Goal: Task Accomplishment & Management: Manage account settings

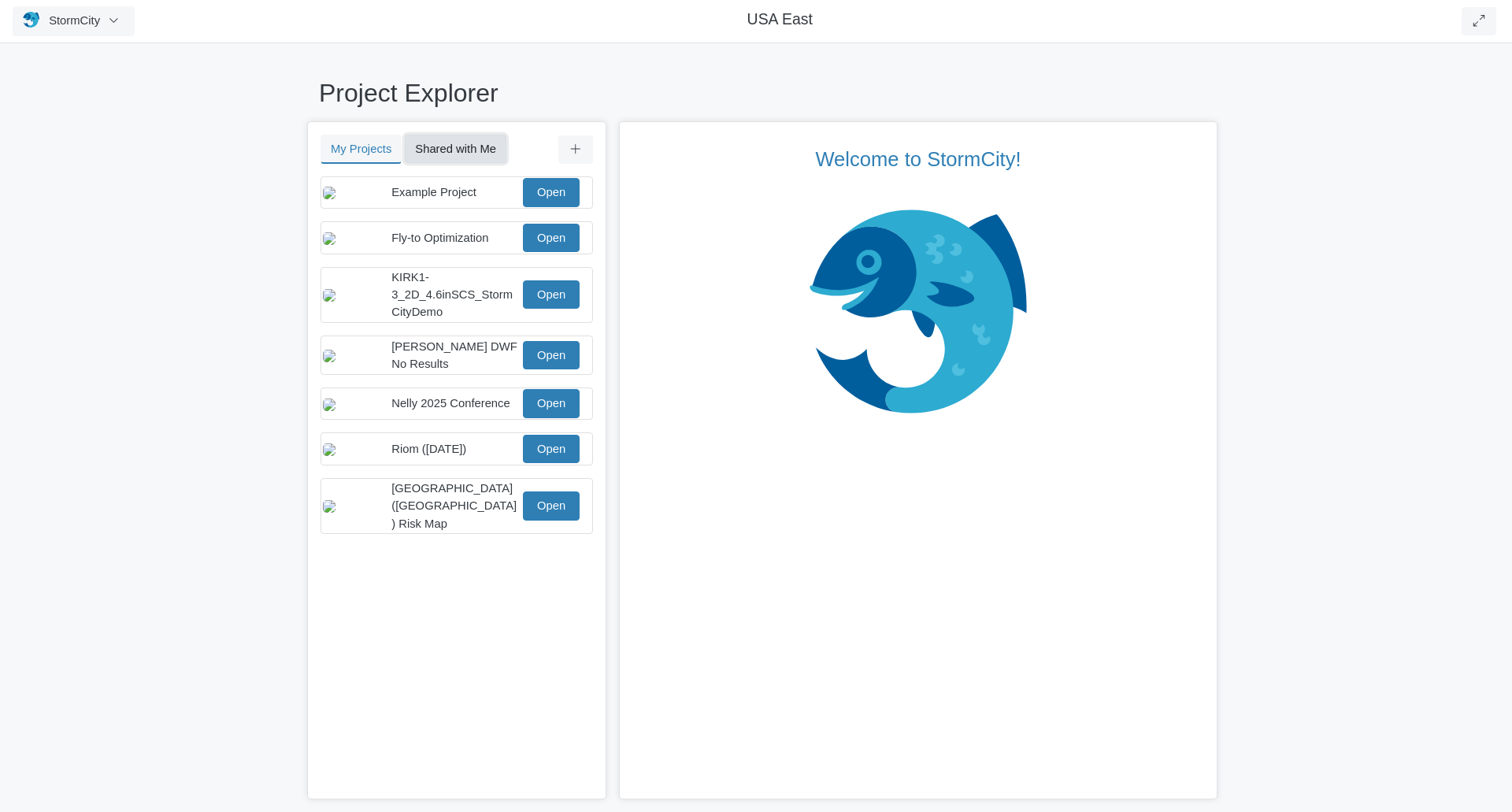
click at [445, 143] on button "Shared with Me" at bounding box center [455, 149] width 101 height 29
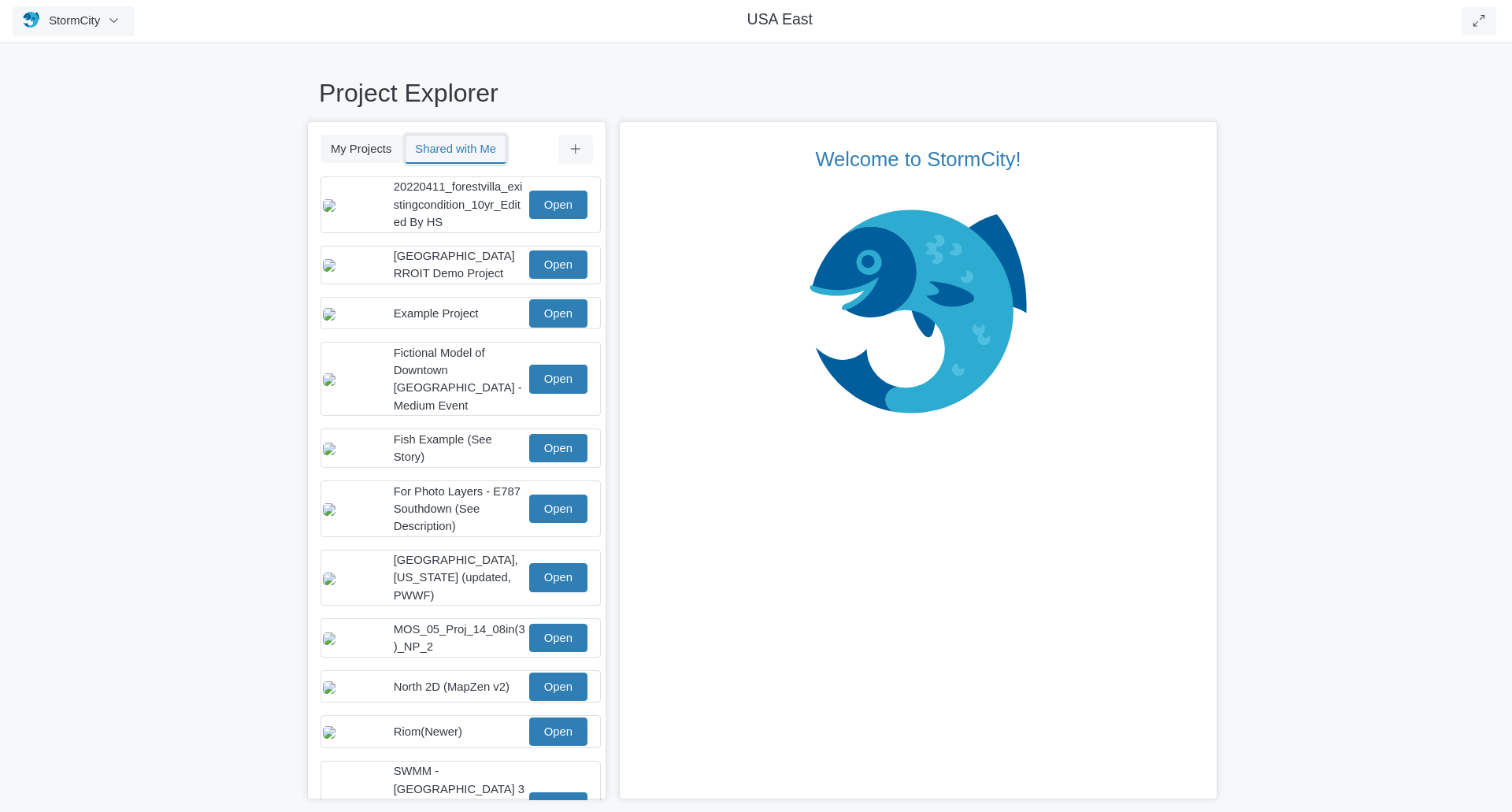
scroll to position [45, 0]
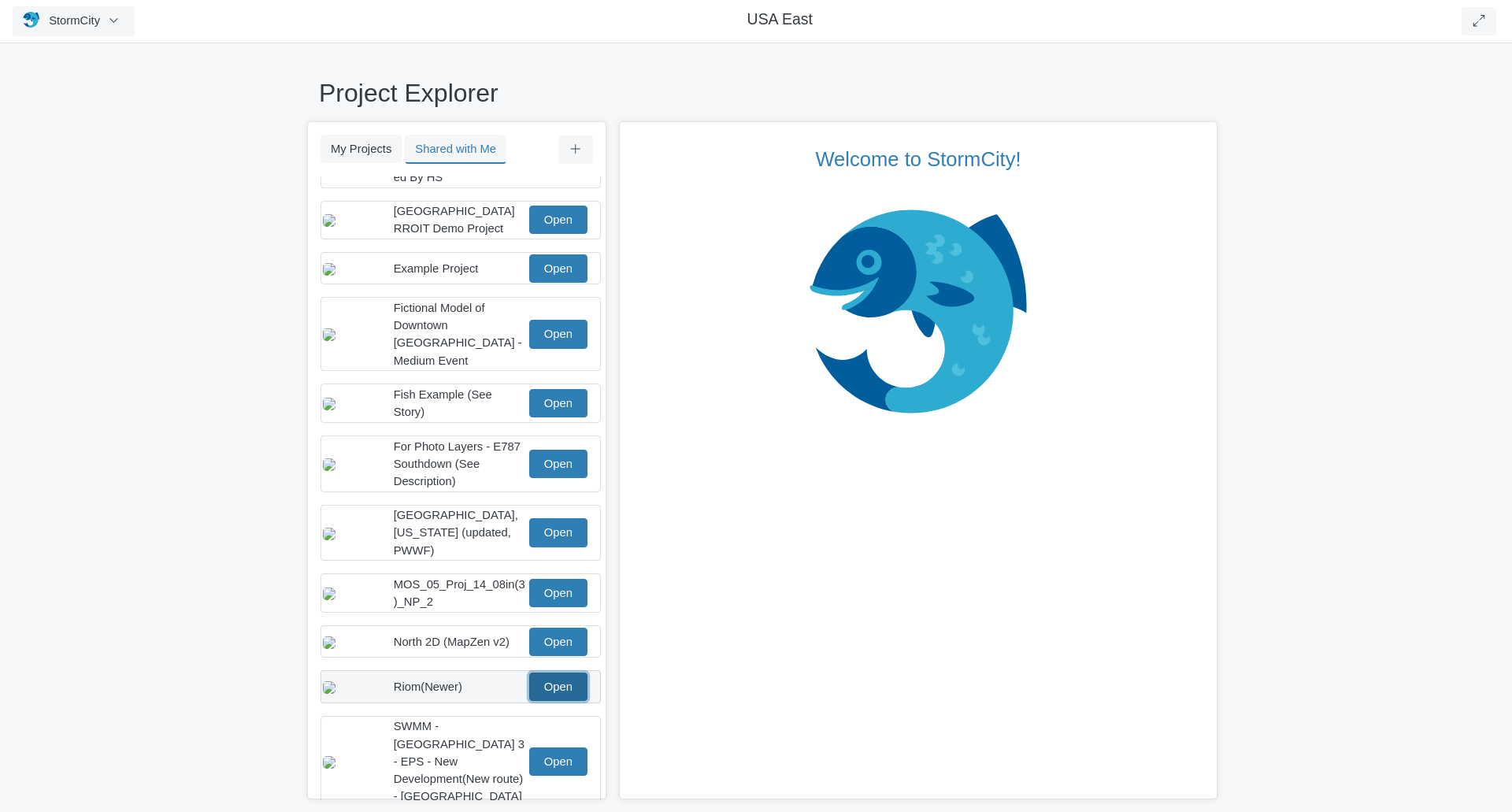
click at [572, 684] on link "Open" at bounding box center [558, 687] width 58 height 29
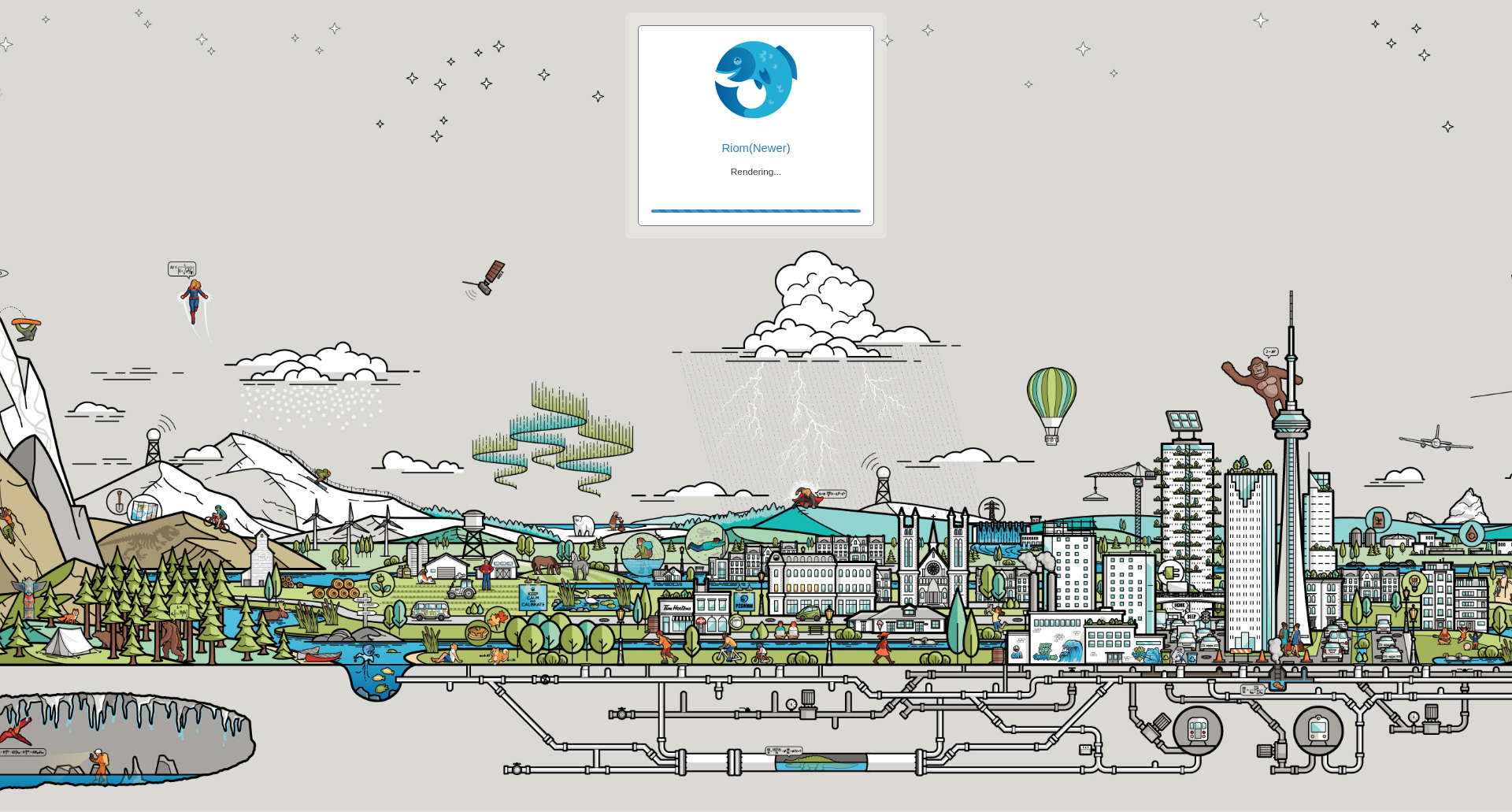
checkbox input "true"
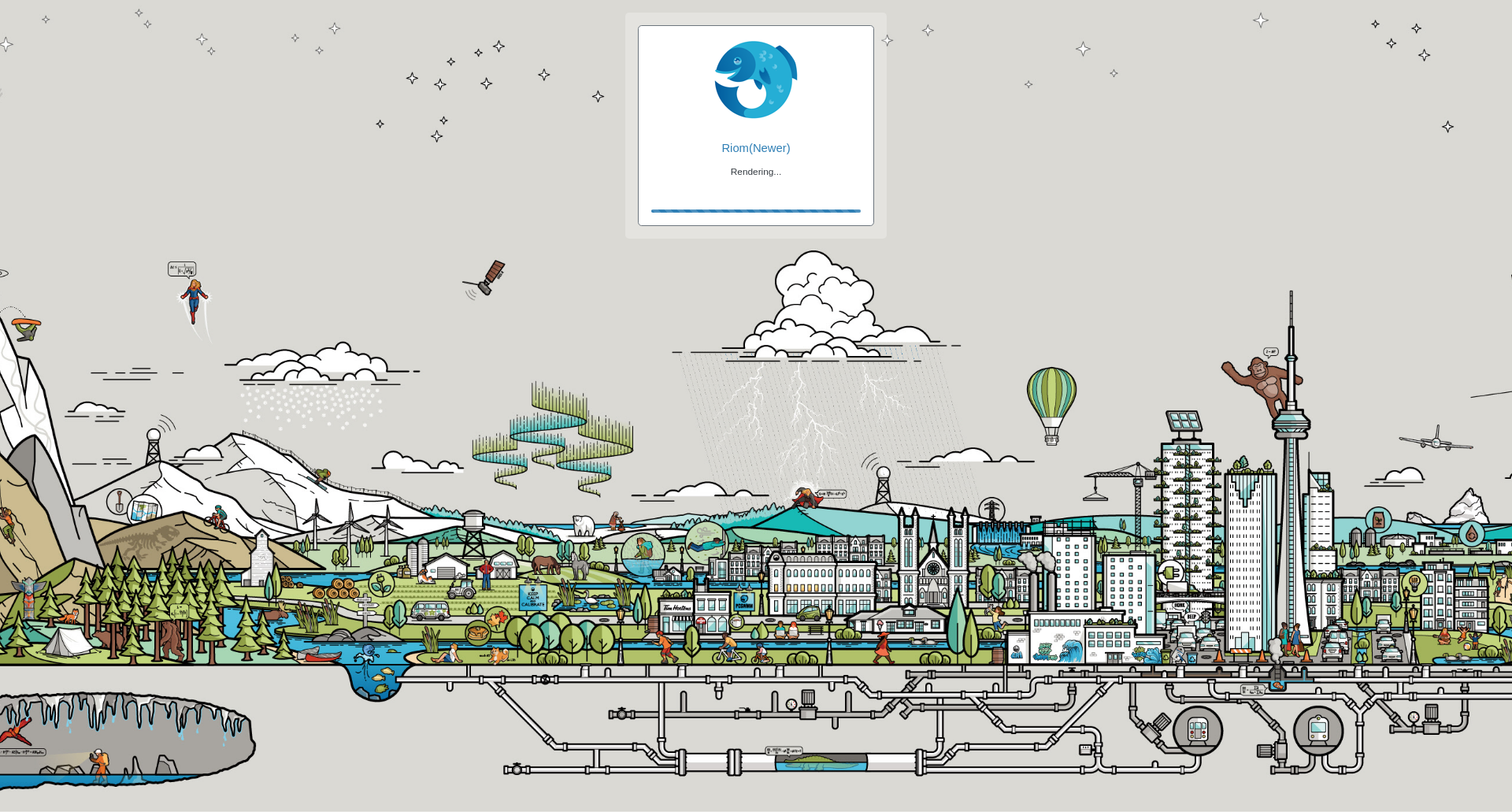
checkbox input "true"
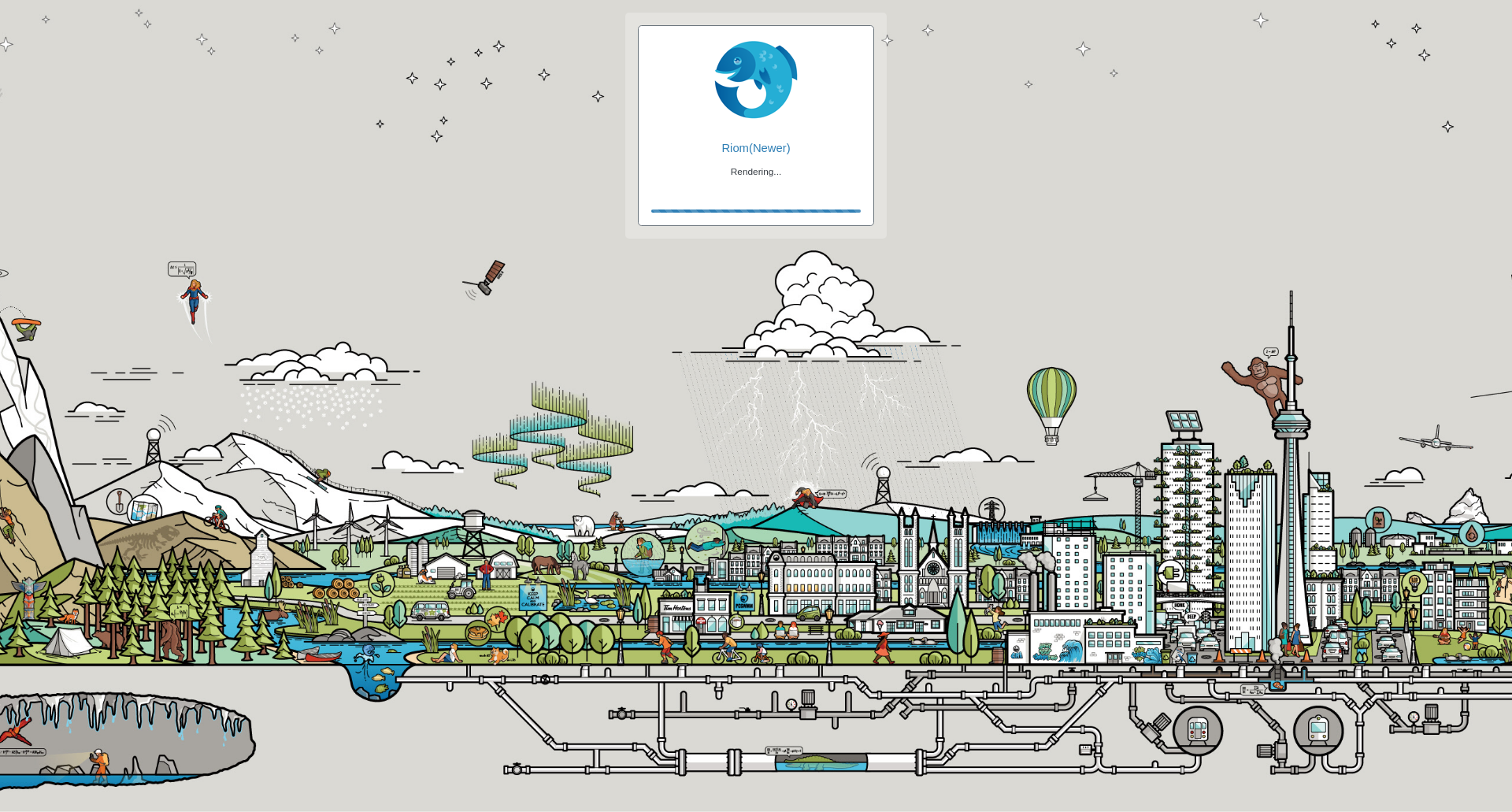
checkbox input "false"
checkbox input "true"
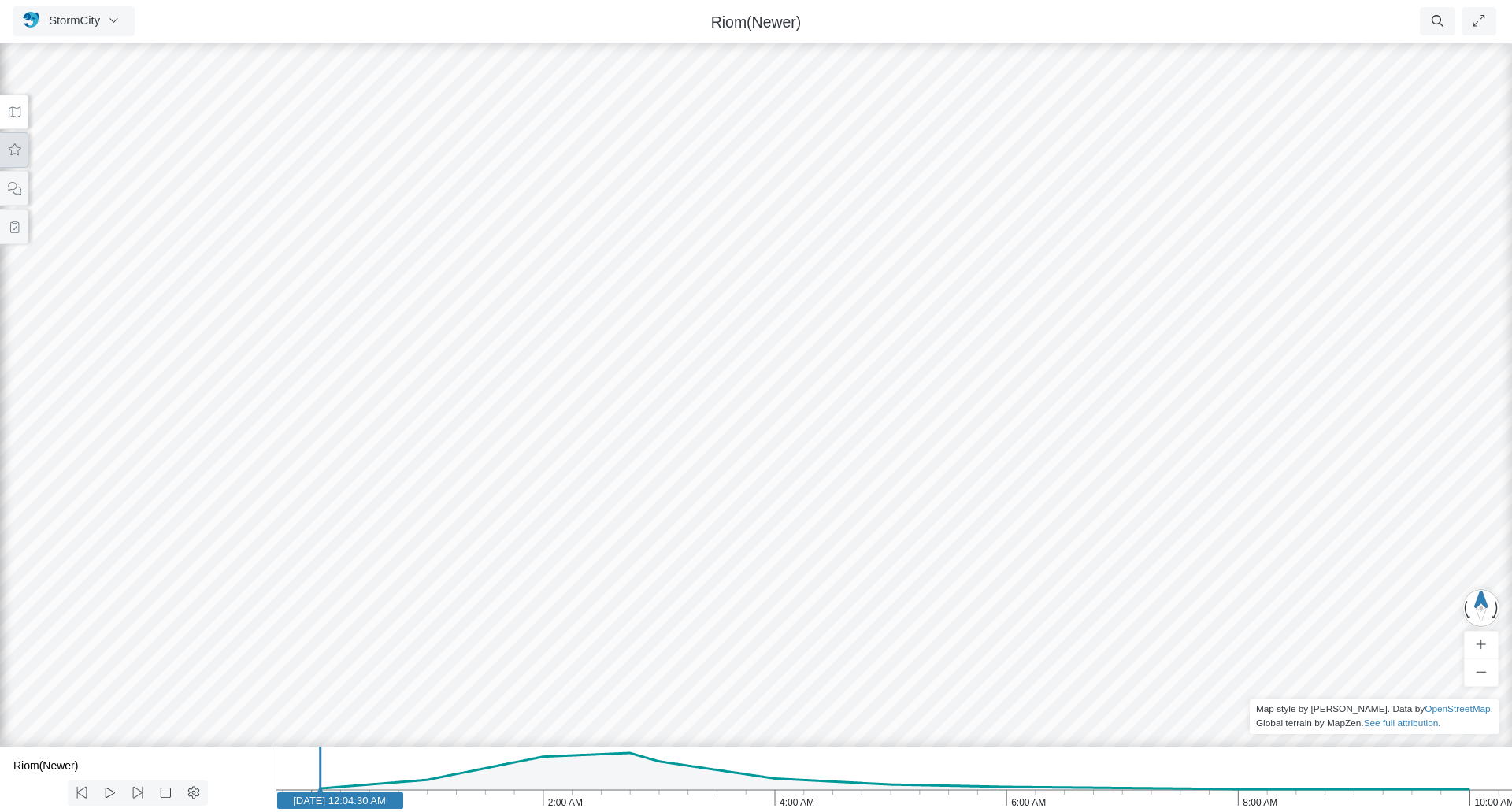
click at [19, 145] on icon at bounding box center [14, 150] width 15 height 12
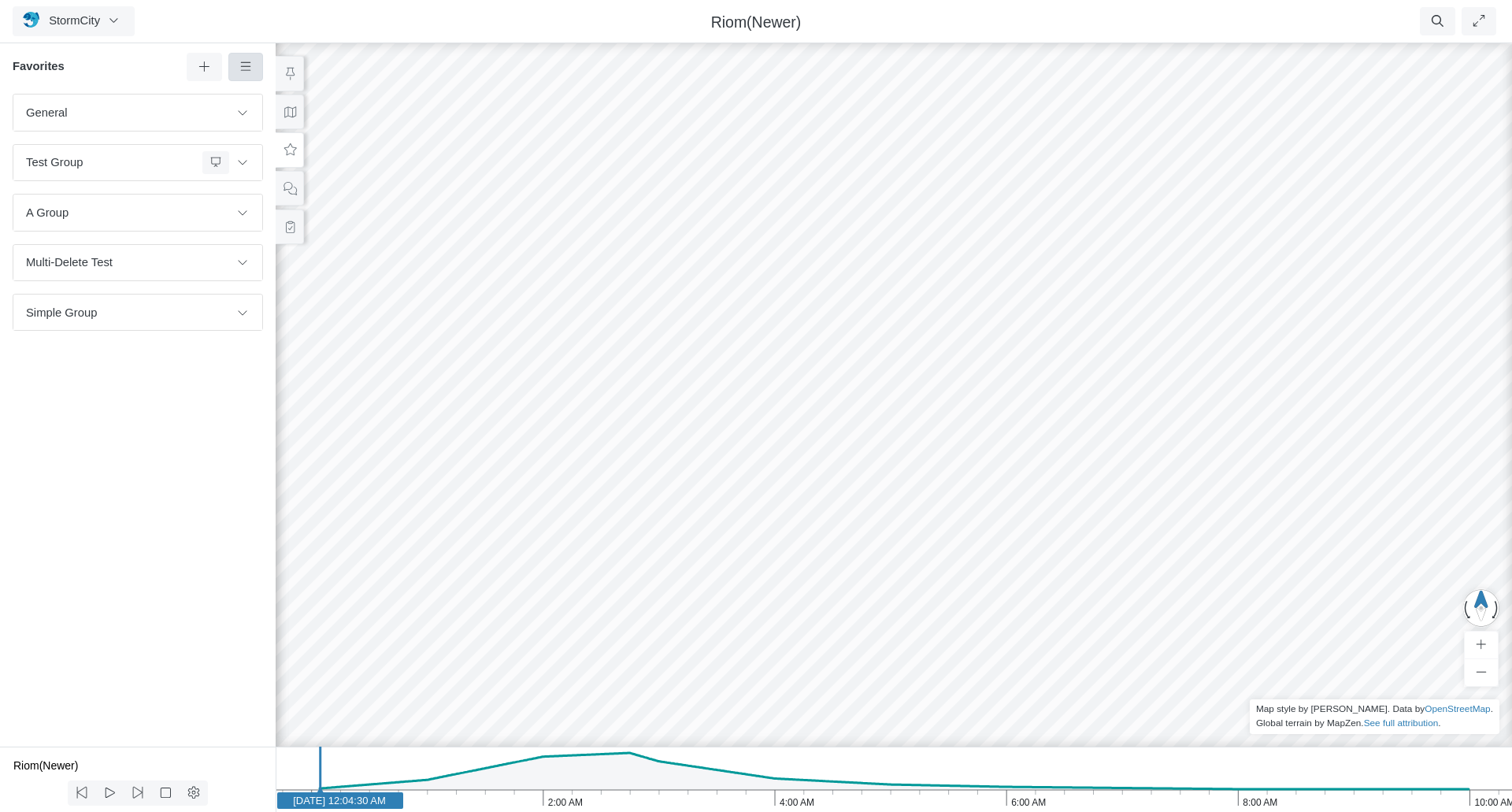
click at [249, 63] on icon at bounding box center [246, 66] width 15 height 12
click at [127, 471] on div "General Default Map View Default Camera View Cross Project Test Fun with gradie…" at bounding box center [137, 420] width 275 height 653
click at [293, 106] on icon at bounding box center [290, 112] width 15 height 12
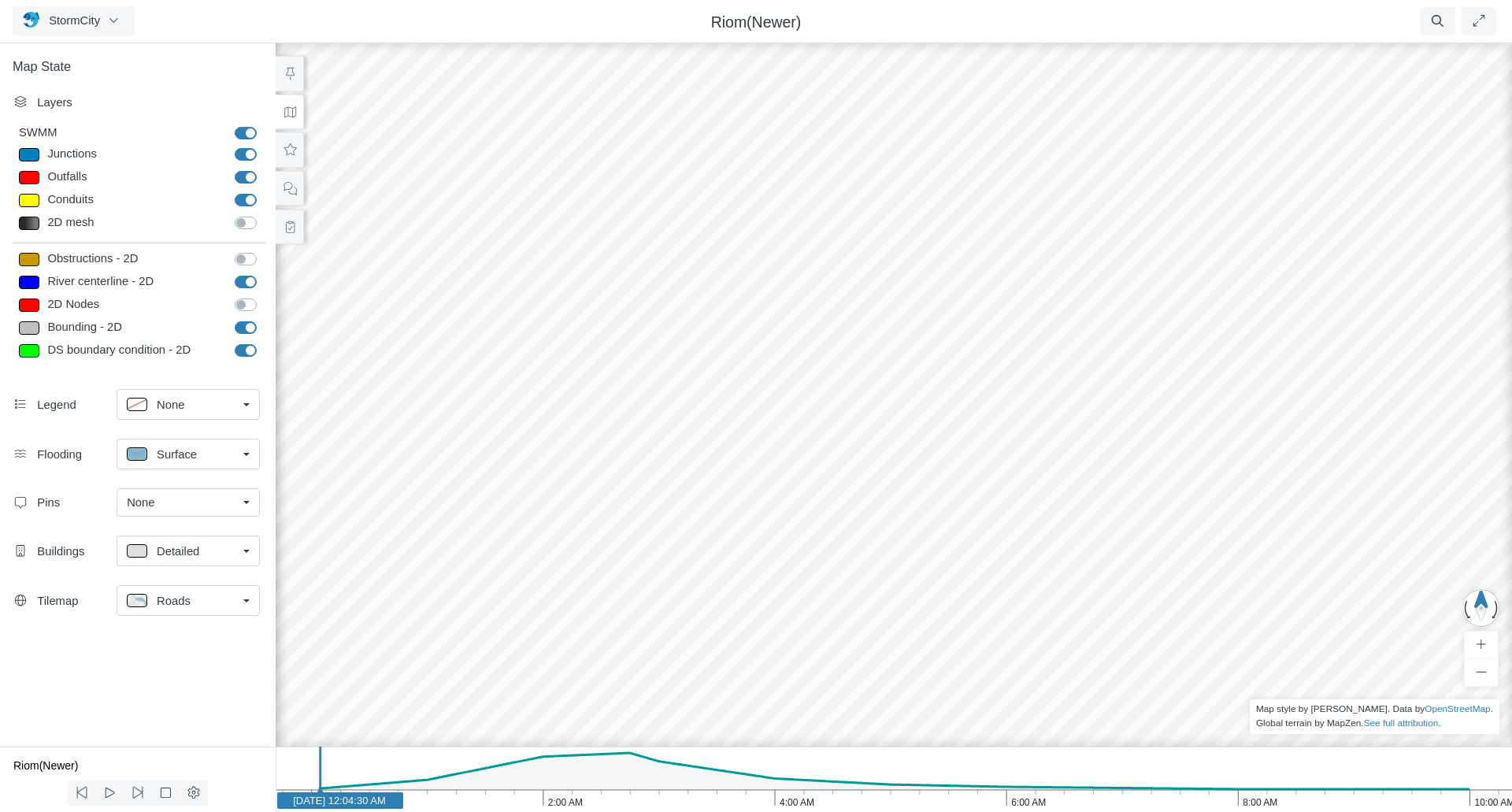
click at [217, 507] on div "None" at bounding box center [182, 503] width 110 height 18
click at [162, 596] on span "Manage Pins..." at bounding box center [166, 596] width 78 height 18
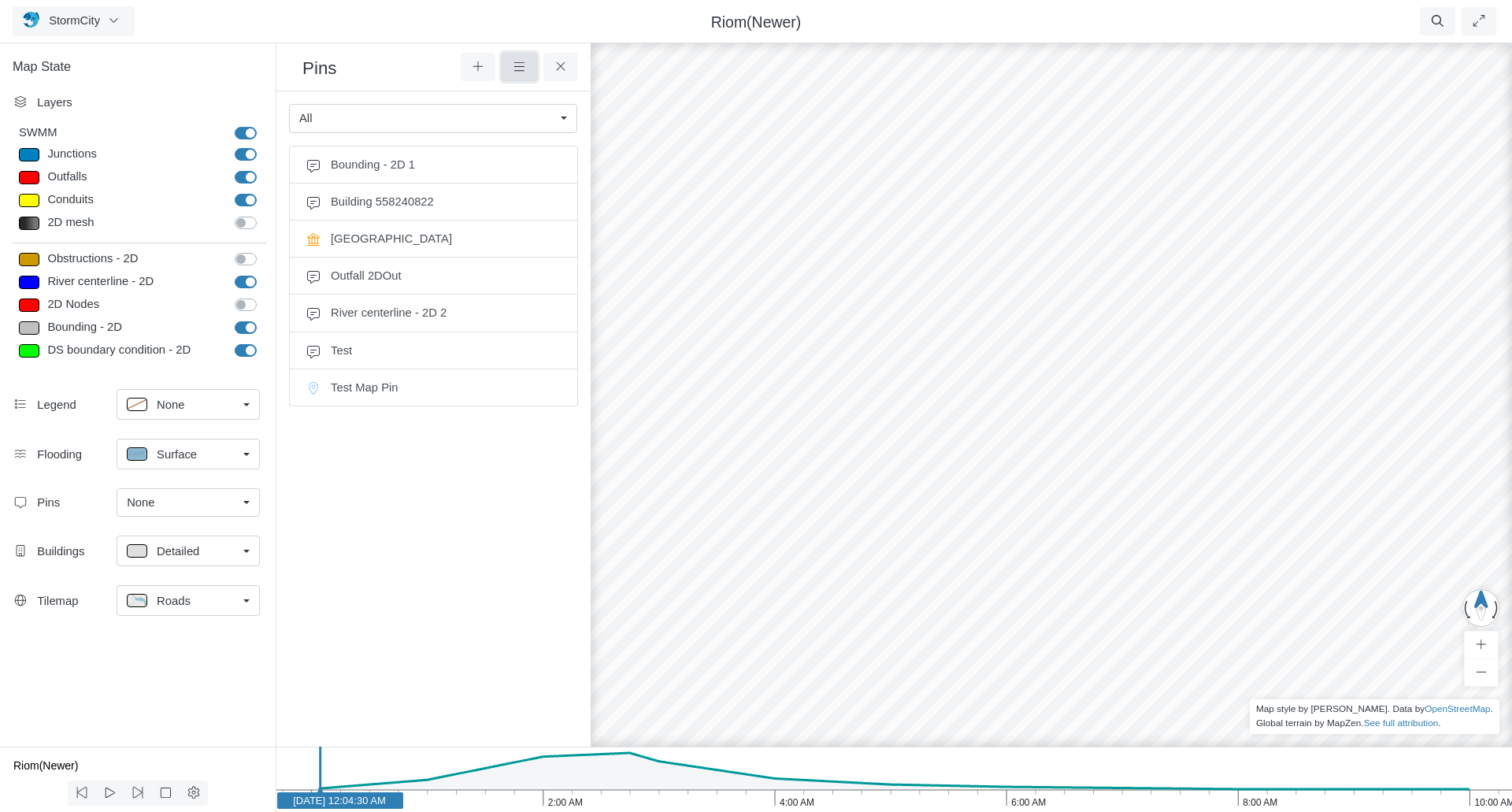
click at [513, 67] on icon at bounding box center [519, 66] width 15 height 12
click at [350, 69] on h3 "Pins" at bounding box center [381, 67] width 159 height 26
click at [568, 121] on link "All" at bounding box center [433, 118] width 288 height 29
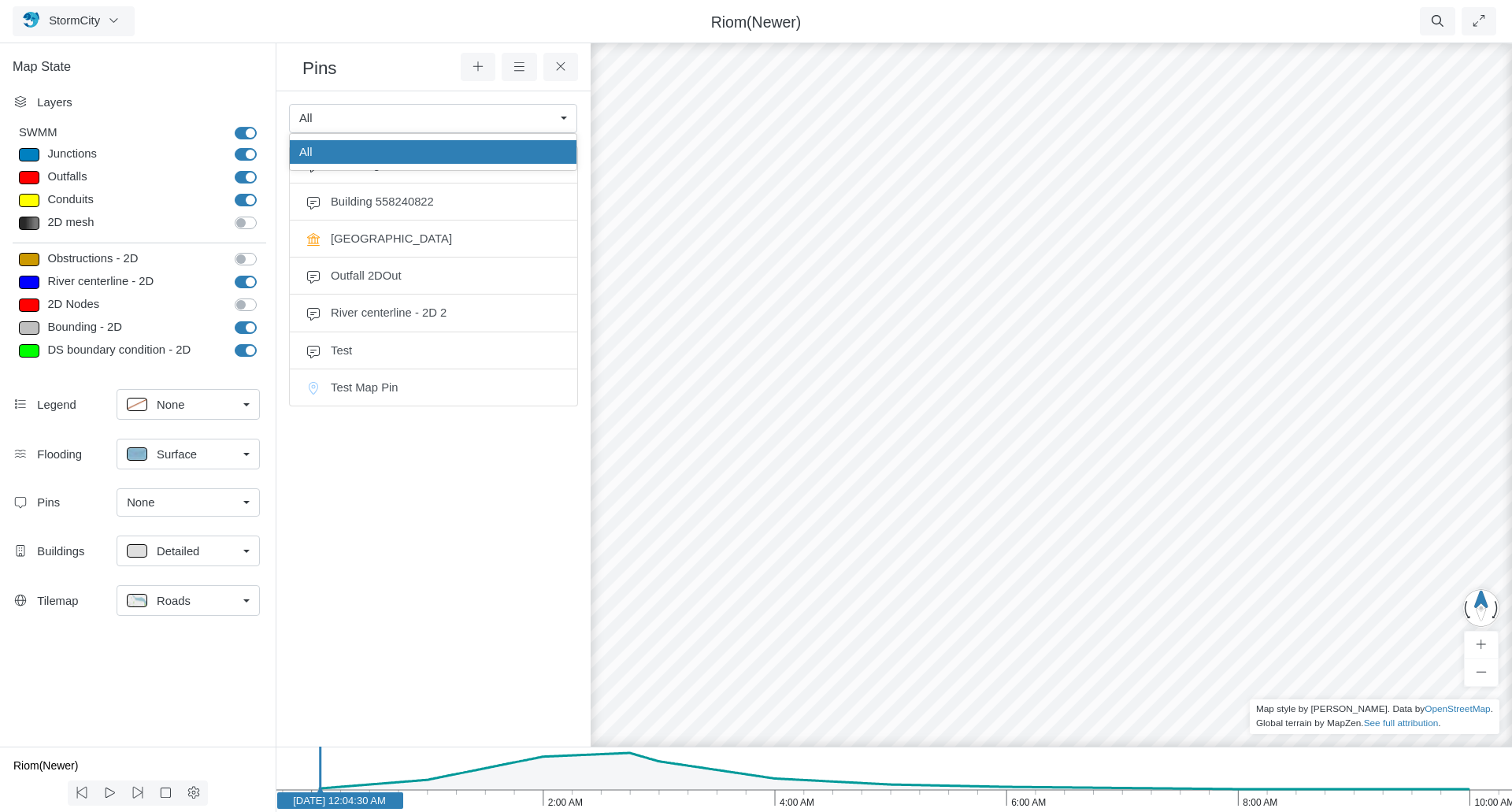
click at [568, 121] on link "All" at bounding box center [433, 118] width 288 height 29
click at [358, 121] on div "All" at bounding box center [427, 118] width 255 height 18
click at [557, 74] on button at bounding box center [561, 67] width 35 height 29
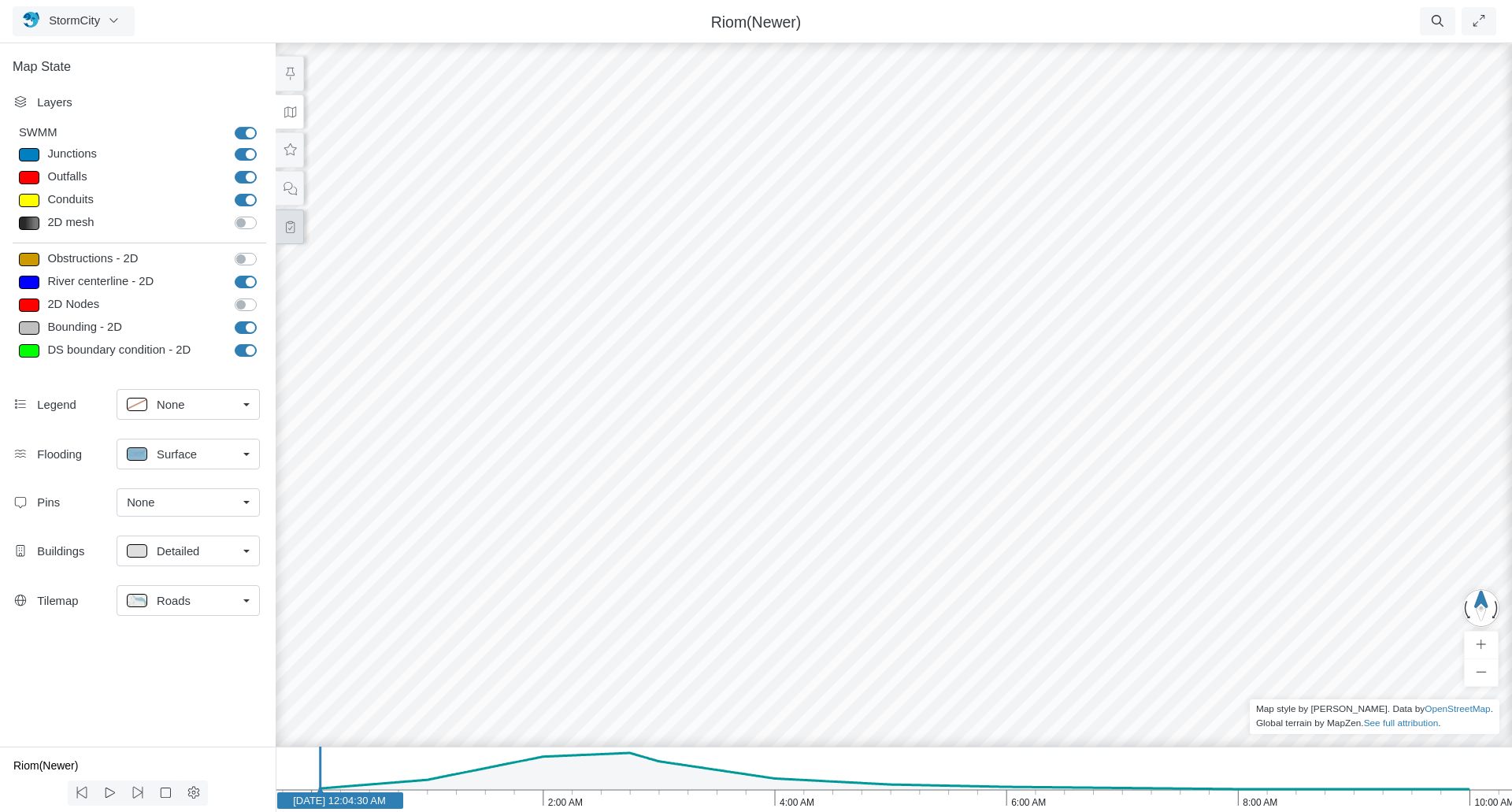
click at [293, 228] on icon at bounding box center [290, 227] width 15 height 12
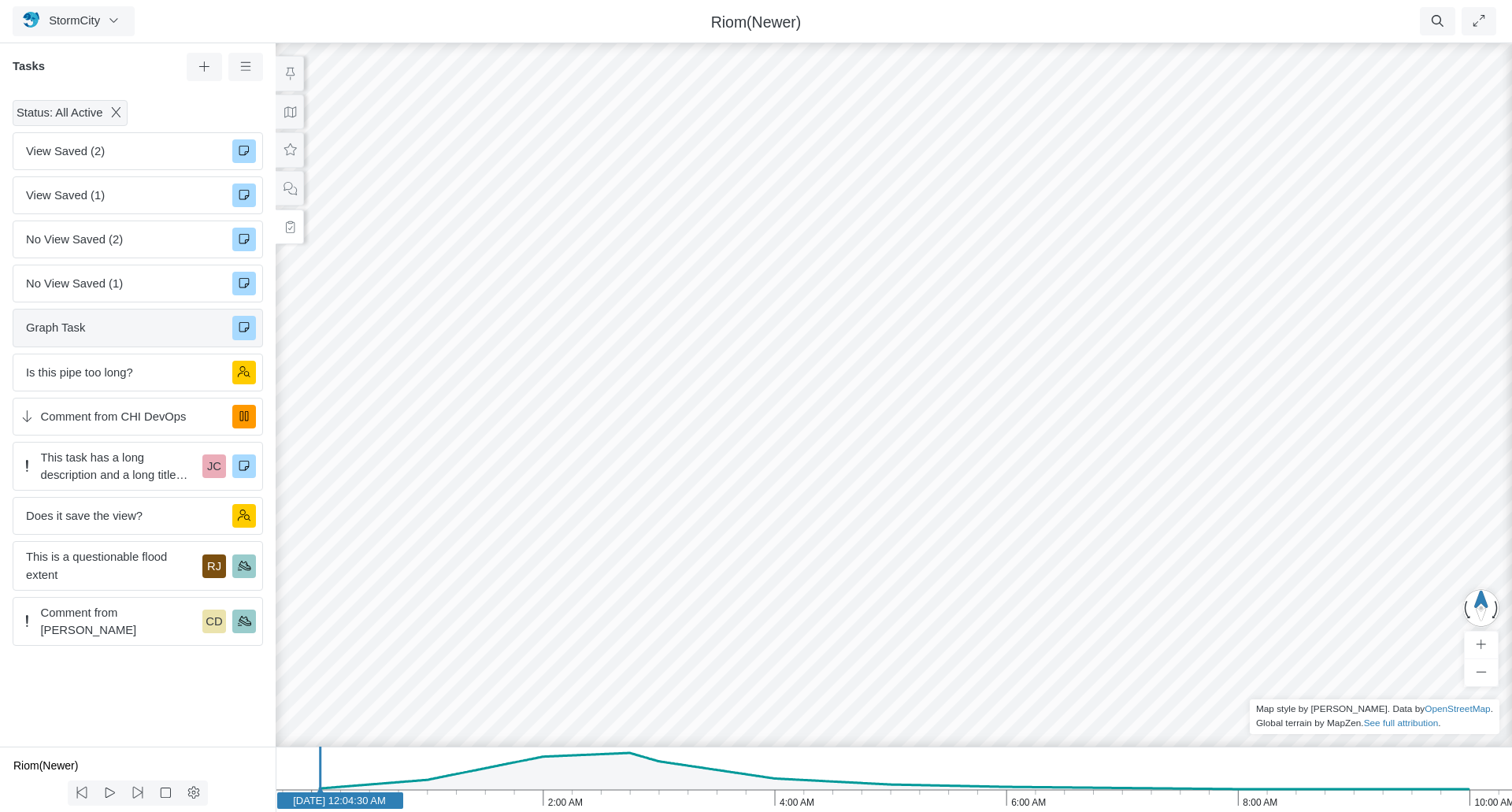
click at [132, 331] on span "Graph Task" at bounding box center [123, 328] width 194 height 18
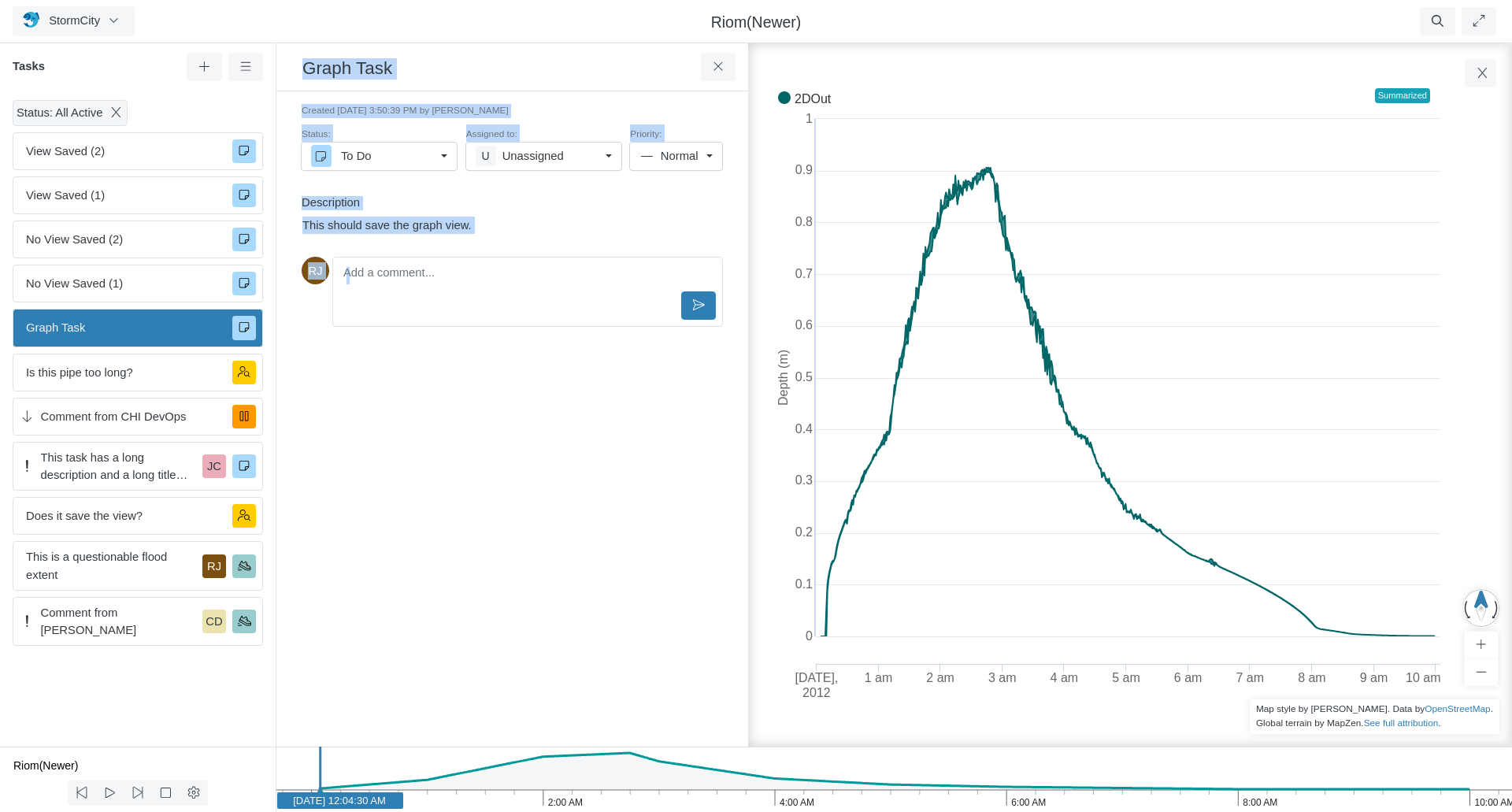
click at [543, 469] on div "Created 9/30/2025 at 3:50:39 PM by Jesse Cluthe Status: To Do To Do In Progress…" at bounding box center [512, 418] width 446 height 630
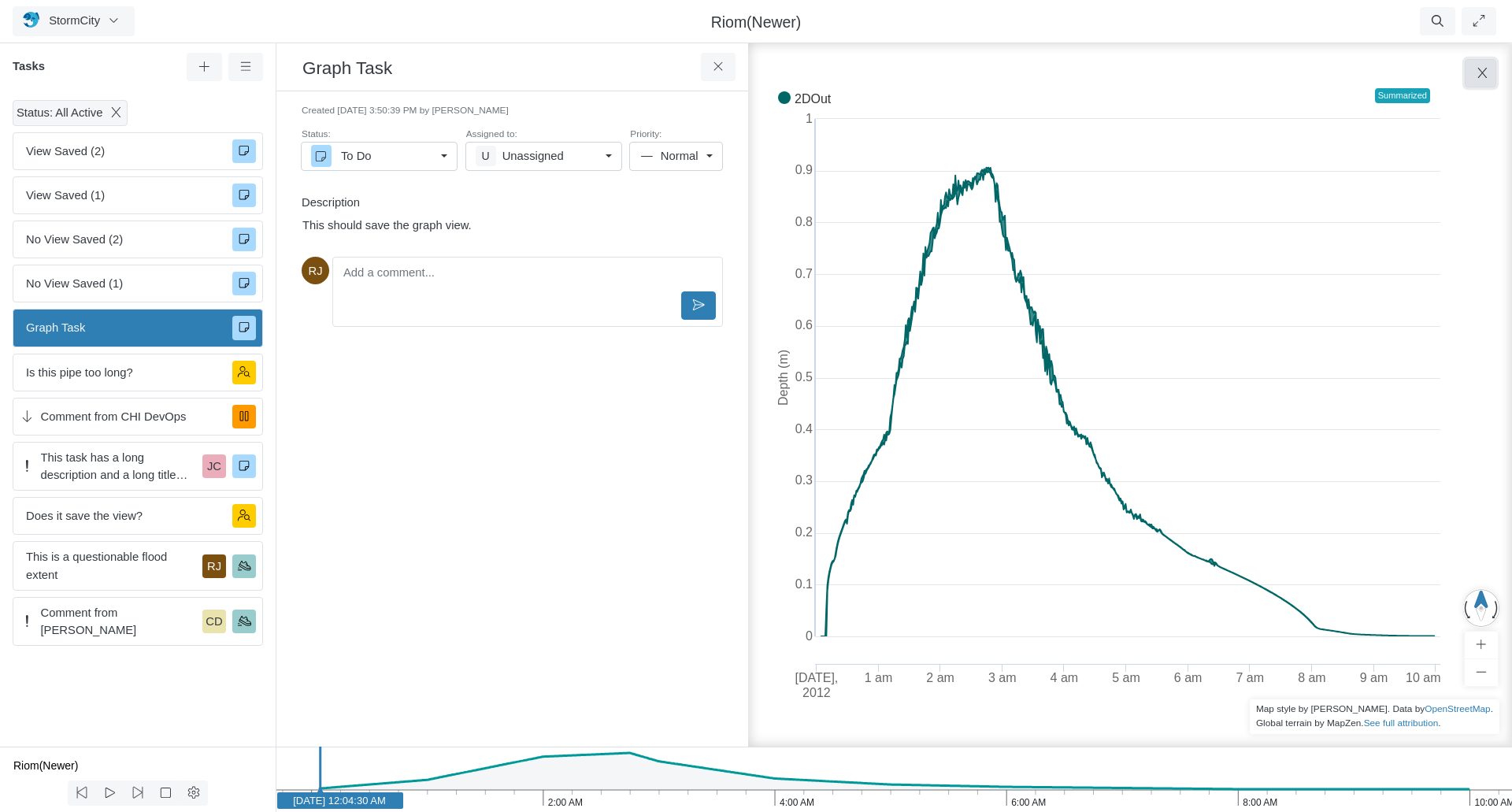
click at [1478, 74] on icon "button" at bounding box center [1482, 73] width 15 height 12
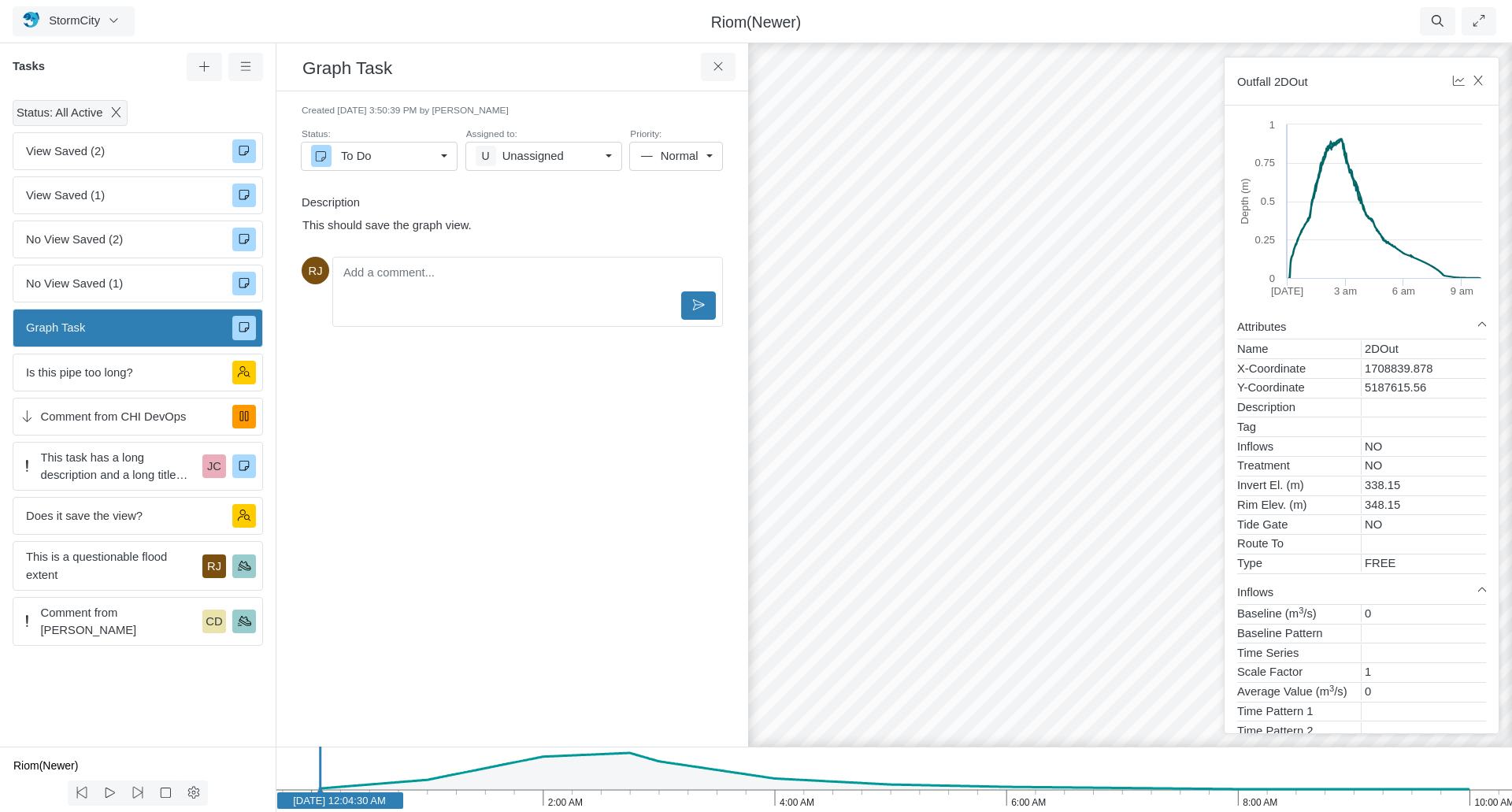
click at [81, 329] on span "Graph Task" at bounding box center [123, 328] width 194 height 18
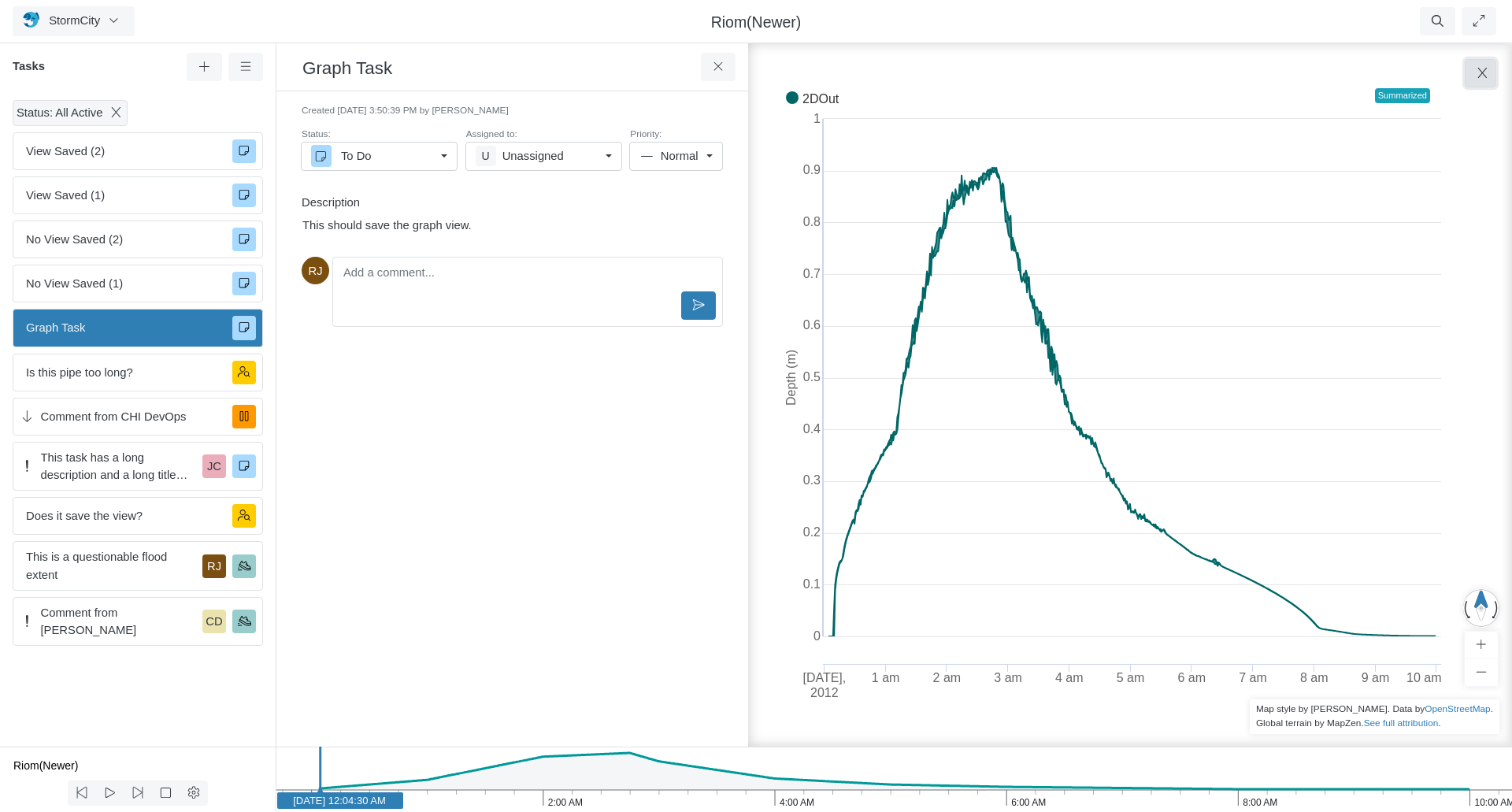
click at [1479, 76] on icon "button" at bounding box center [1482, 73] width 15 height 12
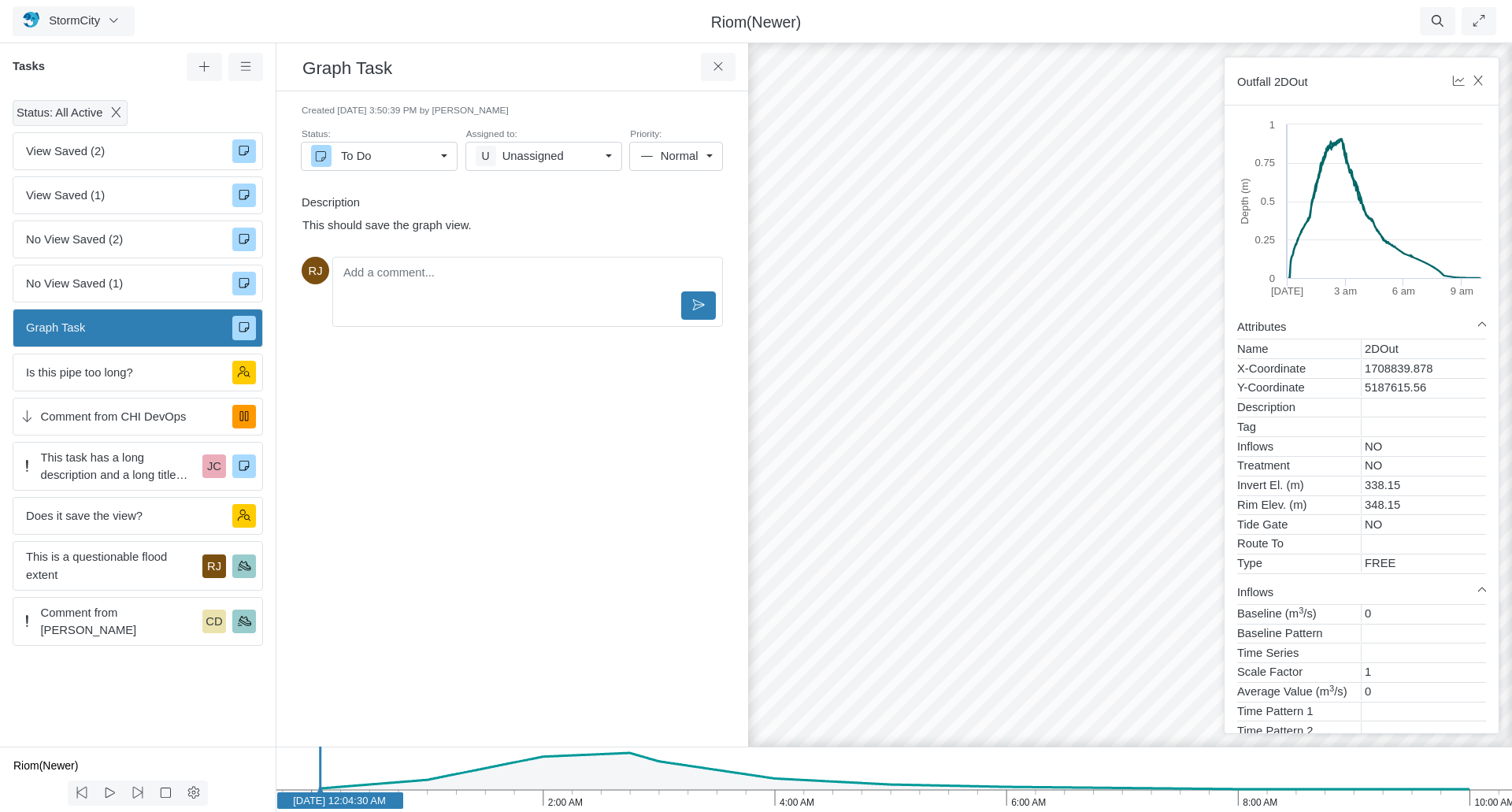
click at [137, 326] on span "Graph Task" at bounding box center [123, 328] width 194 height 18
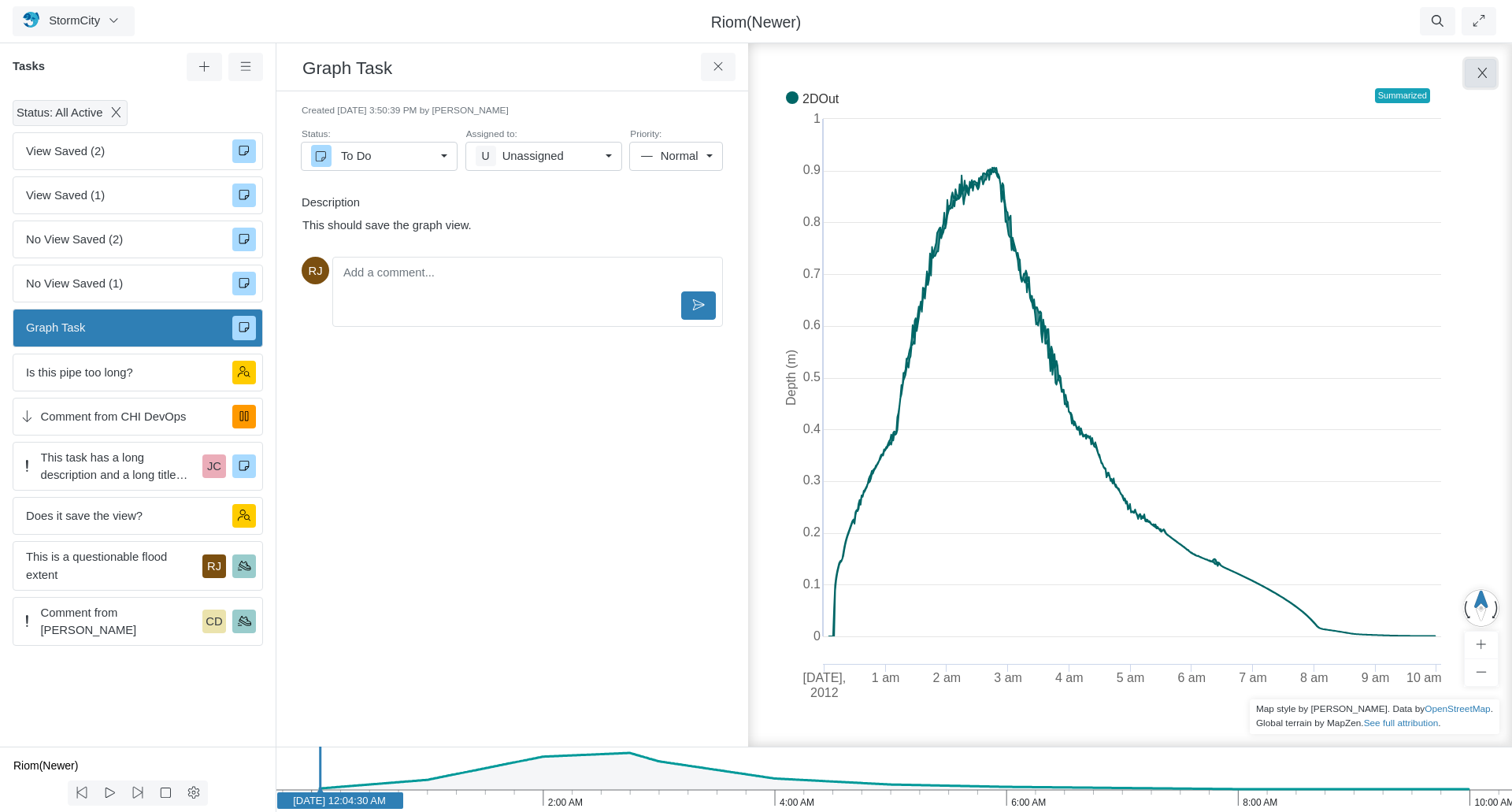
click at [1488, 71] on icon "button" at bounding box center [1482, 73] width 15 height 12
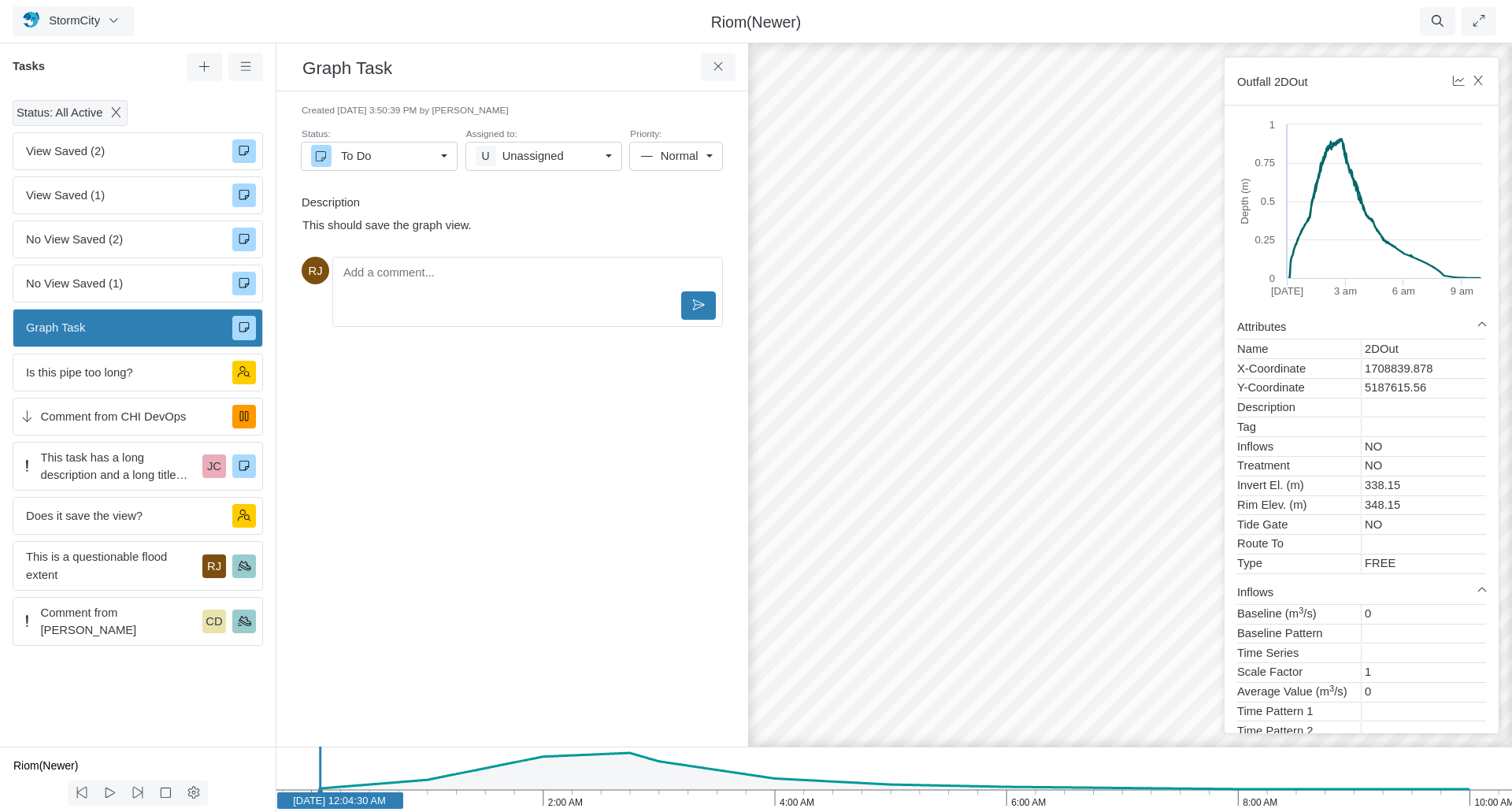
click at [41, 333] on span "Graph Task" at bounding box center [123, 328] width 194 height 18
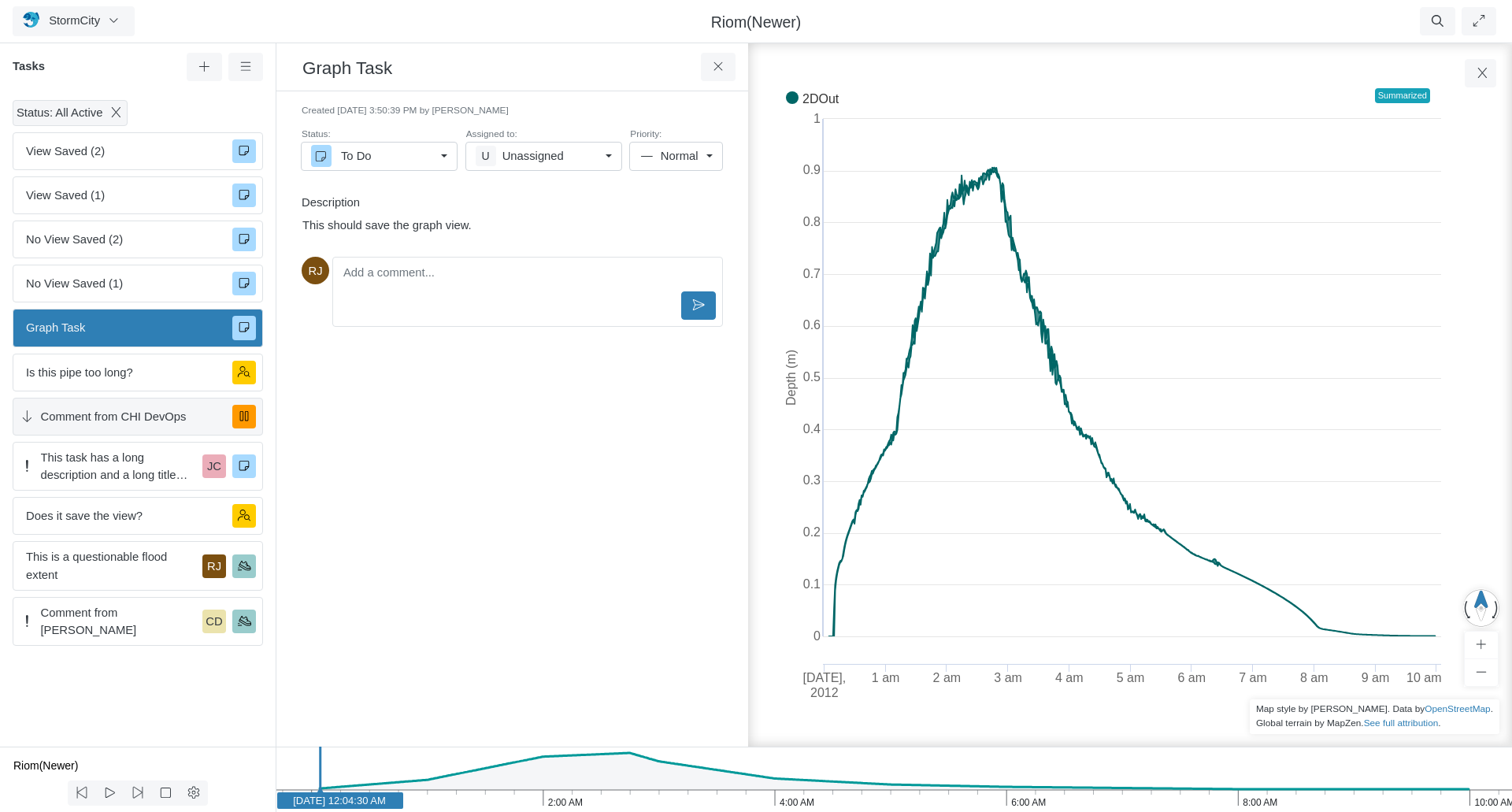
click at [139, 416] on span "Comment from CHI DevOps" at bounding box center [130, 417] width 180 height 18
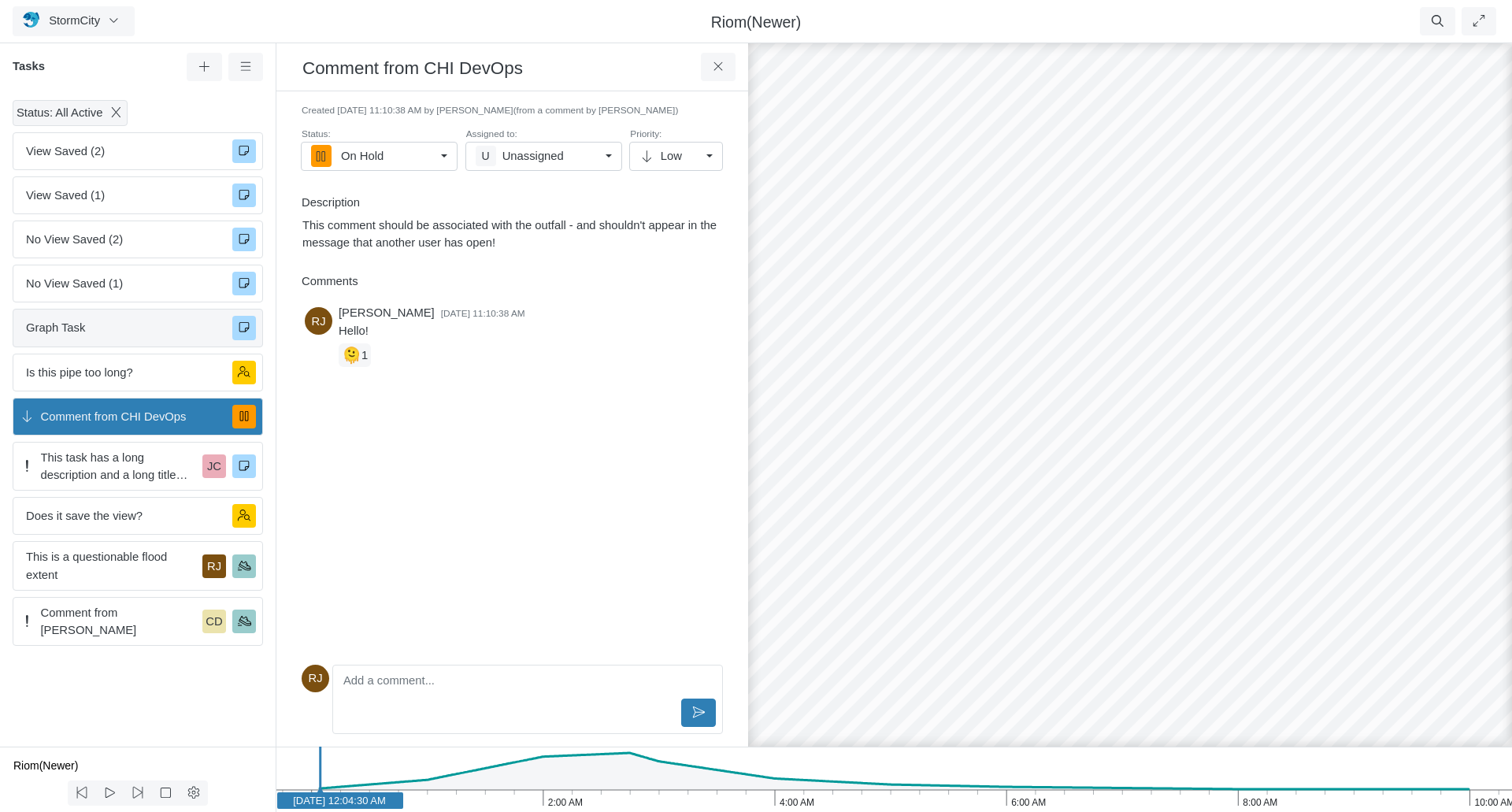
click at [93, 335] on span "Graph Task" at bounding box center [123, 328] width 194 height 18
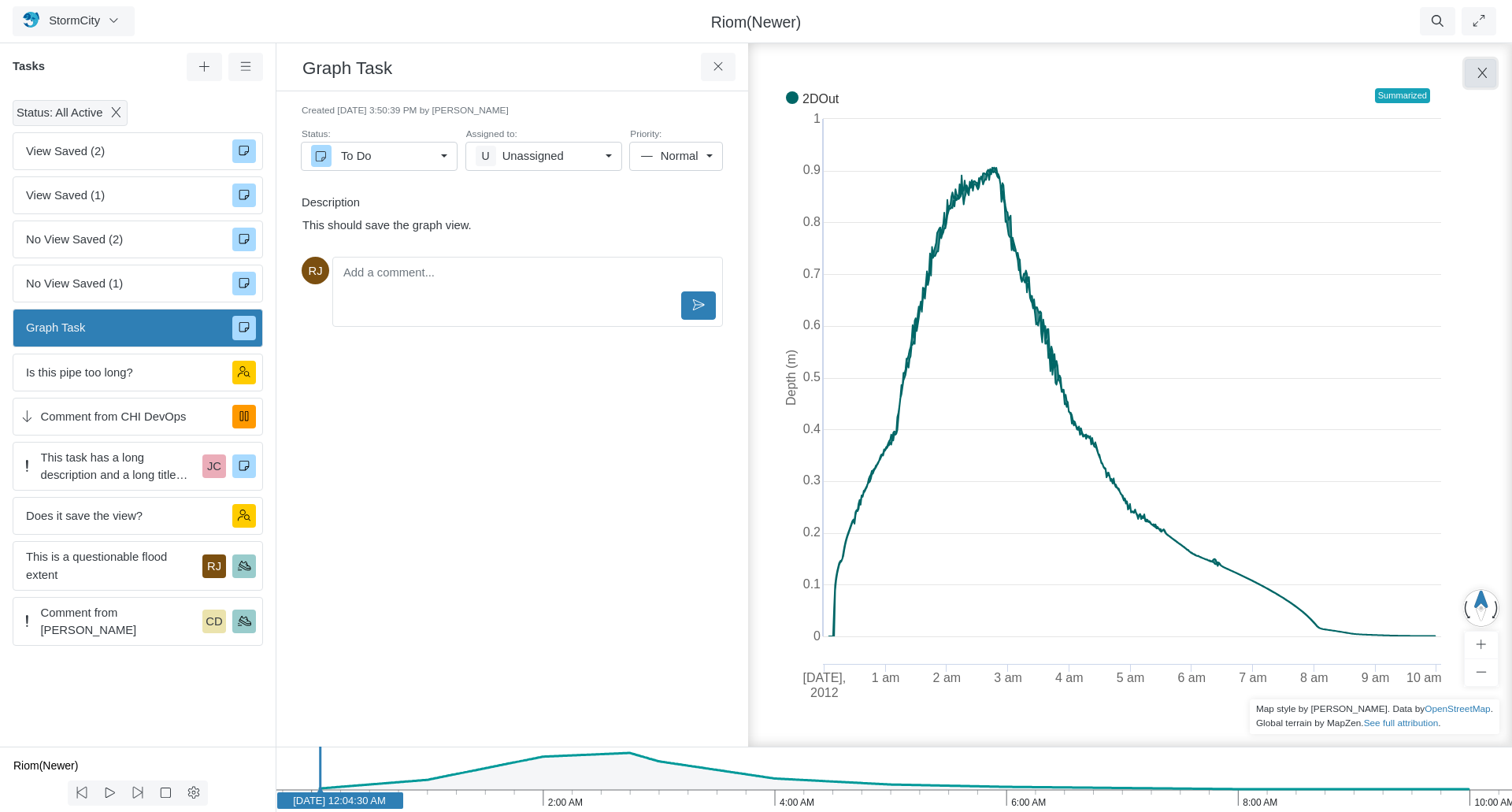
click at [1484, 79] on icon "button" at bounding box center [1482, 73] width 15 height 12
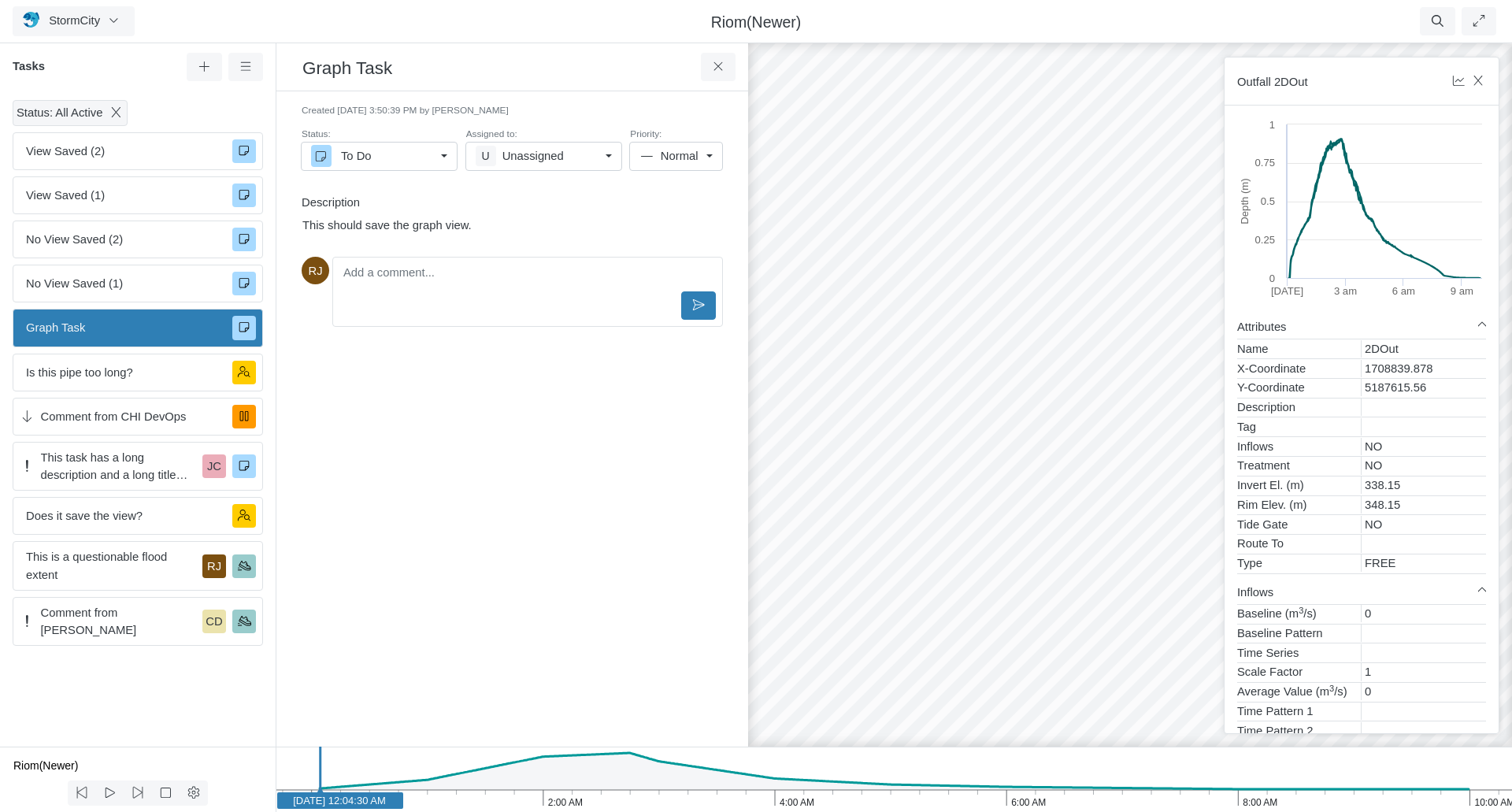
click at [77, 327] on span "Graph Task" at bounding box center [123, 328] width 194 height 18
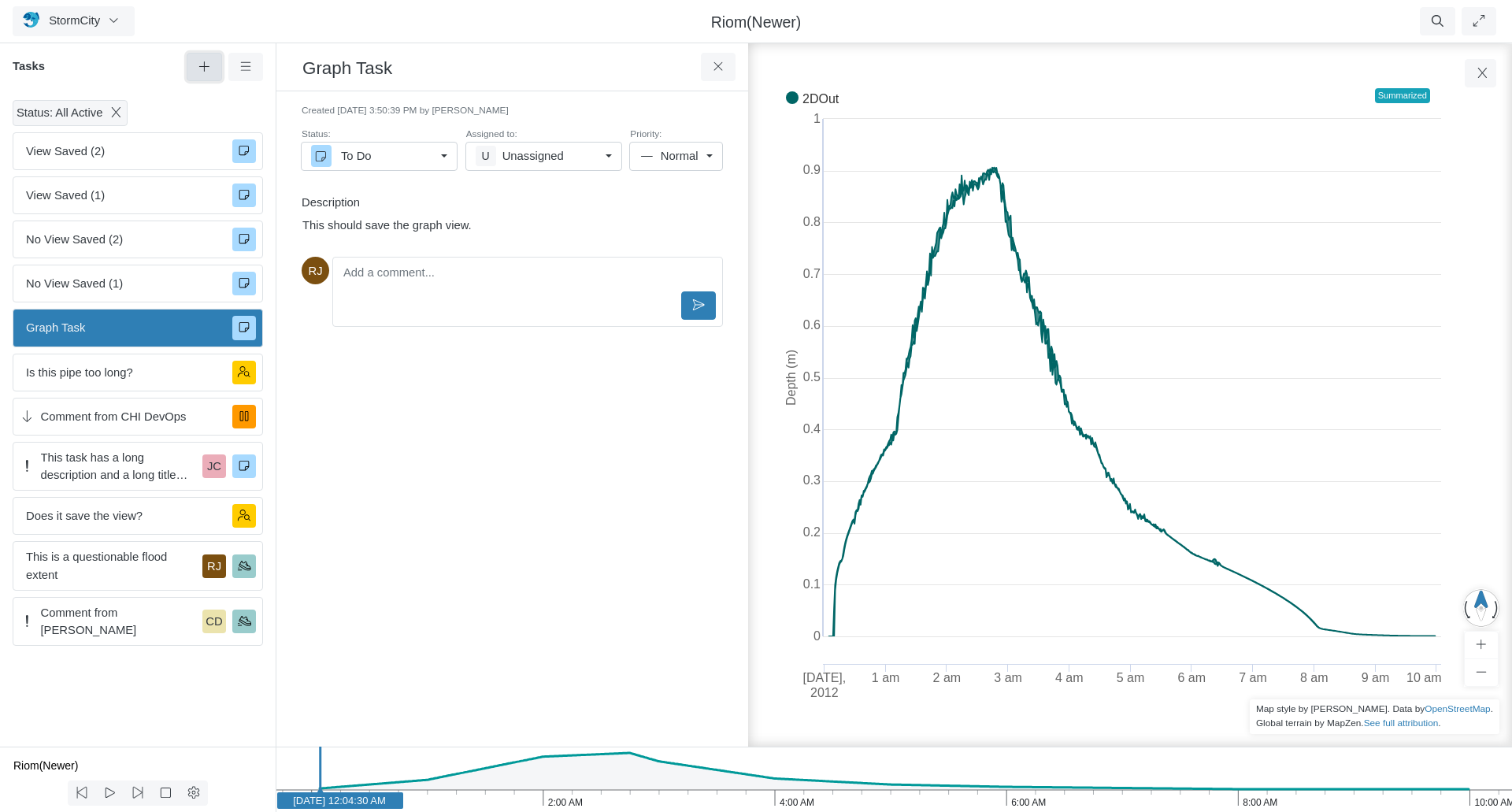
click at [208, 61] on icon at bounding box center [204, 66] width 15 height 12
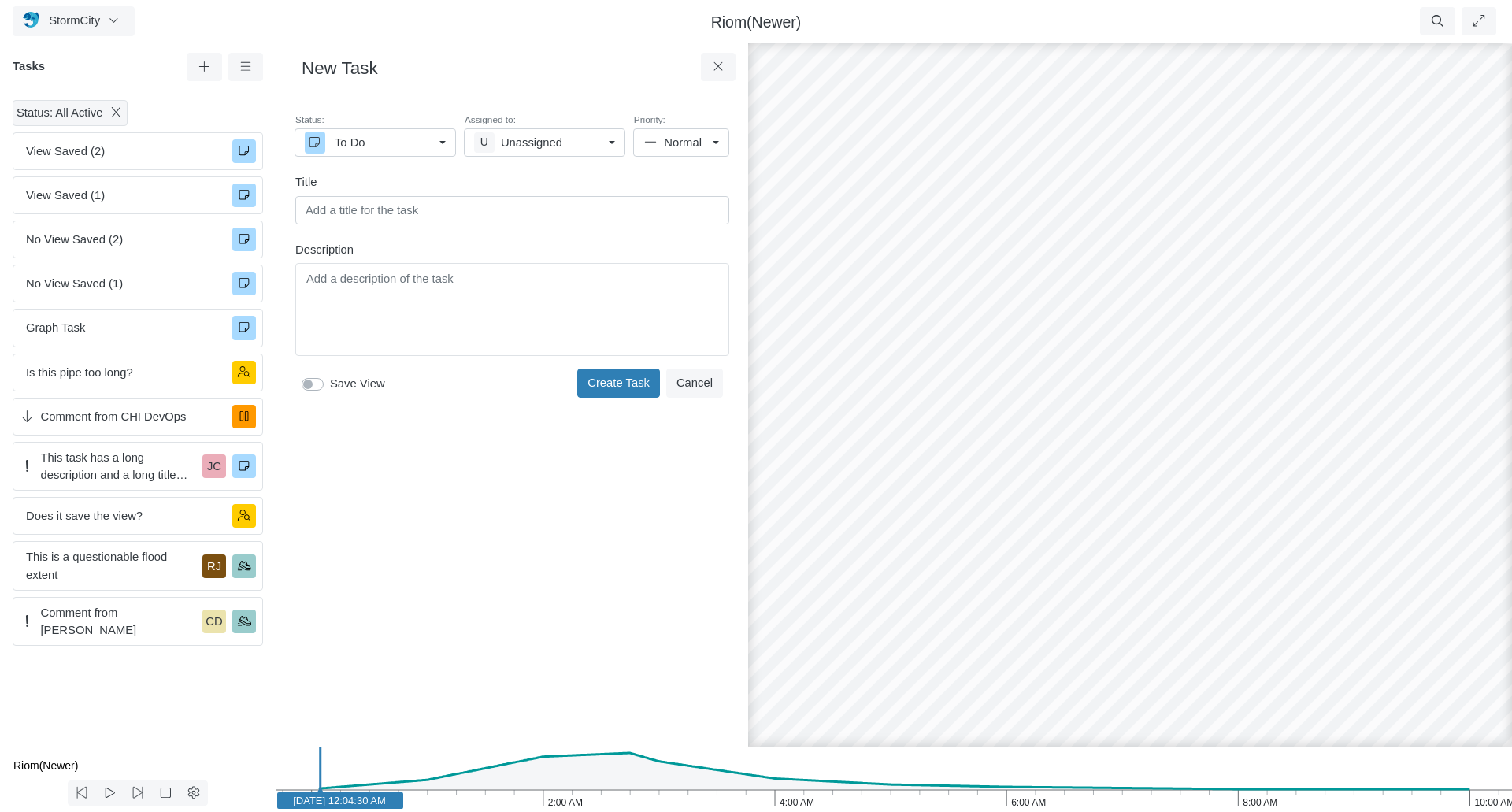
click at [362, 68] on h3 "New Task" at bounding box center [501, 67] width 399 height 25
drag, startPoint x: 362, startPoint y: 68, endPoint x: 335, endPoint y: 67, distance: 27.0
click at [335, 67] on h3 "New Task" at bounding box center [501, 67] width 399 height 25
click at [361, 65] on h3 "New Task" at bounding box center [501, 67] width 399 height 25
click at [374, 209] on input "text" at bounding box center [513, 211] width 434 height 29
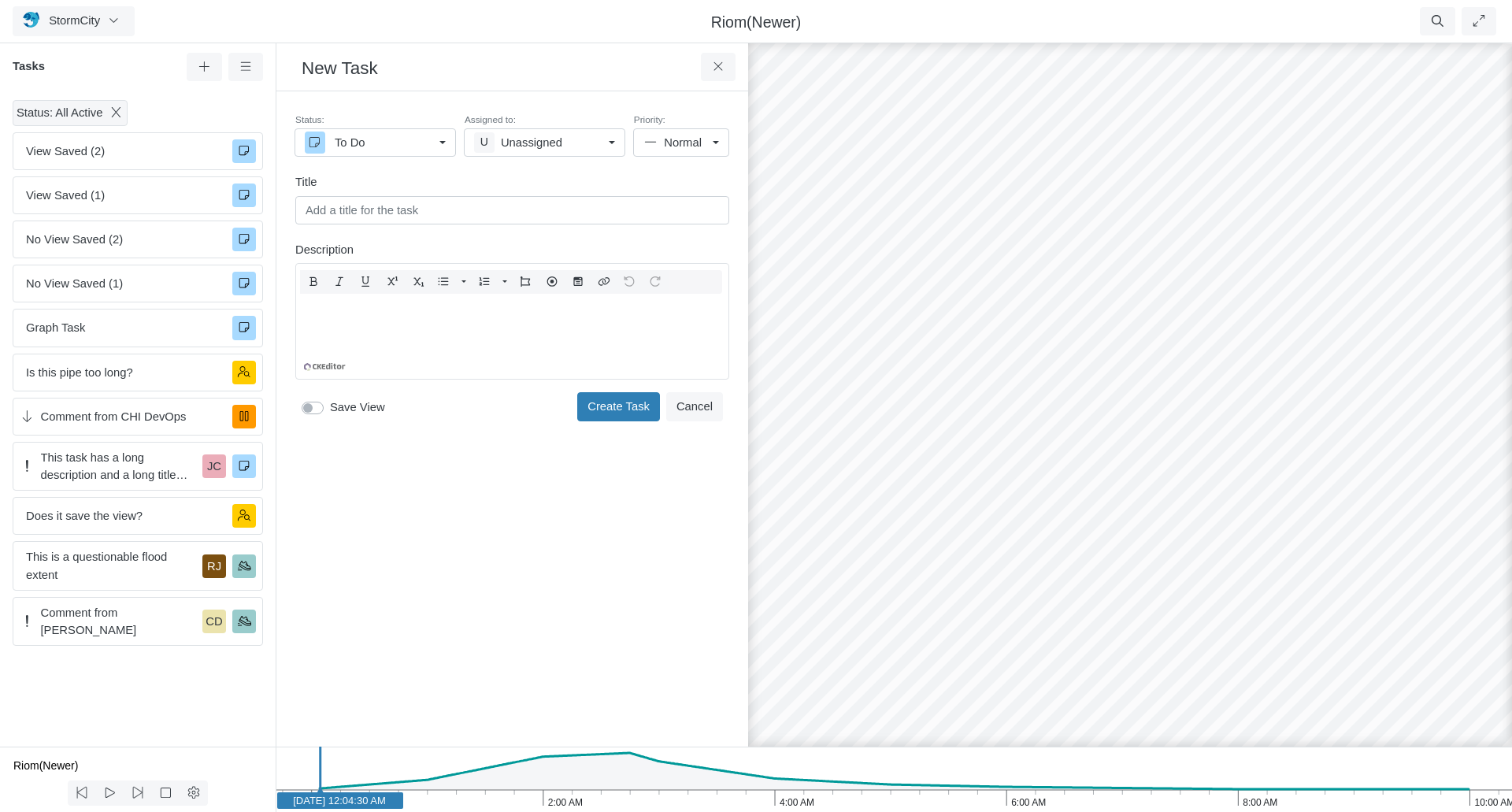
click at [367, 298] on div "Editor editing area: main" at bounding box center [513, 333] width 420 height 79
click at [373, 212] on input "text" at bounding box center [513, 211] width 434 height 29
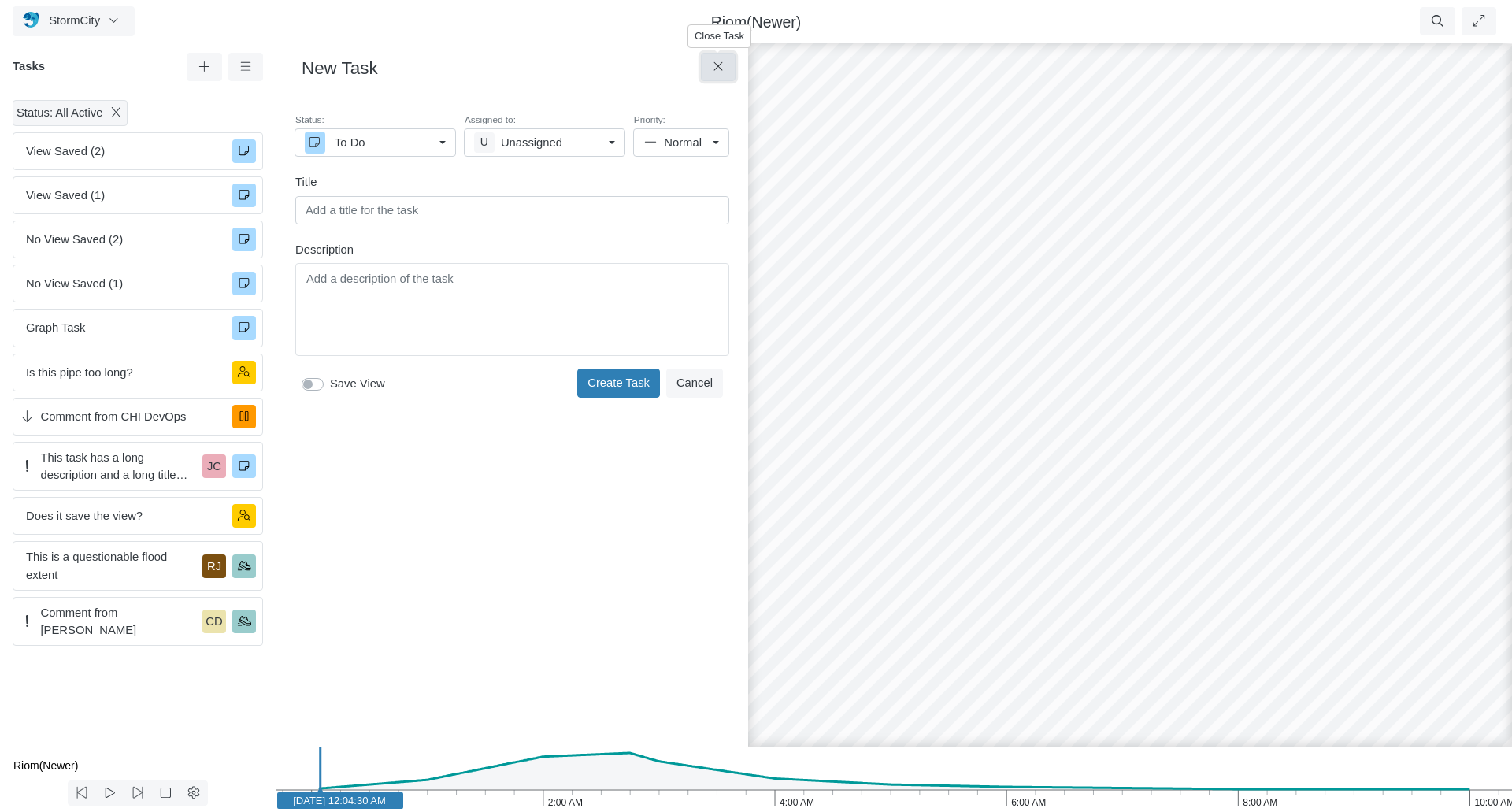
click at [718, 65] on icon at bounding box center [718, 66] width 15 height 12
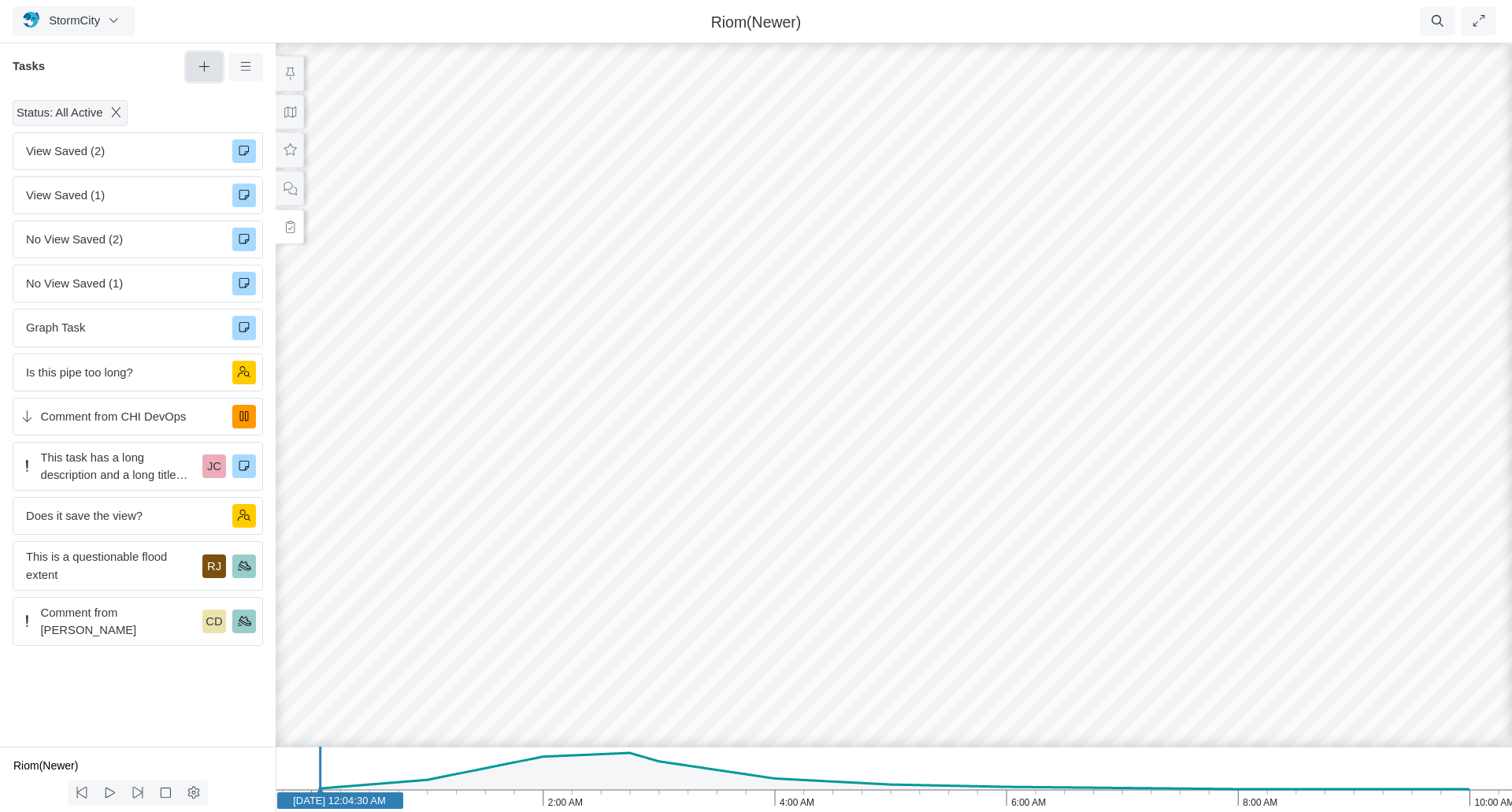
click at [204, 68] on icon at bounding box center [204, 66] width 10 height 10
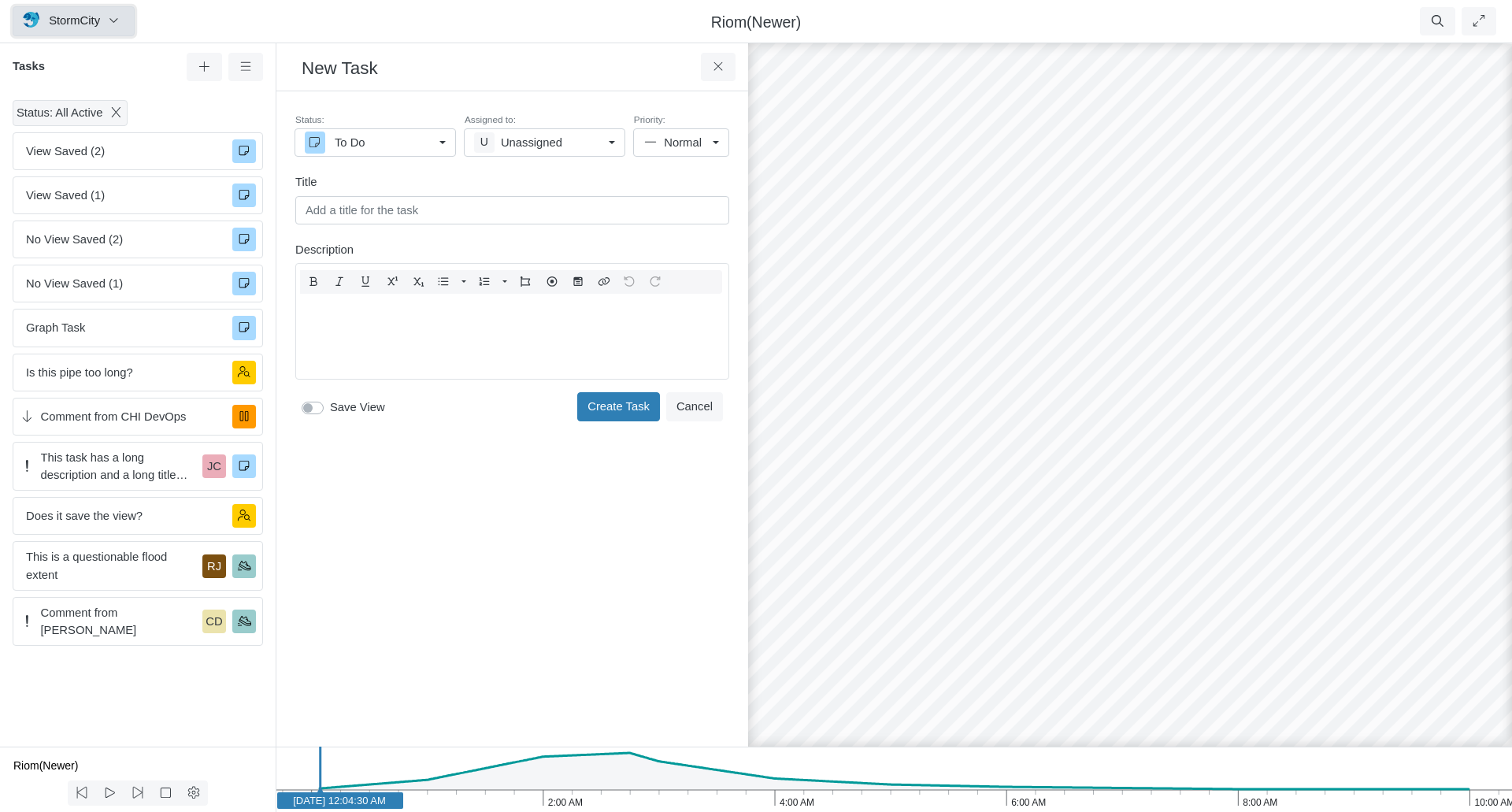
click at [49, 25] on span "StormCity" at bounding box center [74, 21] width 51 height 13
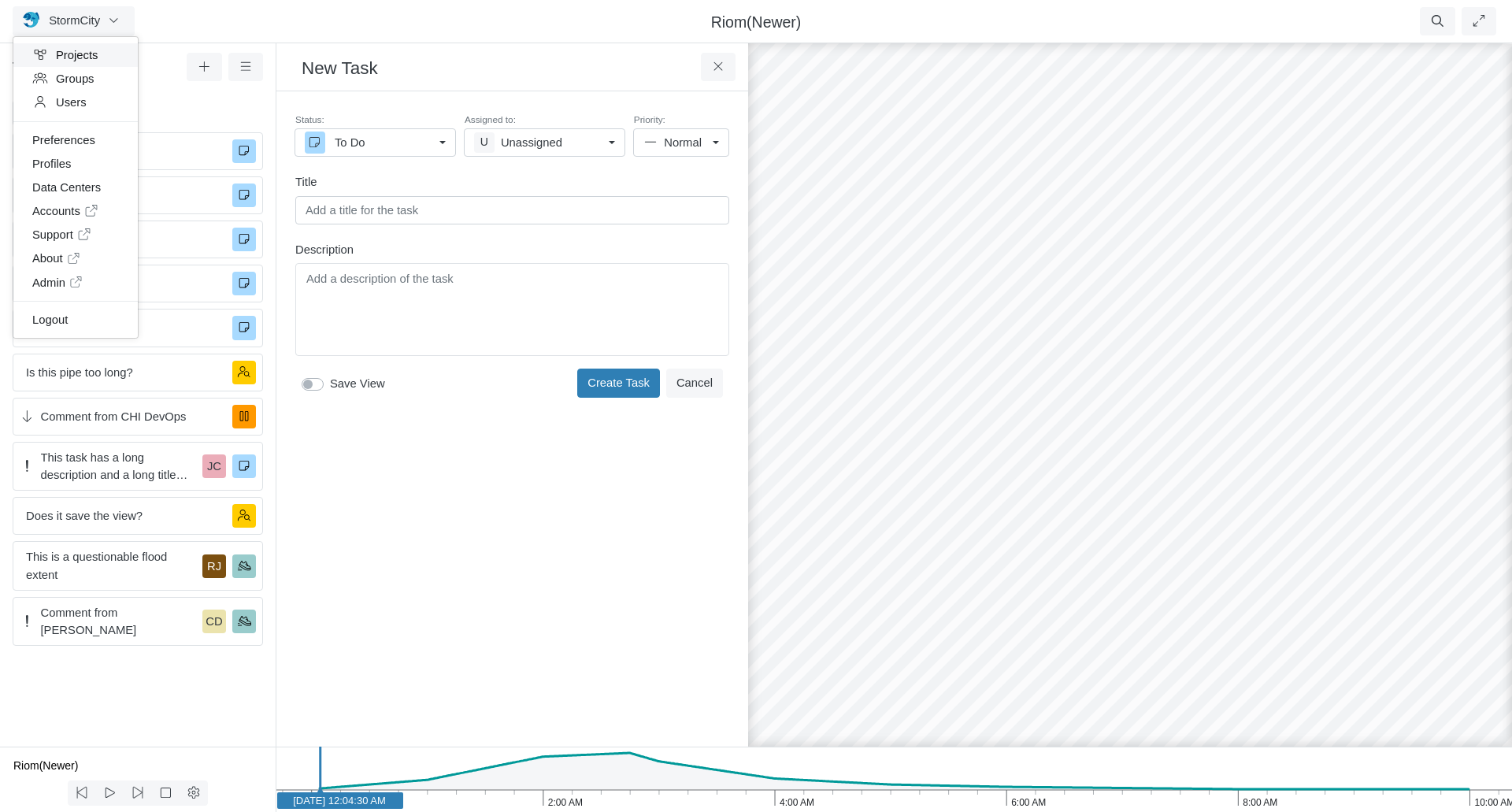
click at [57, 58] on link "Projects" at bounding box center [76, 55] width 125 height 24
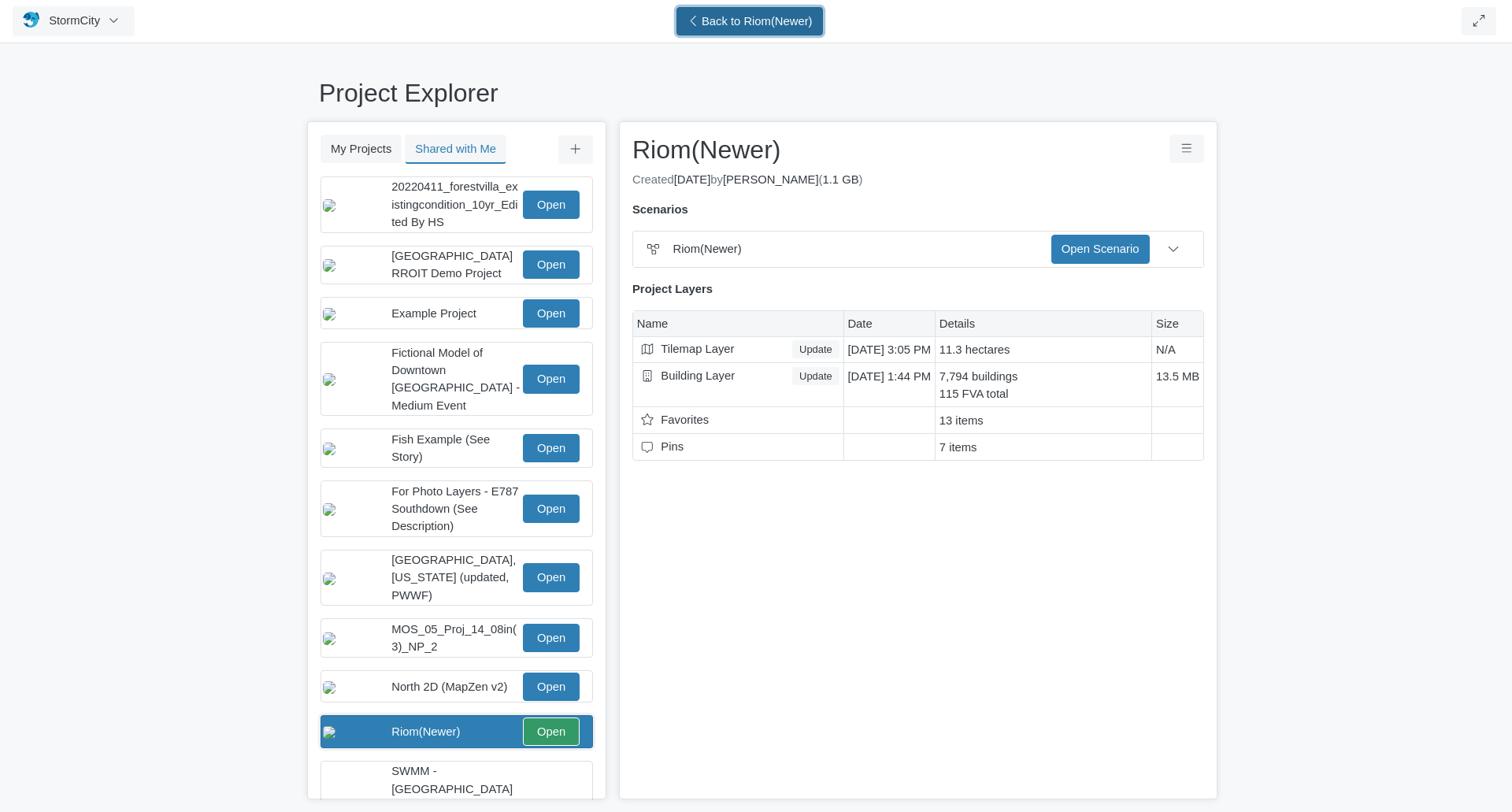
click at [767, 26] on span "Back to Riom(Newer)" at bounding box center [757, 22] width 111 height 13
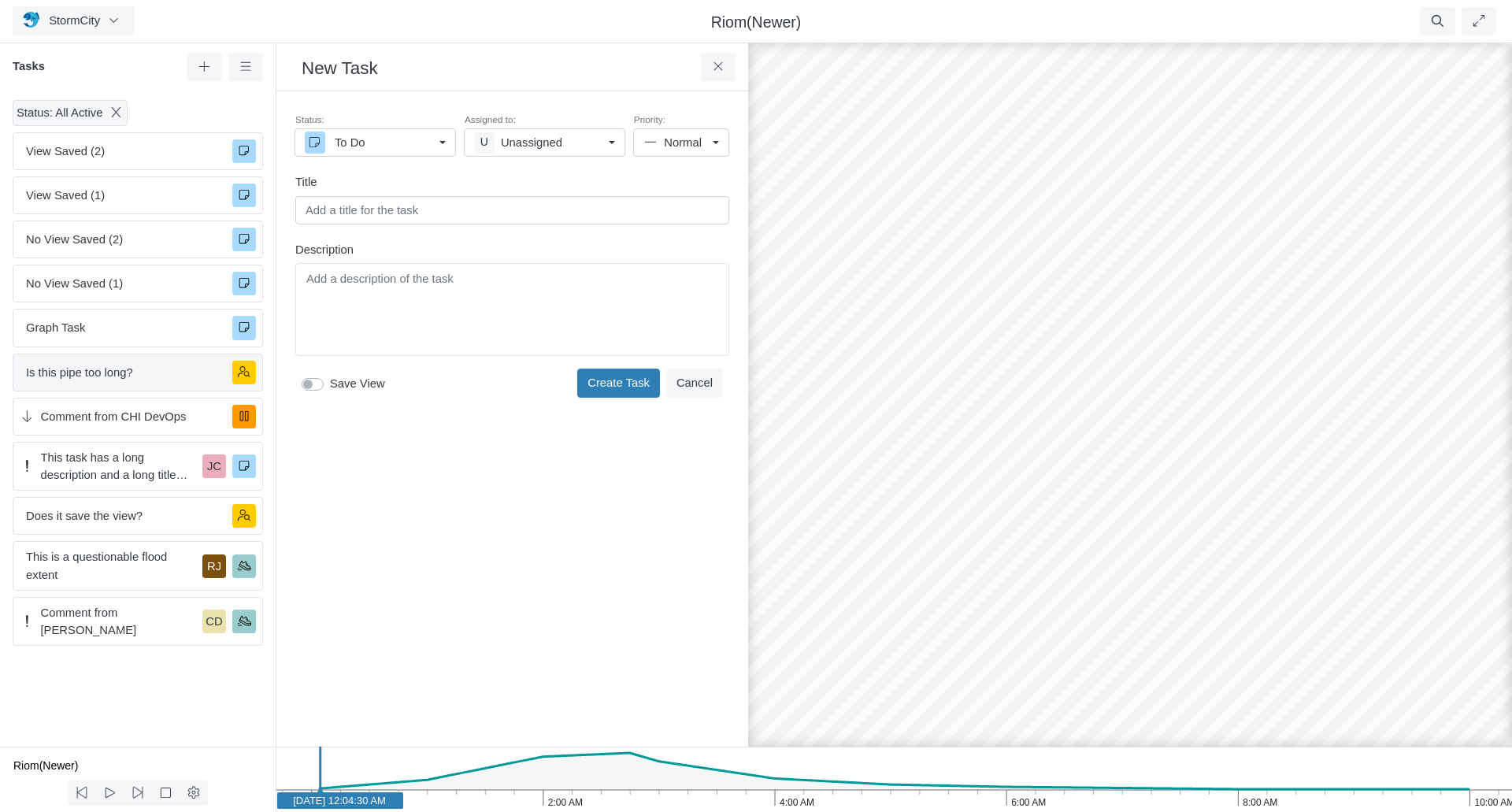
click at [74, 378] on span "Is this pipe too long?" at bounding box center [123, 373] width 194 height 18
click at [101, 374] on span "Is this pipe too long?" at bounding box center [123, 373] width 194 height 18
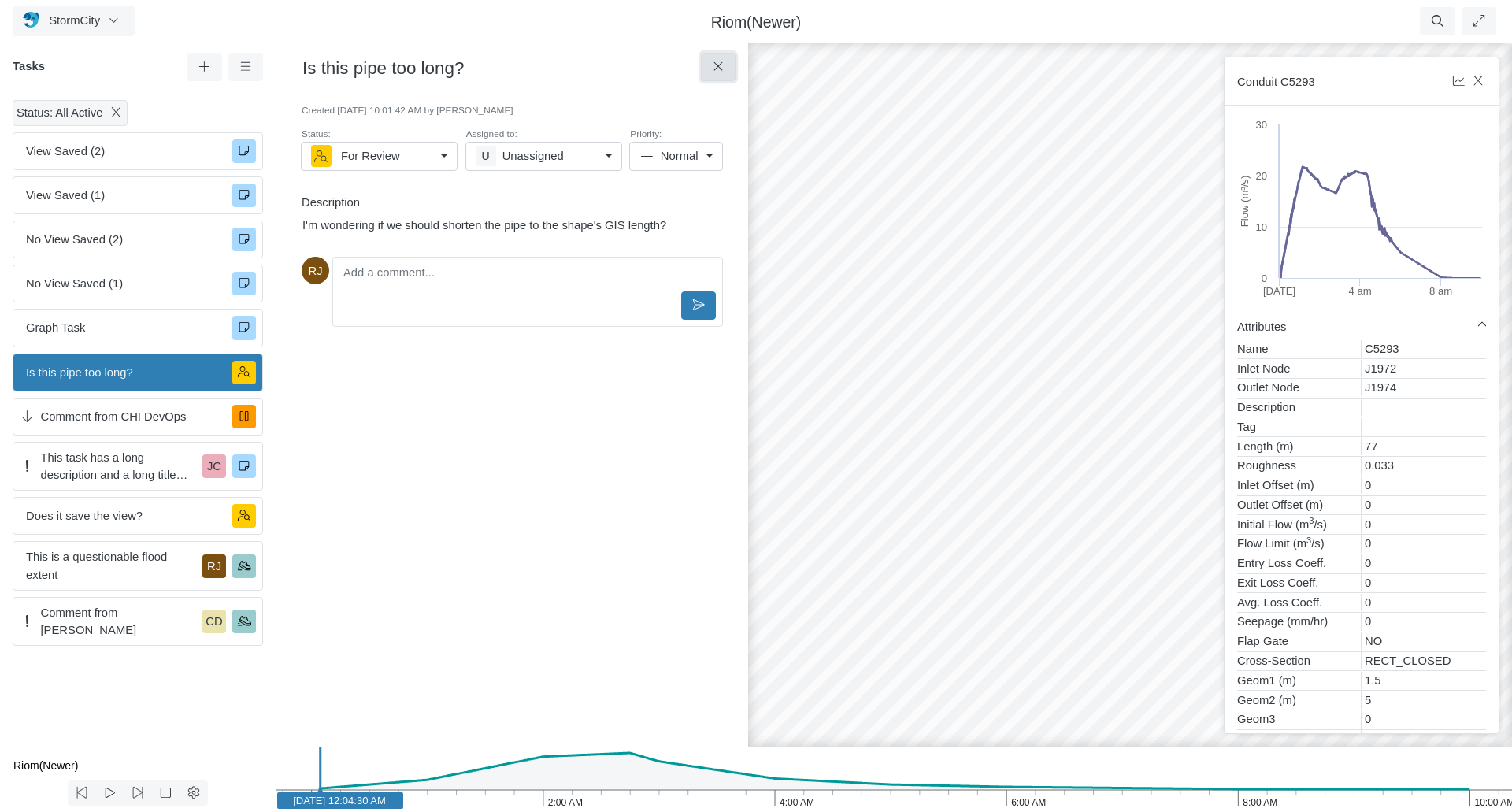
click at [718, 67] on icon at bounding box center [718, 66] width 9 height 9
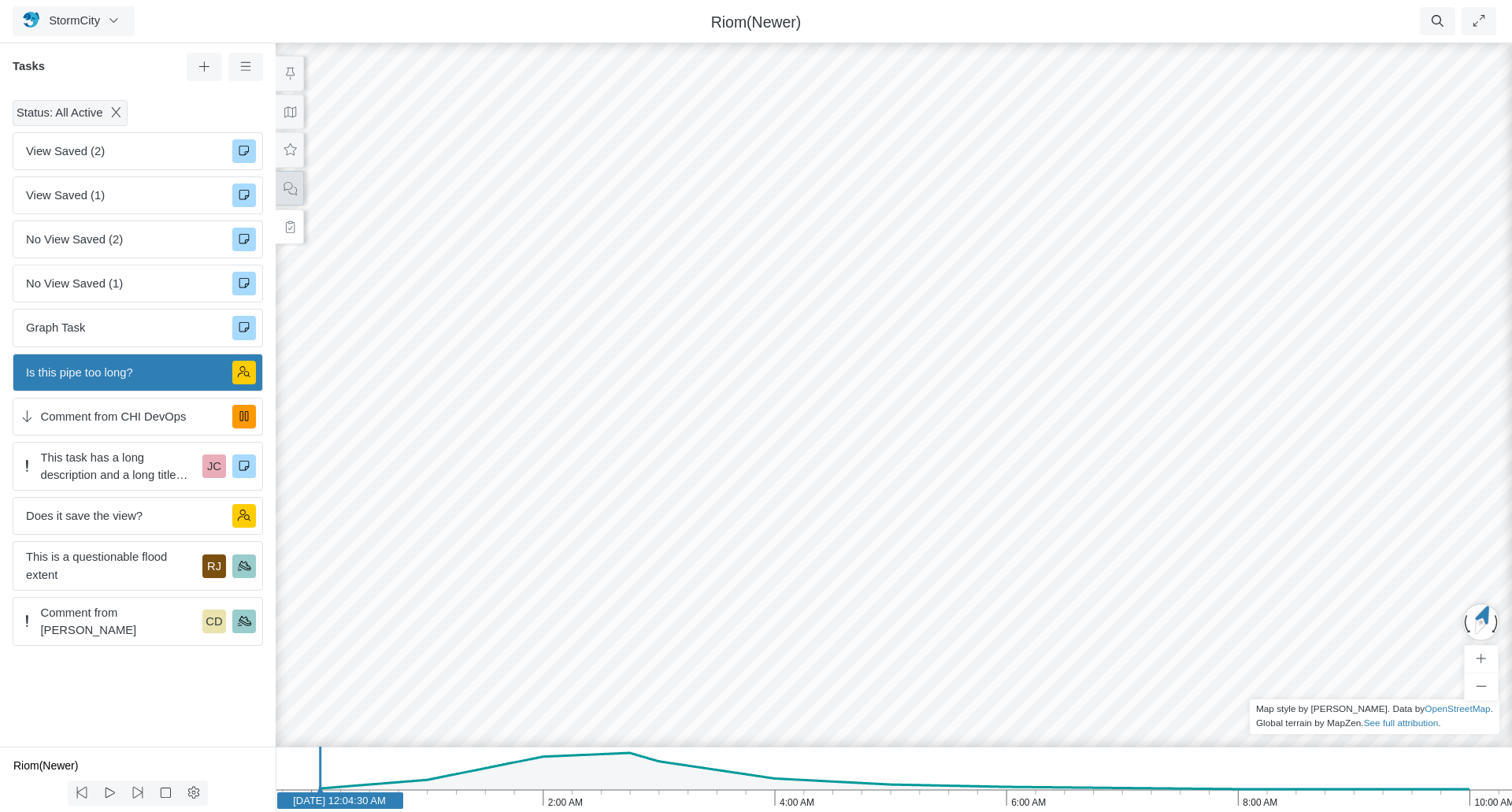
click at [286, 188] on icon at bounding box center [290, 188] width 15 height 12
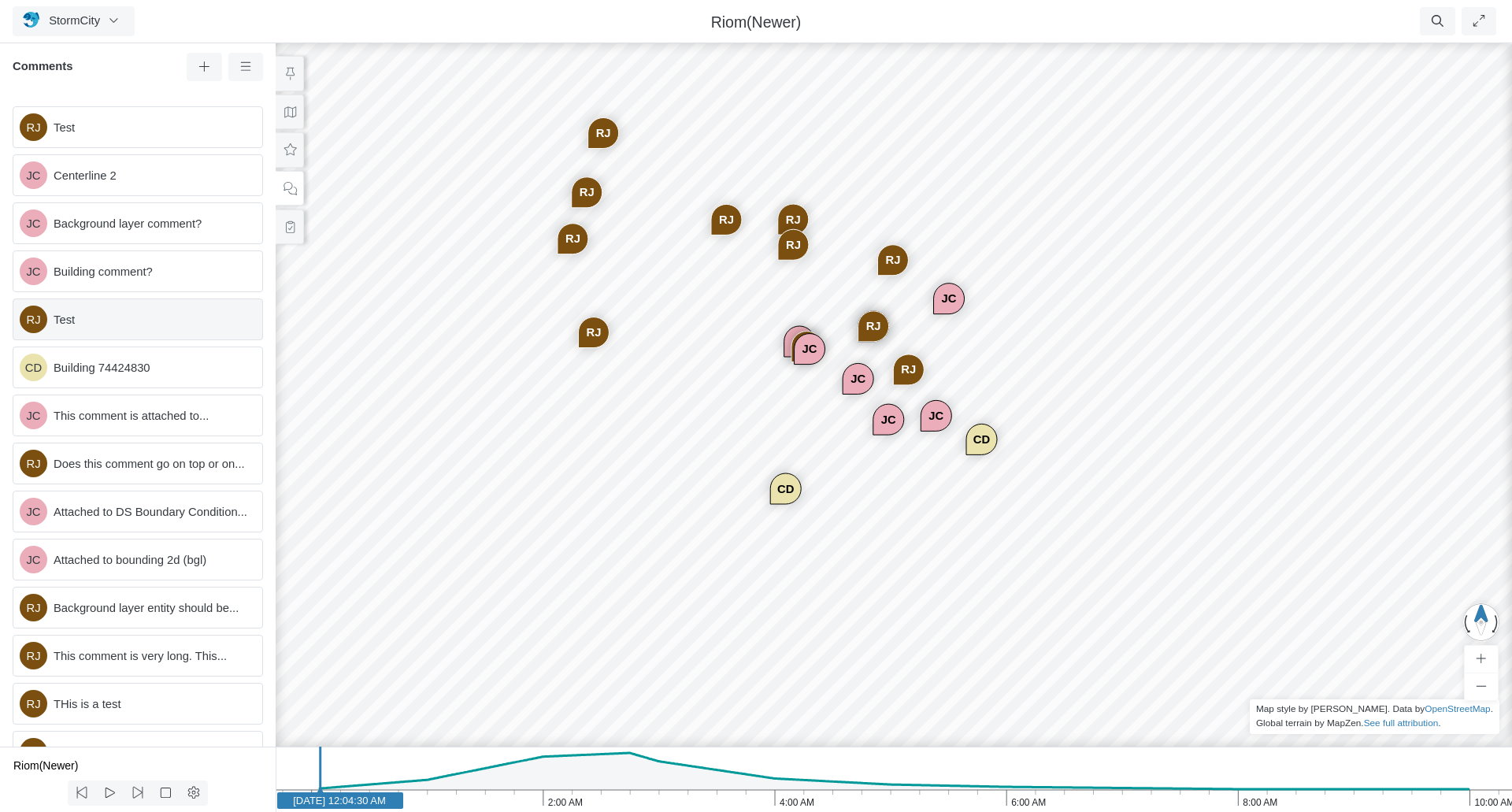
click at [91, 318] on span "Test" at bounding box center [152, 320] width 196 height 18
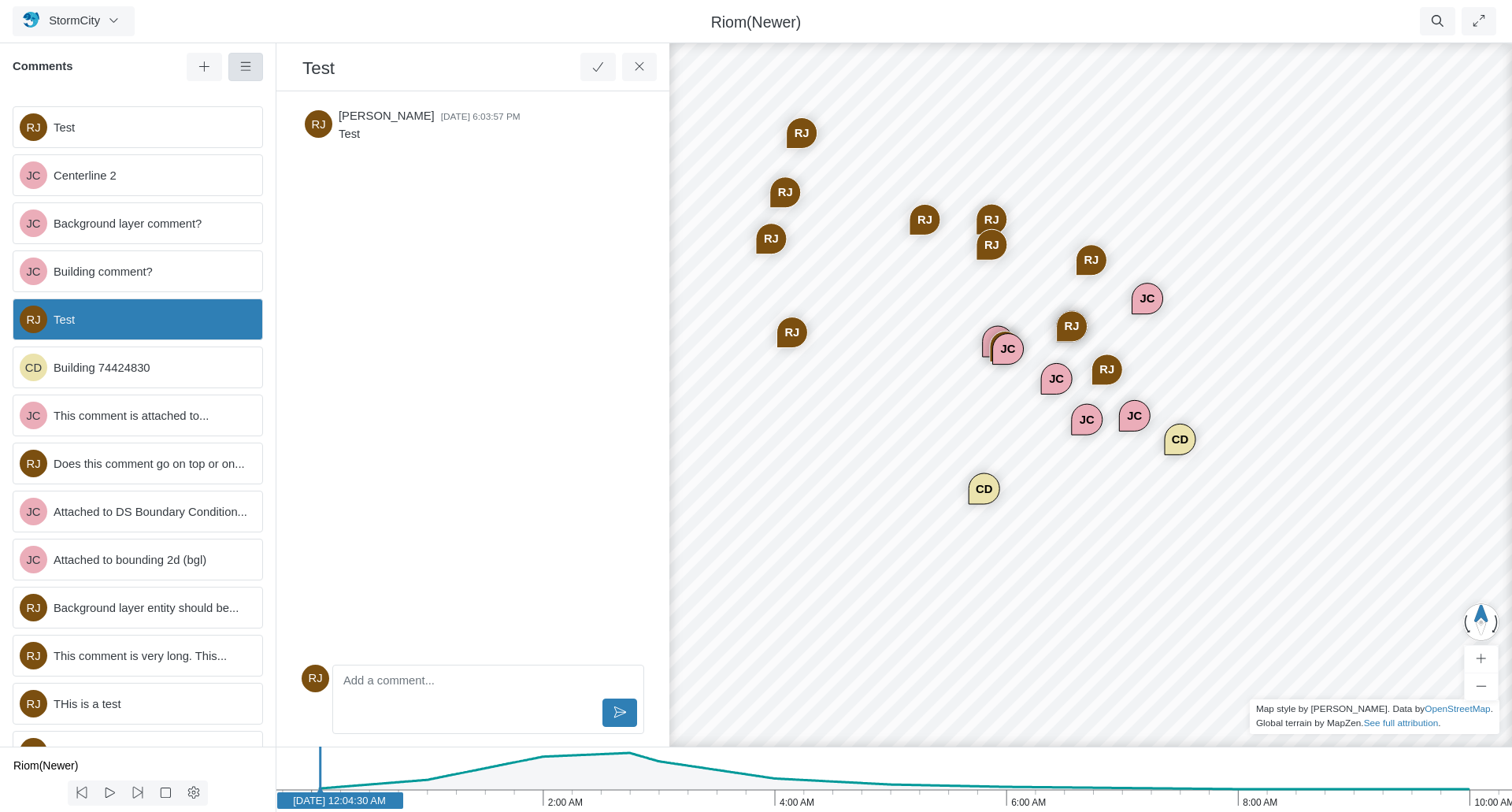
click at [246, 71] on icon at bounding box center [245, 66] width 10 height 9
click at [246, 69] on icon at bounding box center [246, 66] width 15 height 12
click at [127, 225] on span "Background layer comment?" at bounding box center [152, 224] width 196 height 18
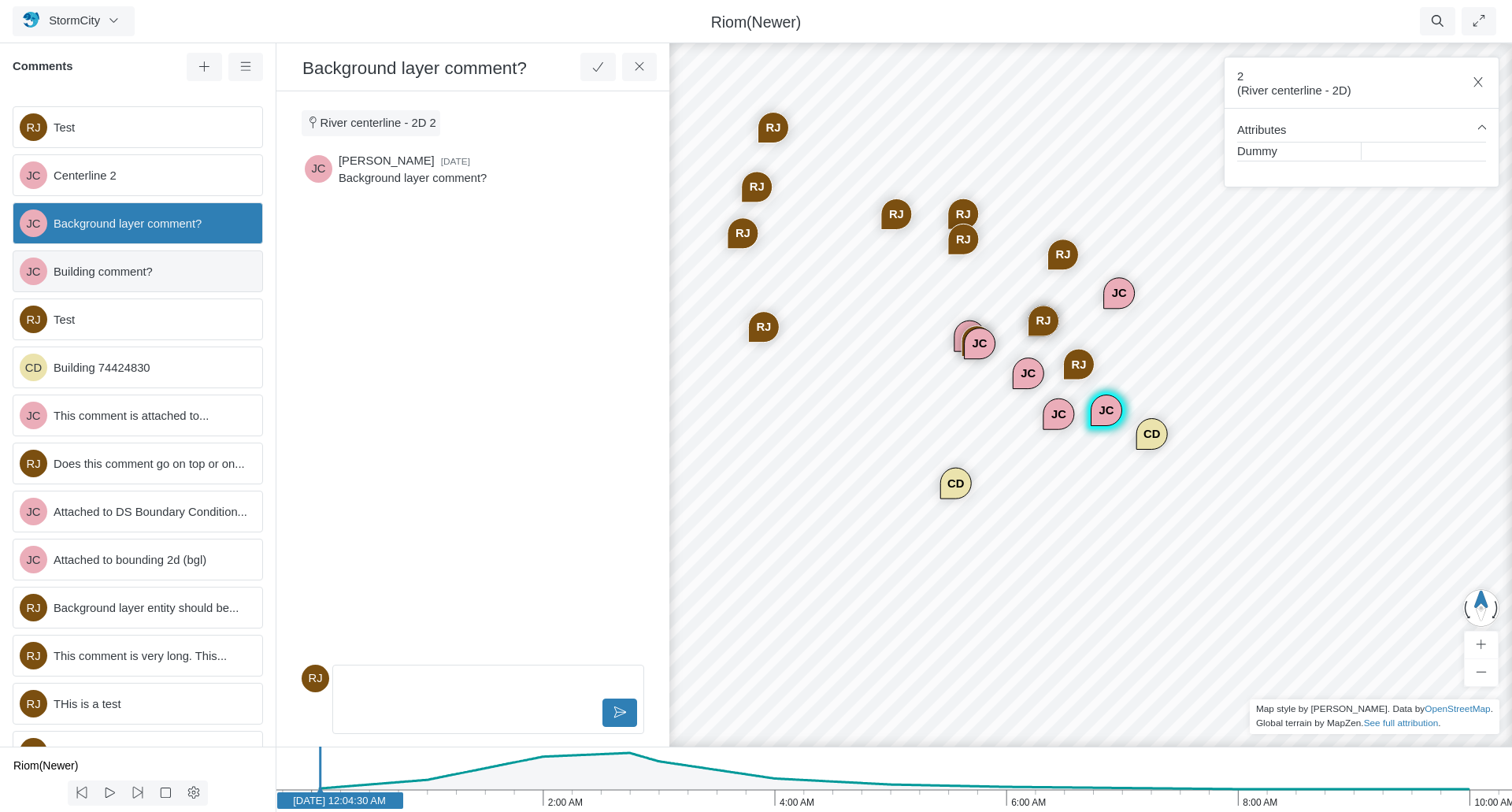
click at [114, 268] on span "Building comment?" at bounding box center [152, 271] width 196 height 18
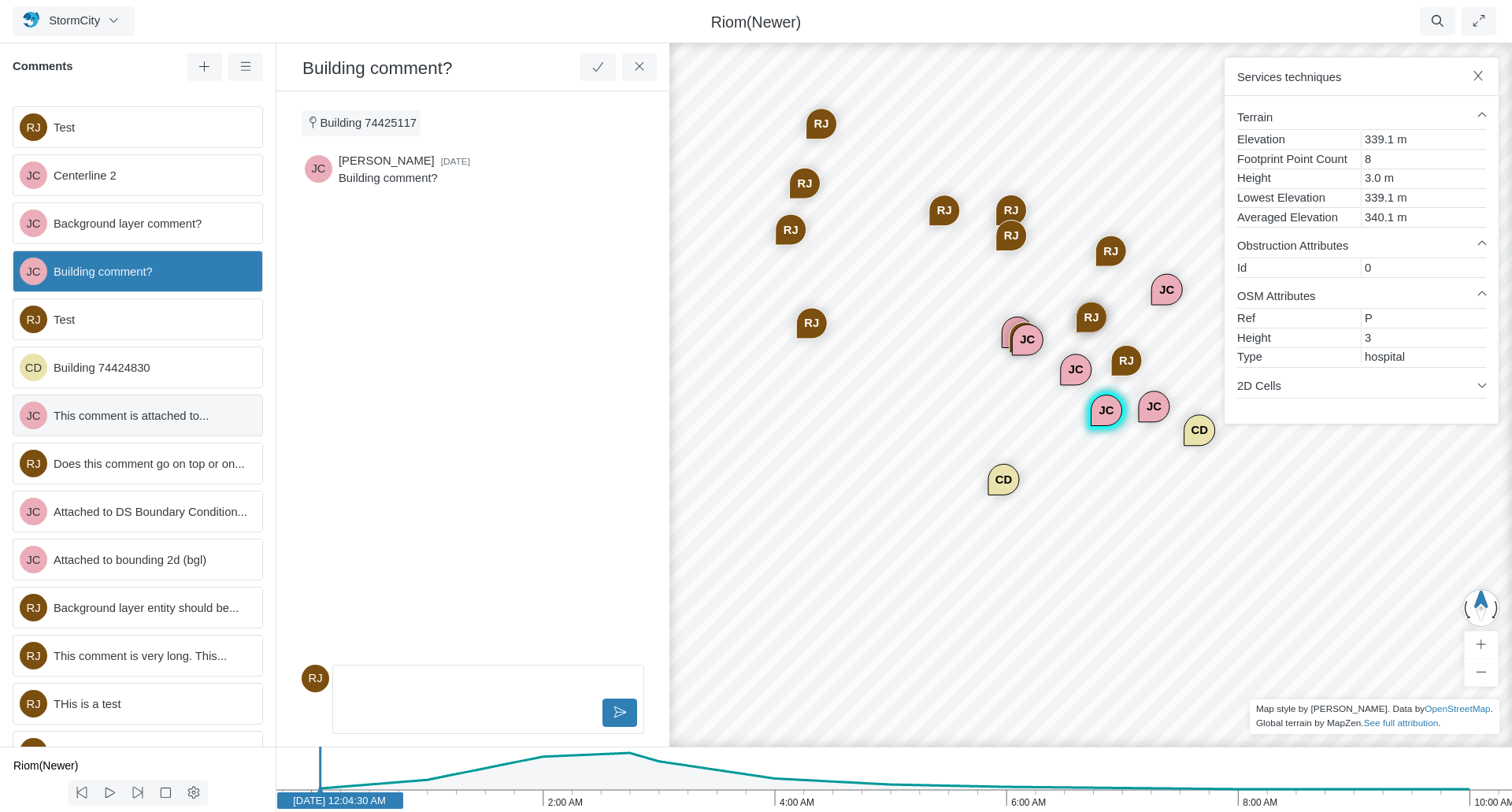
click at [115, 415] on span "This comment is attached to..." at bounding box center [152, 416] width 196 height 18
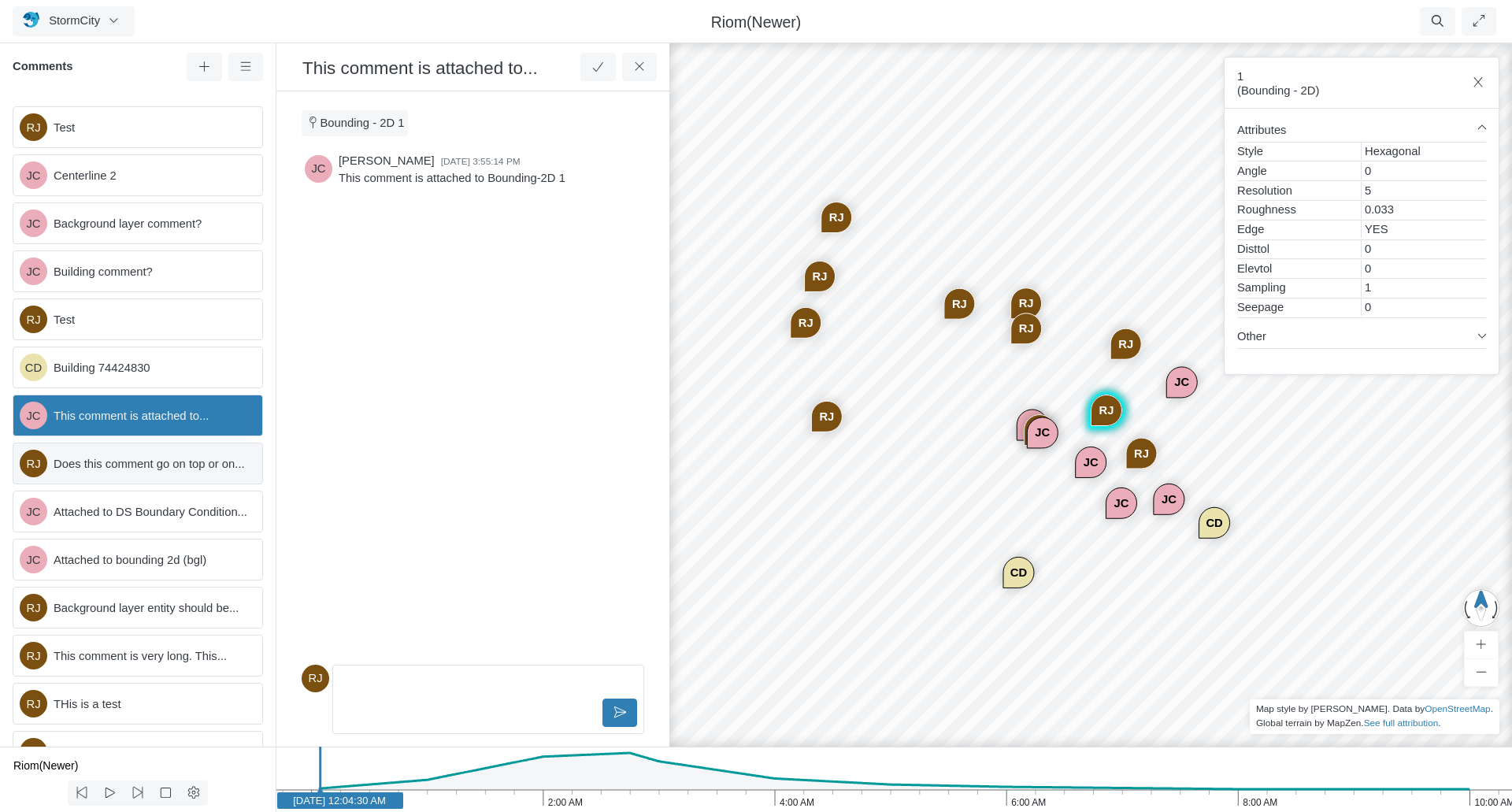
click at [101, 464] on span "Does this comment go on top or on..." at bounding box center [152, 464] width 196 height 18
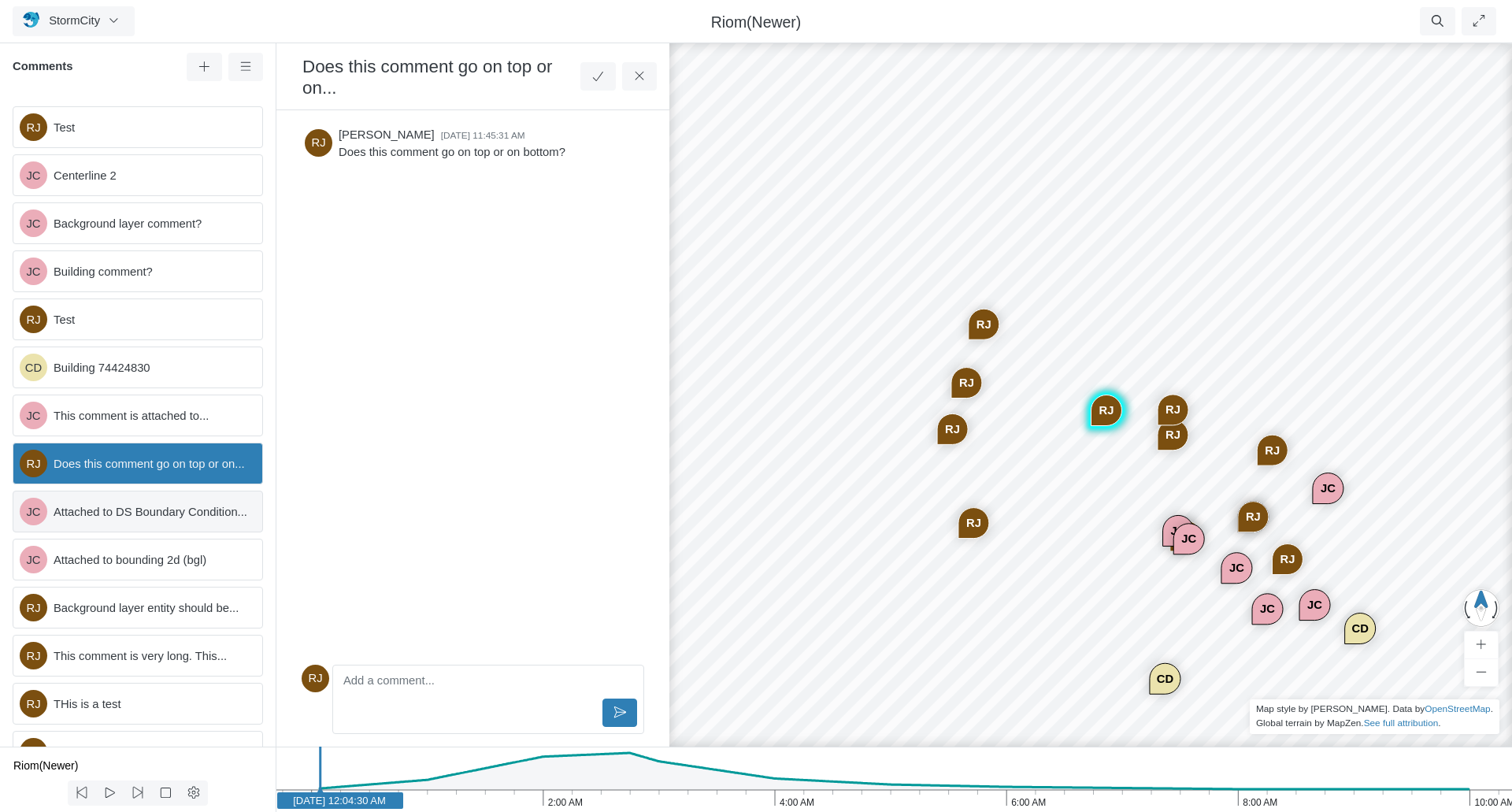
click at [109, 521] on span "Attached to DS Boundary Condition..." at bounding box center [152, 512] width 196 height 18
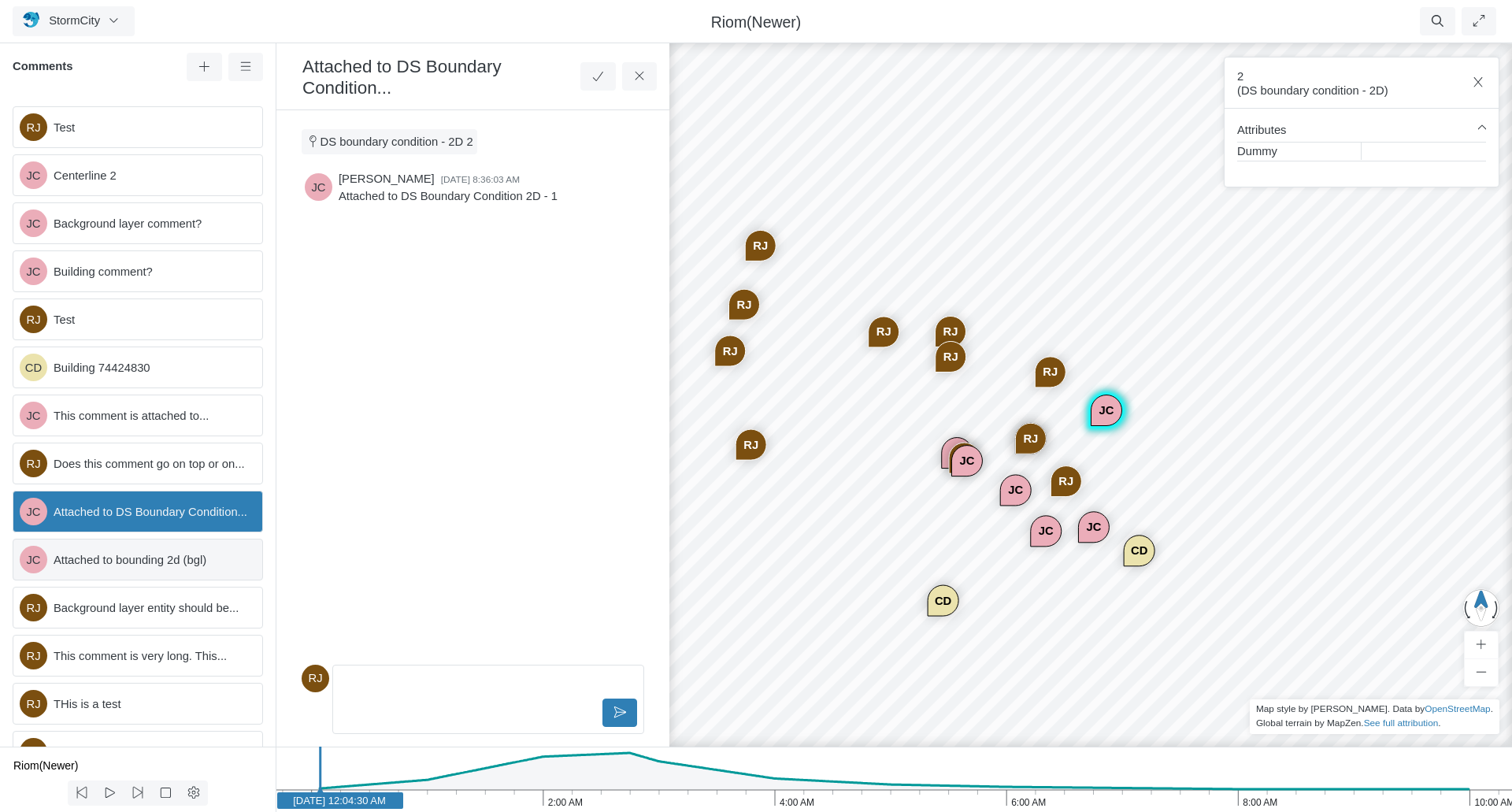
click at [110, 568] on span "Attached to bounding 2d (bgl)" at bounding box center [152, 560] width 196 height 18
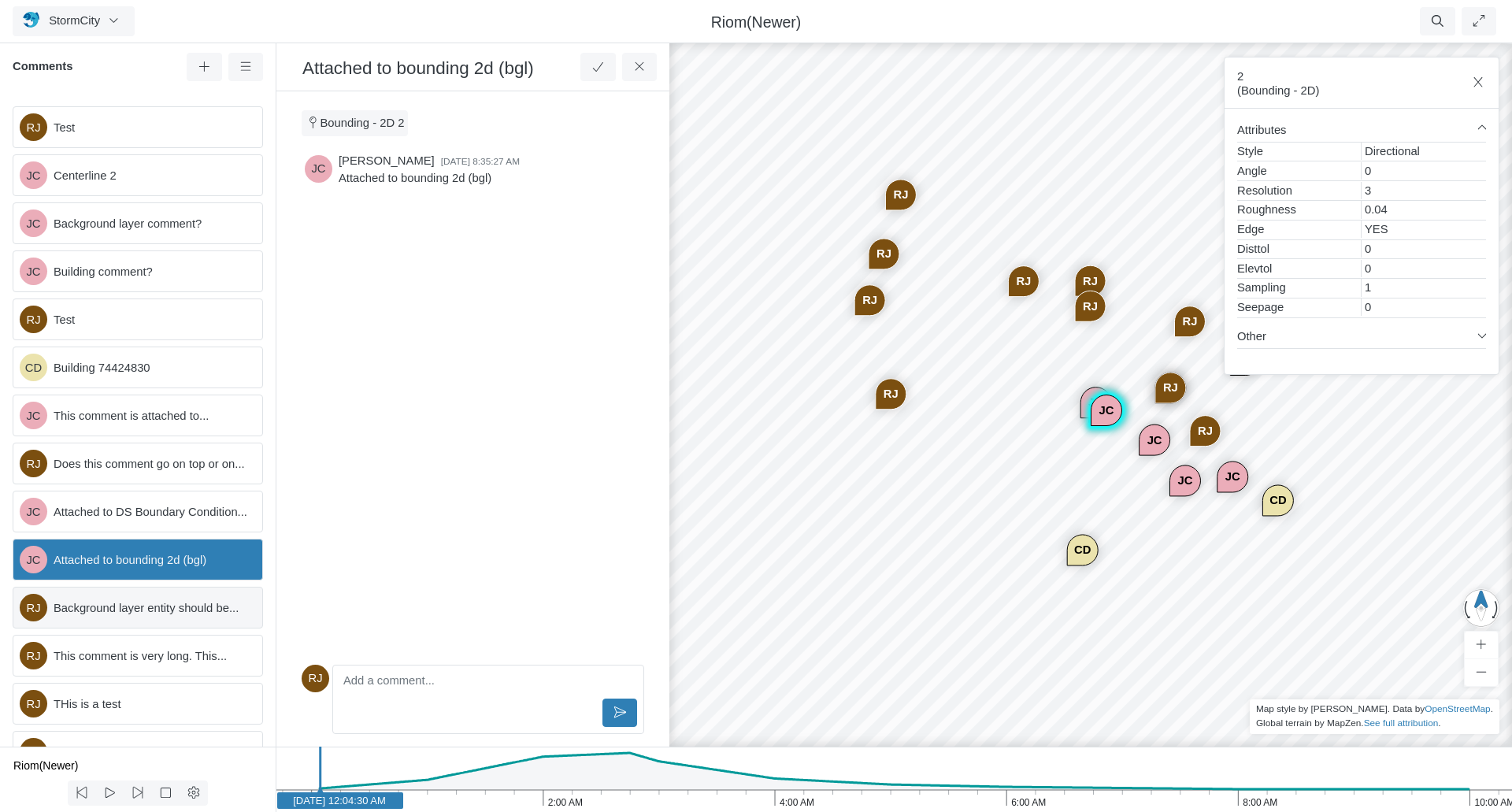
click at [113, 616] on span "Background layer entity should be..." at bounding box center [152, 608] width 196 height 18
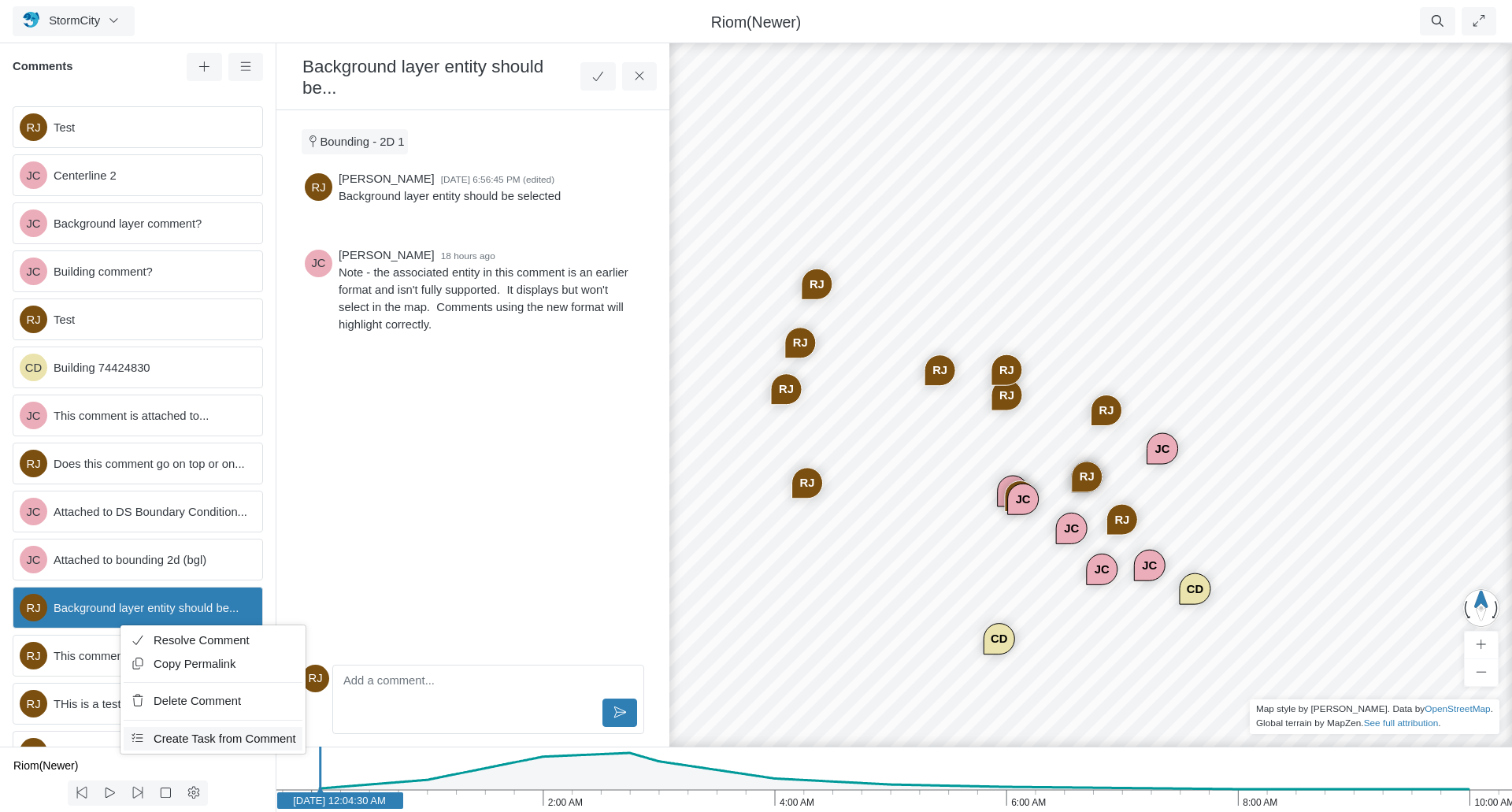
click at [188, 739] on span "Create Task from Comment" at bounding box center [224, 739] width 143 height 13
type input "Comment from Rob James"
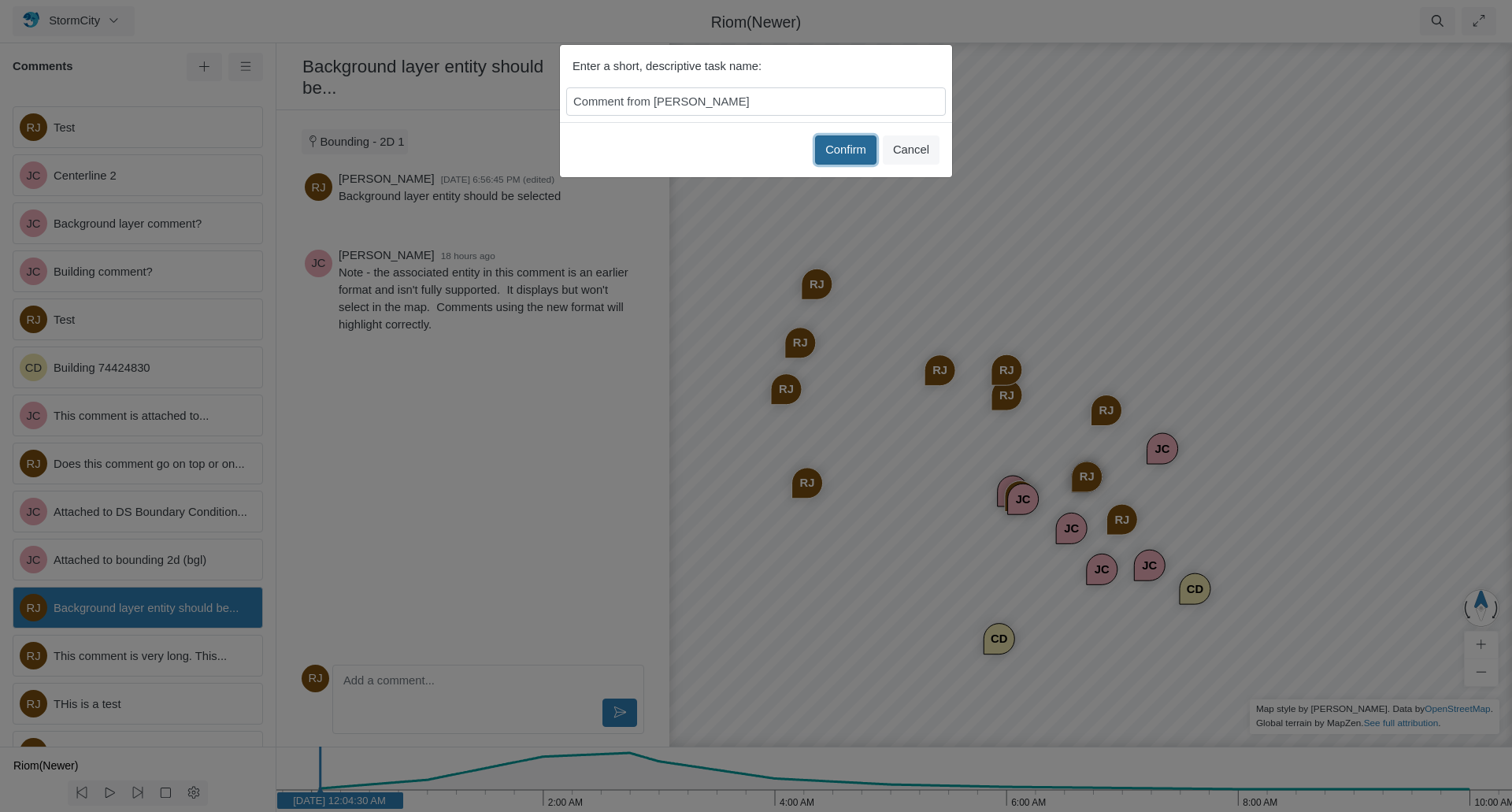
click at [842, 152] on button "Confirm" at bounding box center [845, 150] width 61 height 29
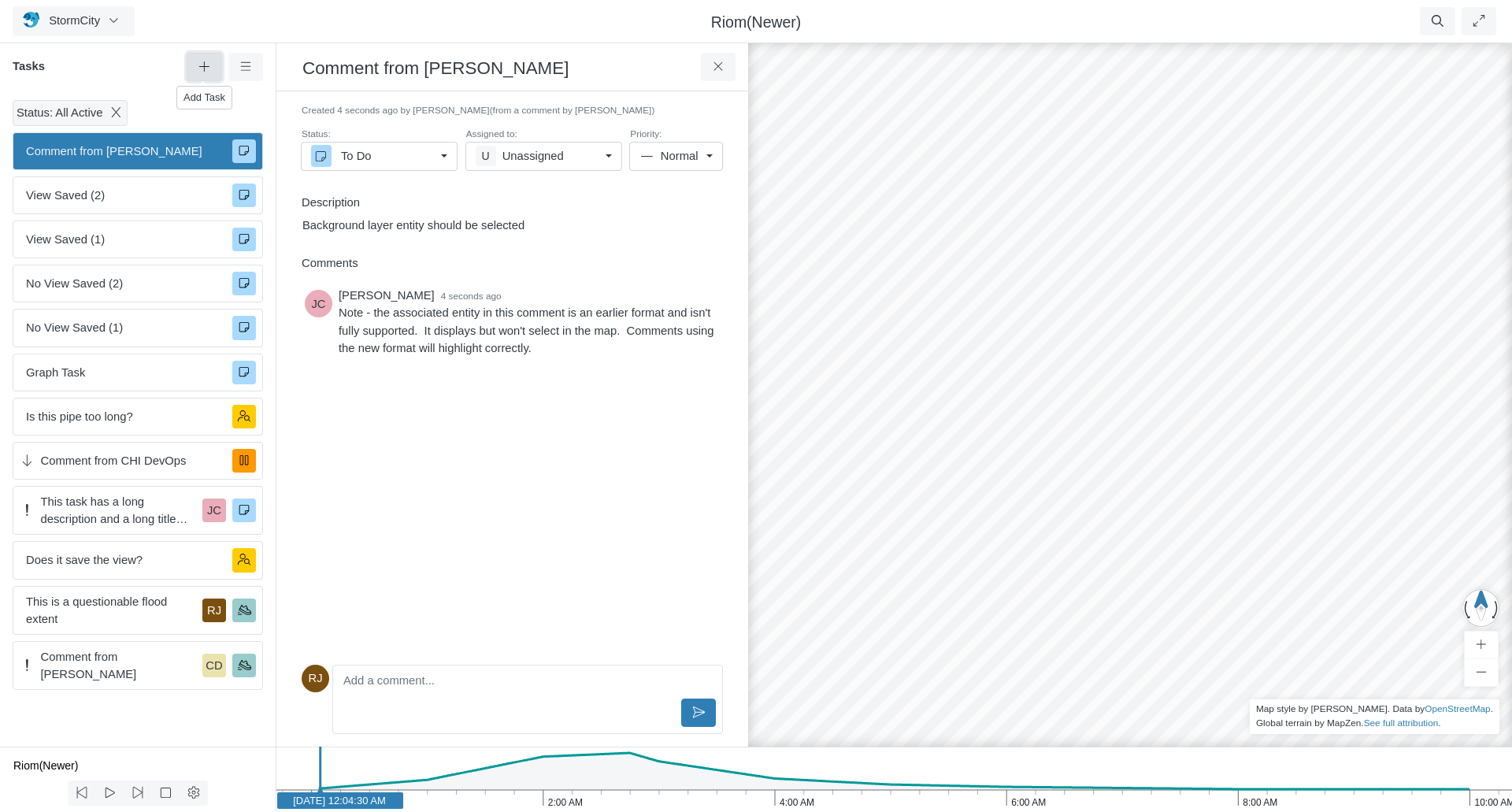
click at [194, 62] on button at bounding box center [204, 67] width 35 height 29
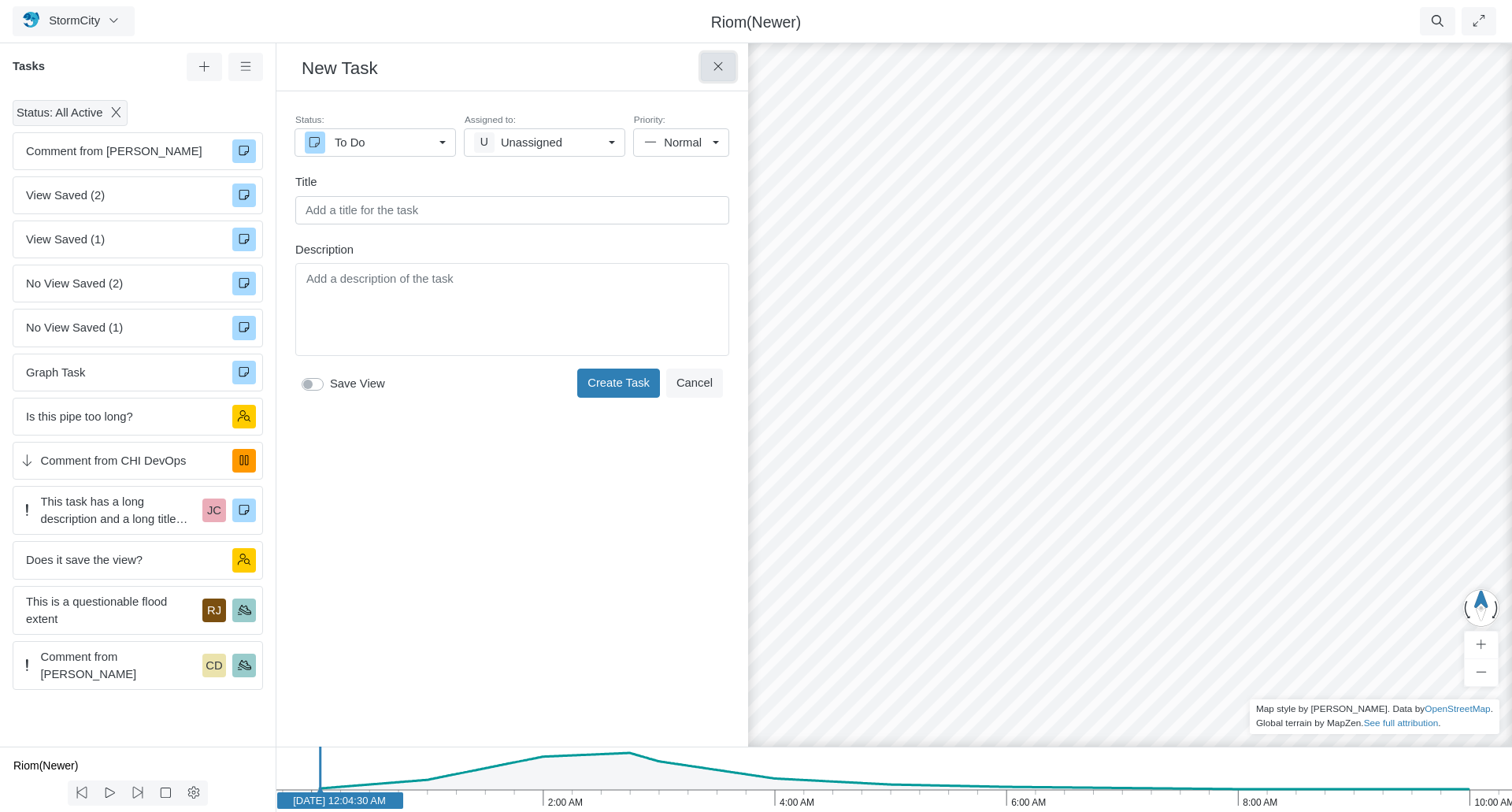
click at [726, 68] on button at bounding box center [718, 67] width 35 height 29
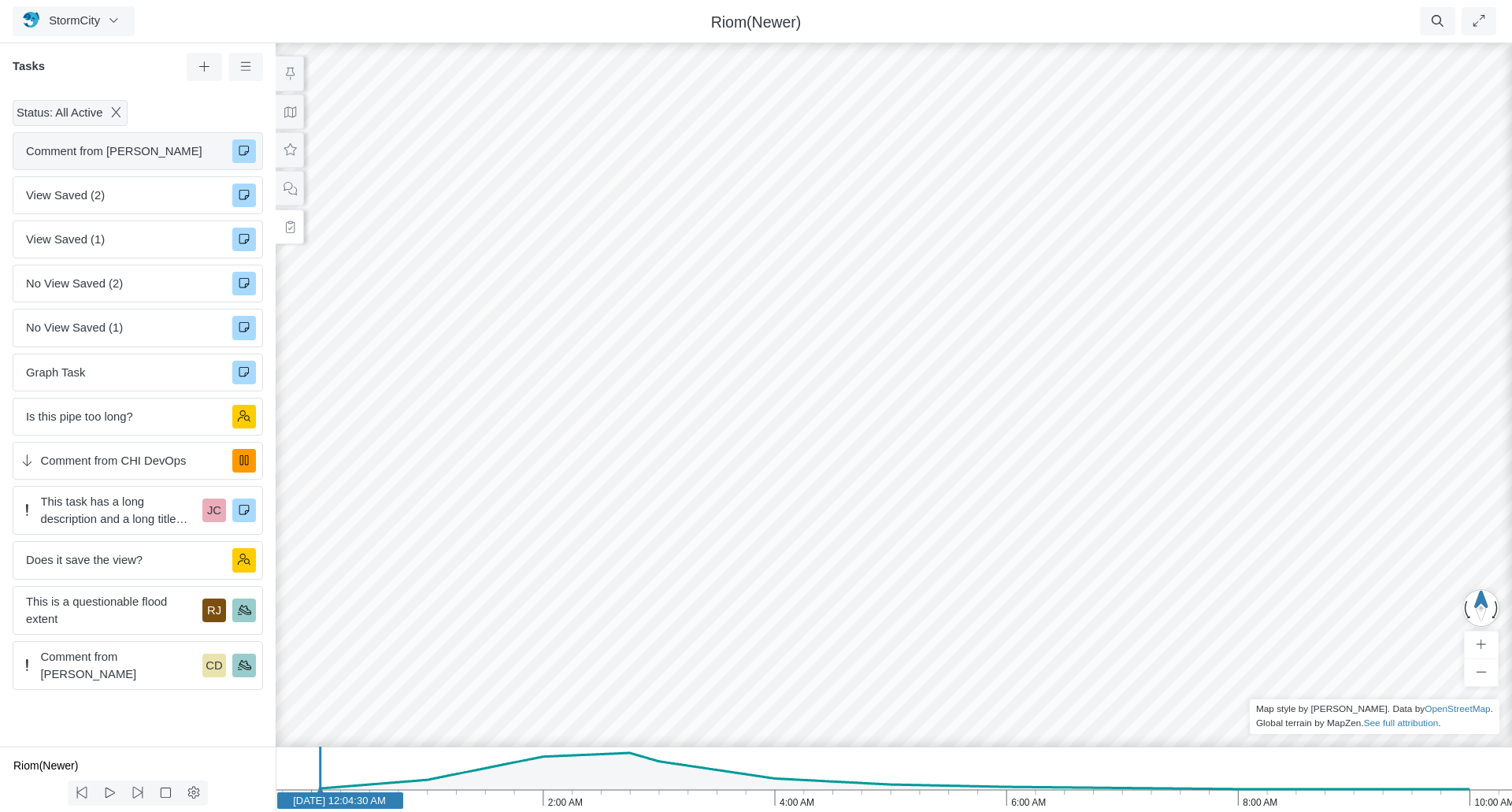
click at [89, 154] on span "Comment from Rob James" at bounding box center [123, 152] width 194 height 18
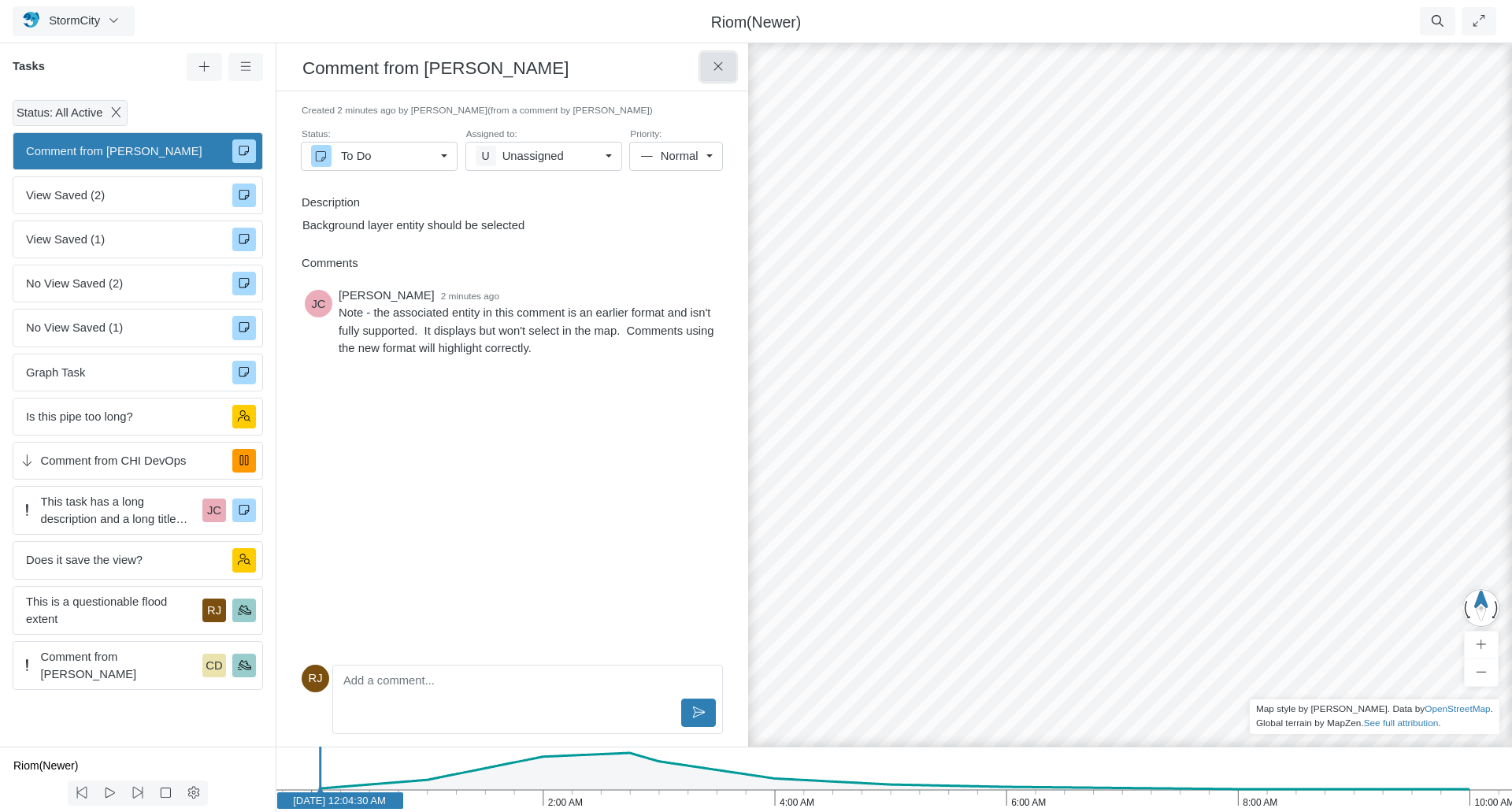
click at [718, 66] on icon at bounding box center [718, 66] width 15 height 12
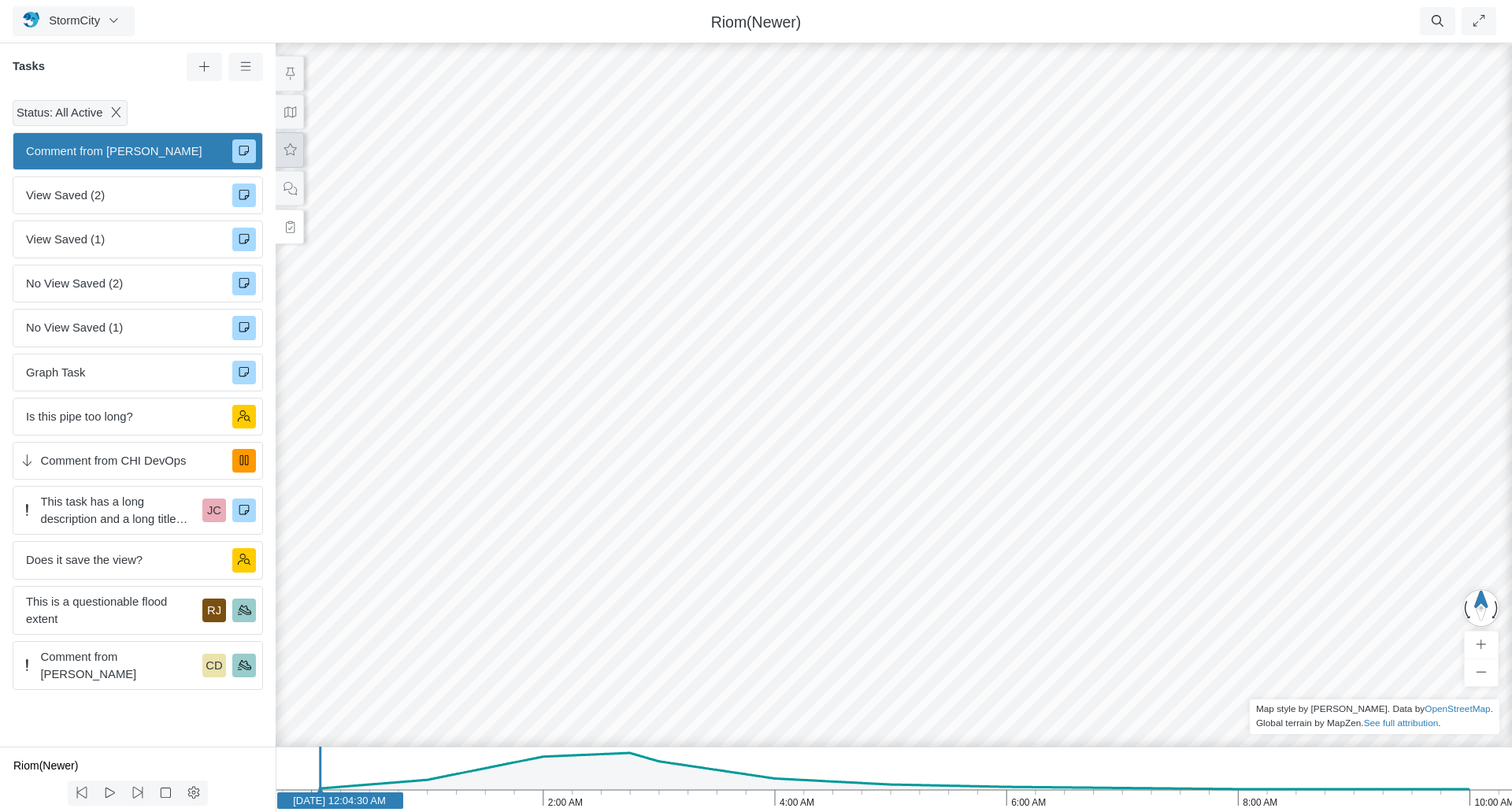
click at [283, 145] on icon at bounding box center [290, 150] width 15 height 12
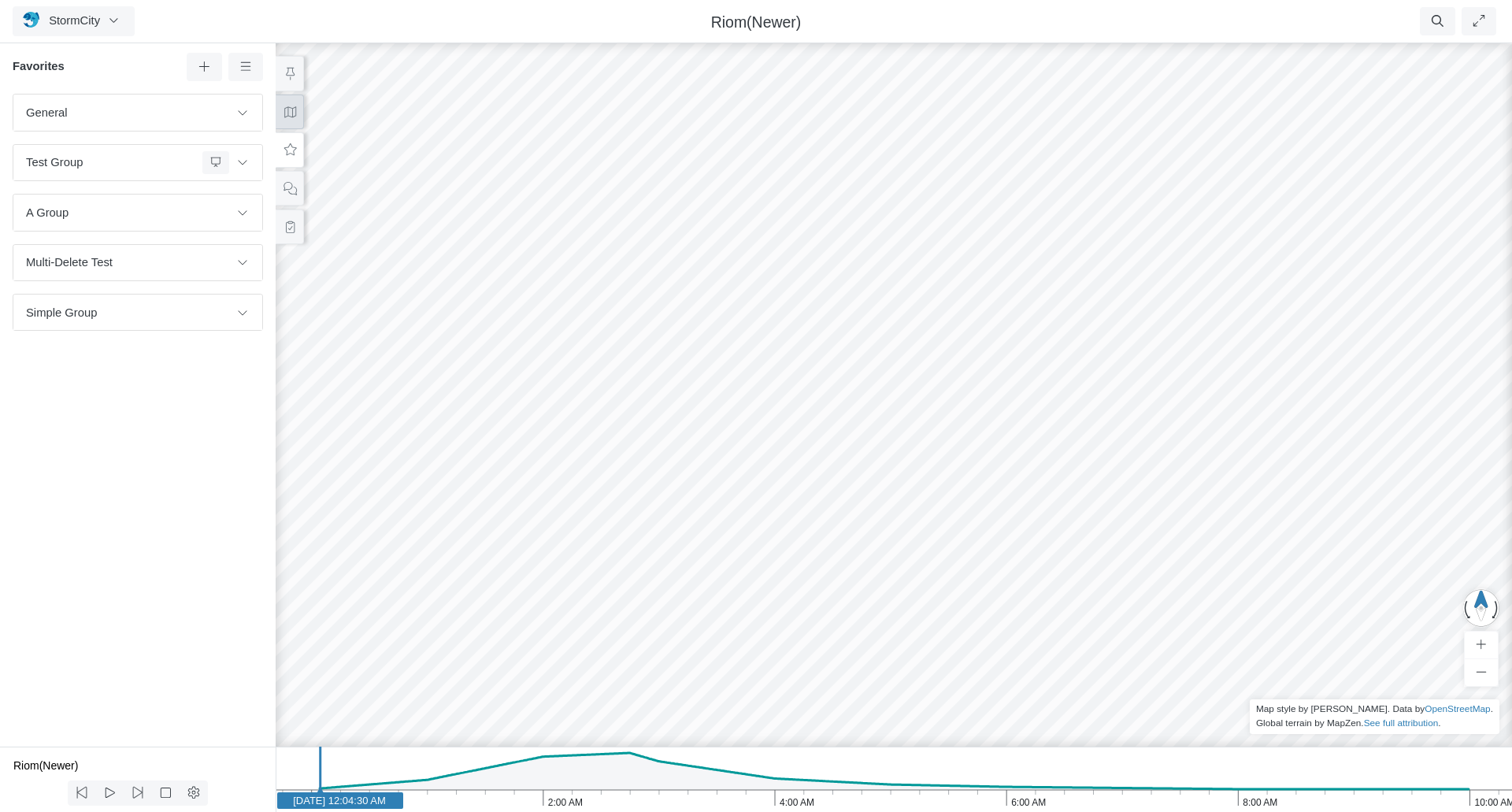
click at [291, 112] on icon at bounding box center [290, 112] width 12 height 11
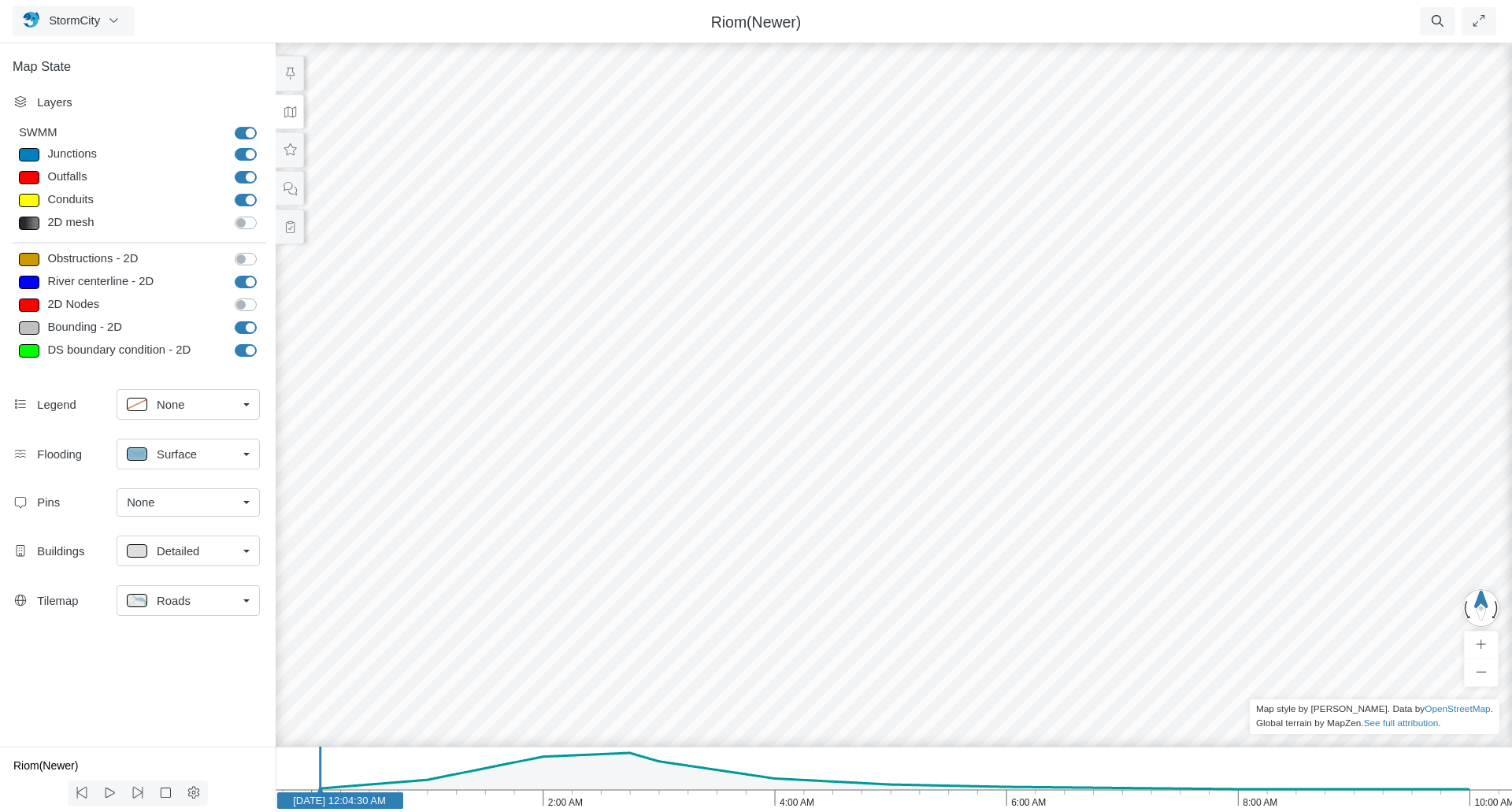
click at [176, 505] on div "None" at bounding box center [182, 503] width 110 height 18
click at [151, 598] on span "Manage Pins..." at bounding box center [166, 596] width 78 height 18
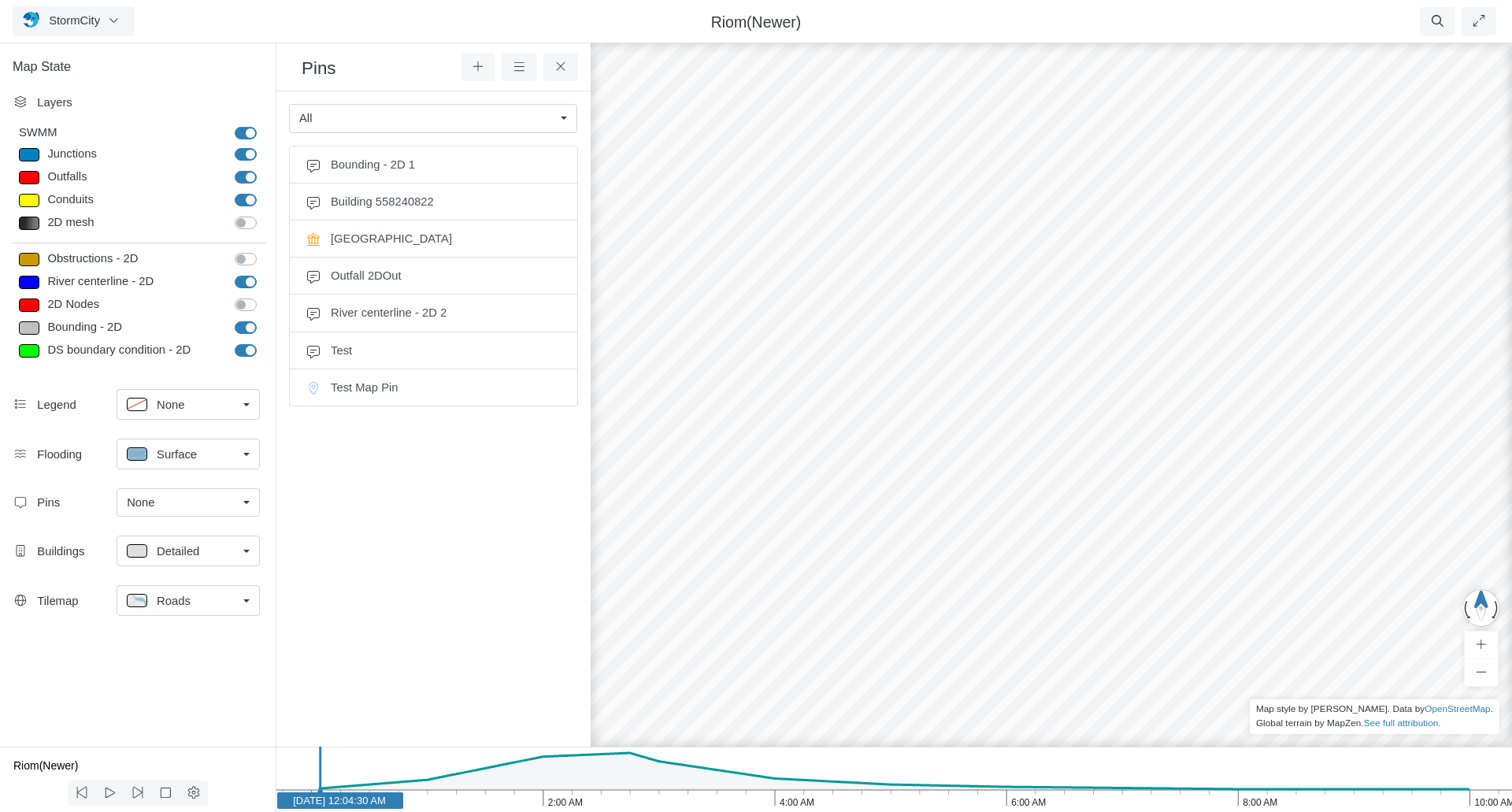
click at [324, 67] on h3 "Pins" at bounding box center [381, 67] width 159 height 25
click at [319, 63] on h3 "Pins" at bounding box center [381, 67] width 159 height 25
click at [315, 65] on h3 "Pins" at bounding box center [381, 67] width 159 height 25
click at [315, 66] on h3 "Pins" at bounding box center [381, 67] width 159 height 25
click at [563, 64] on icon at bounding box center [561, 66] width 15 height 12
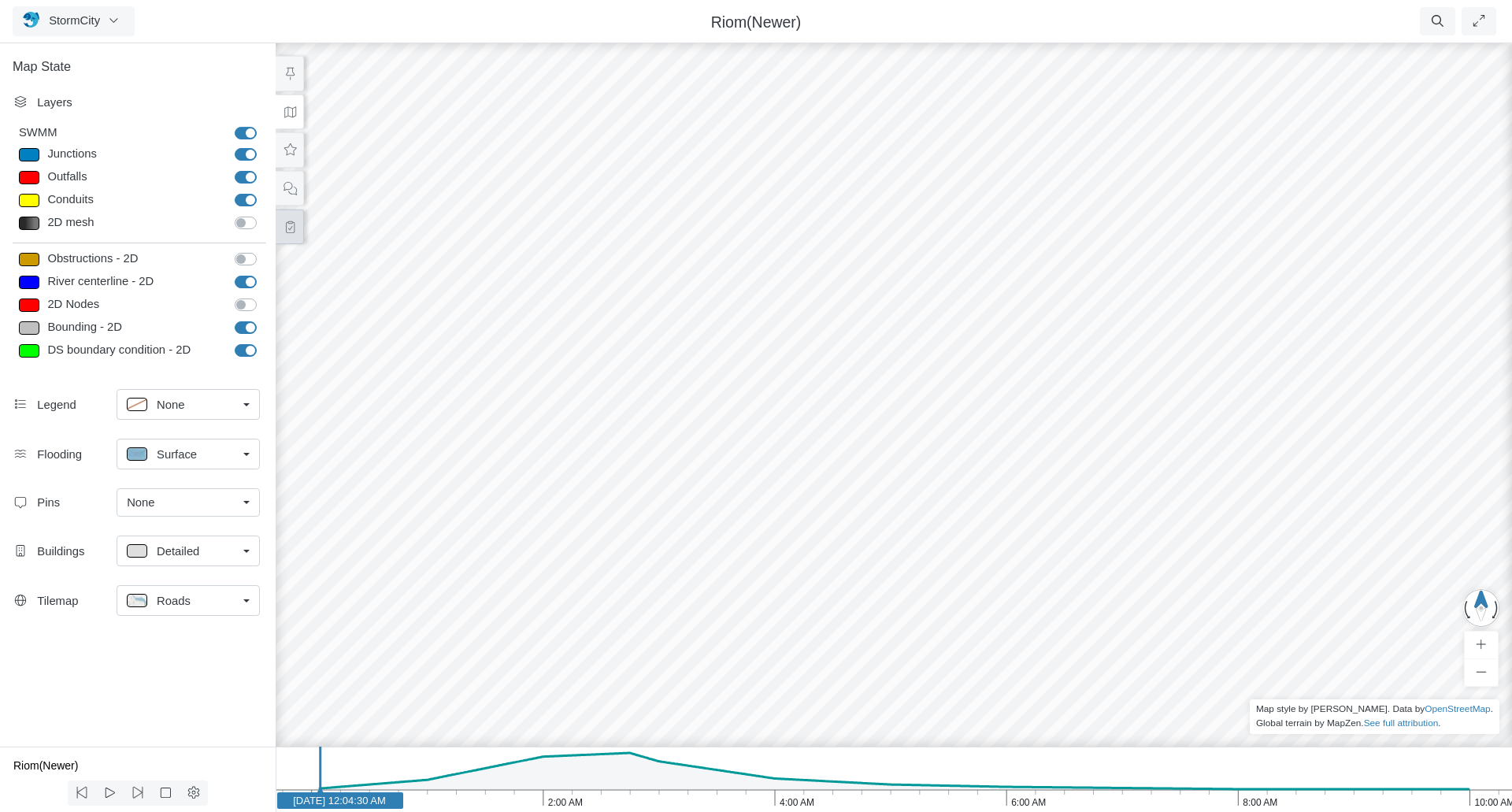
click at [291, 229] on icon at bounding box center [290, 227] width 15 height 12
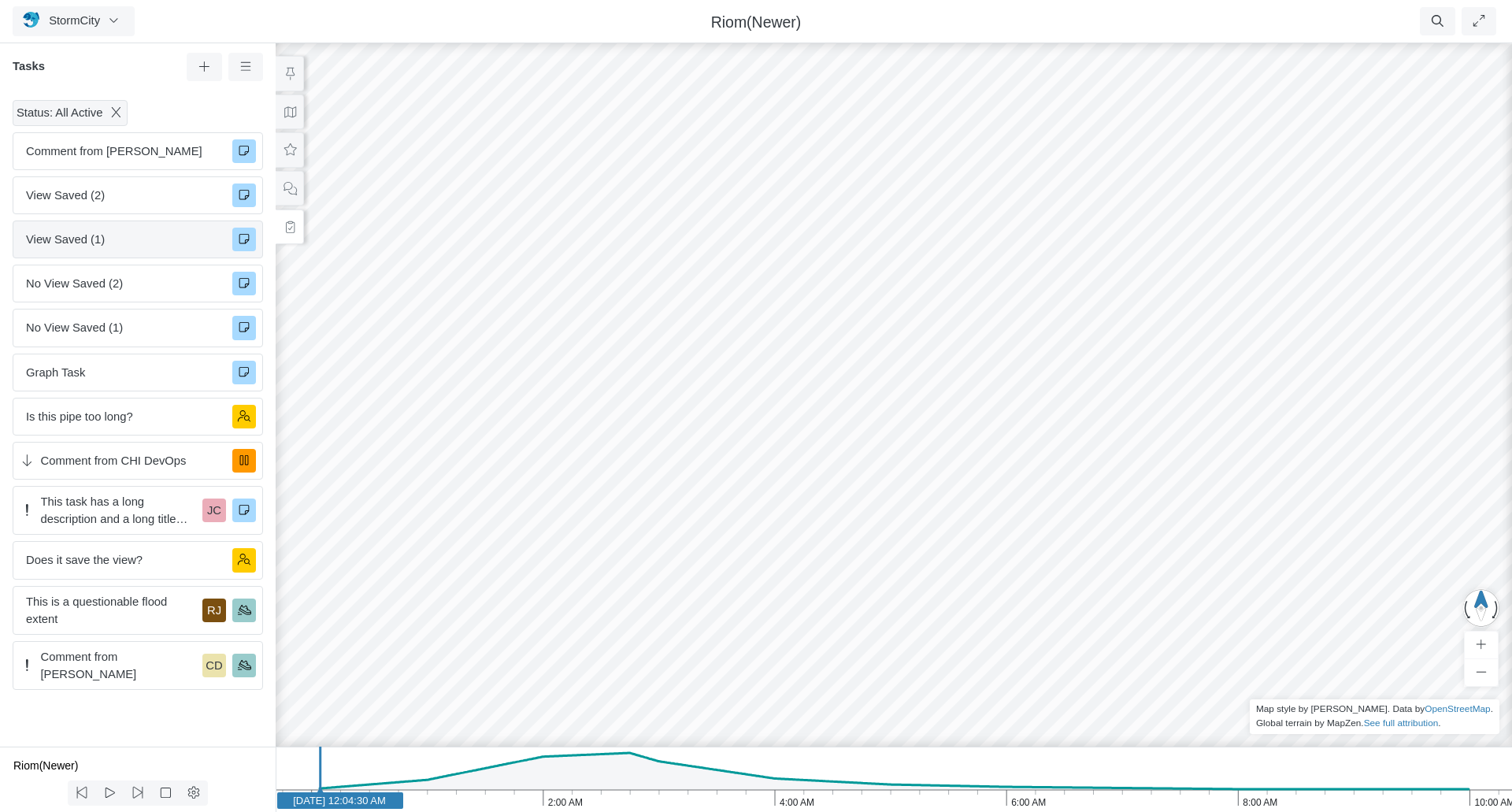
click at [123, 235] on span "View Saved (1)" at bounding box center [123, 240] width 194 height 18
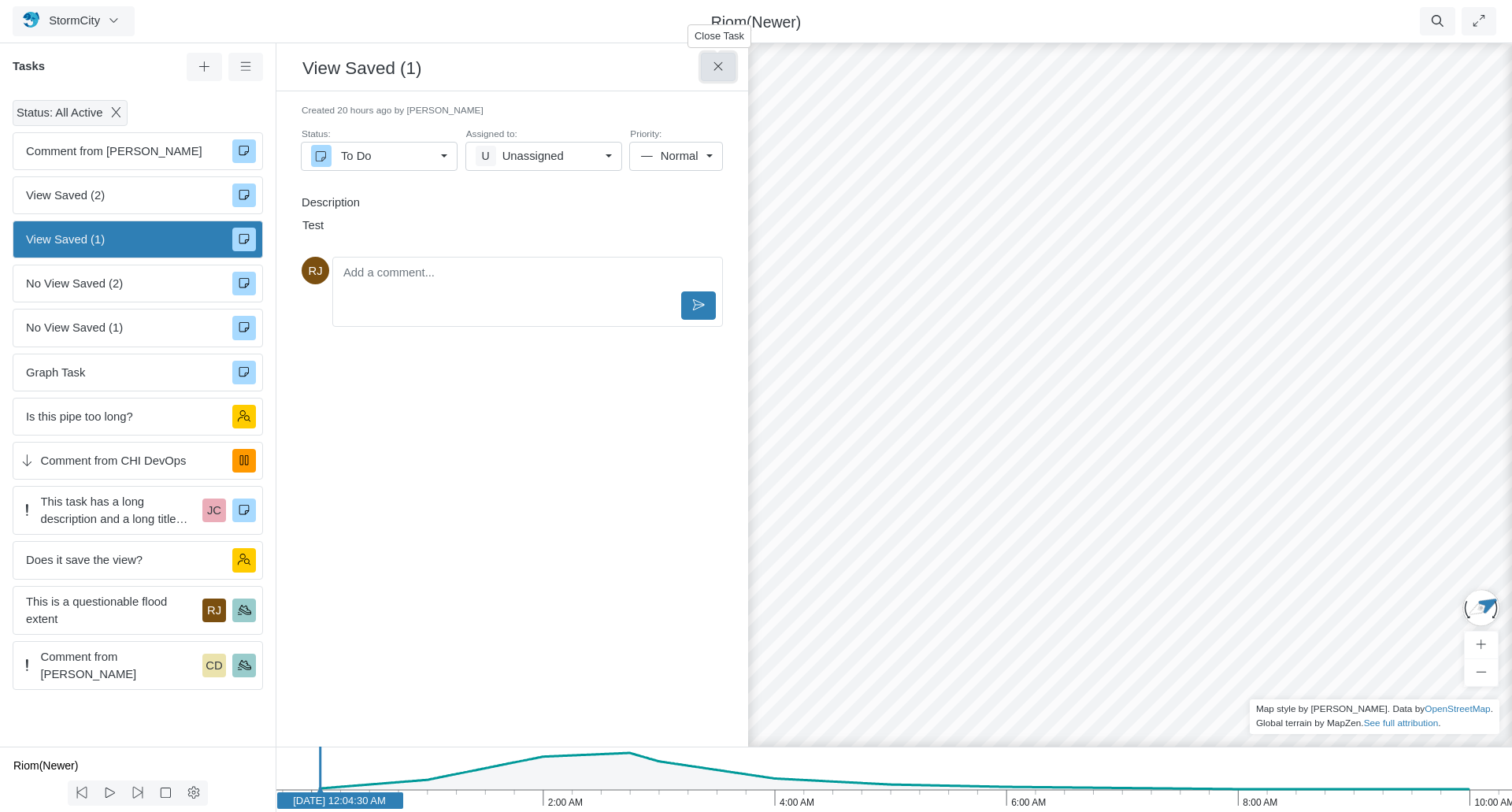
click at [731, 70] on button at bounding box center [718, 67] width 35 height 29
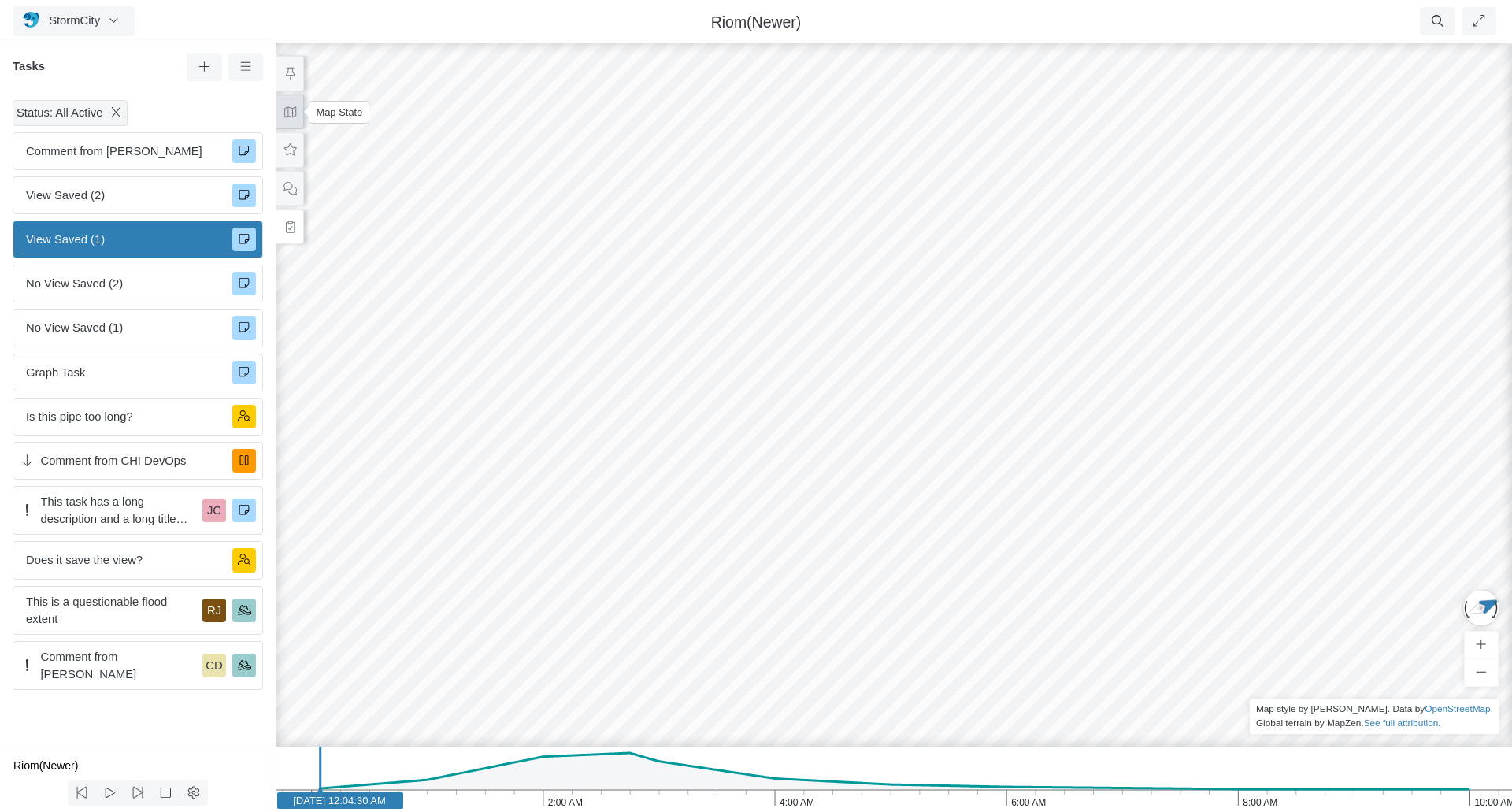
click at [283, 111] on icon at bounding box center [290, 112] width 15 height 12
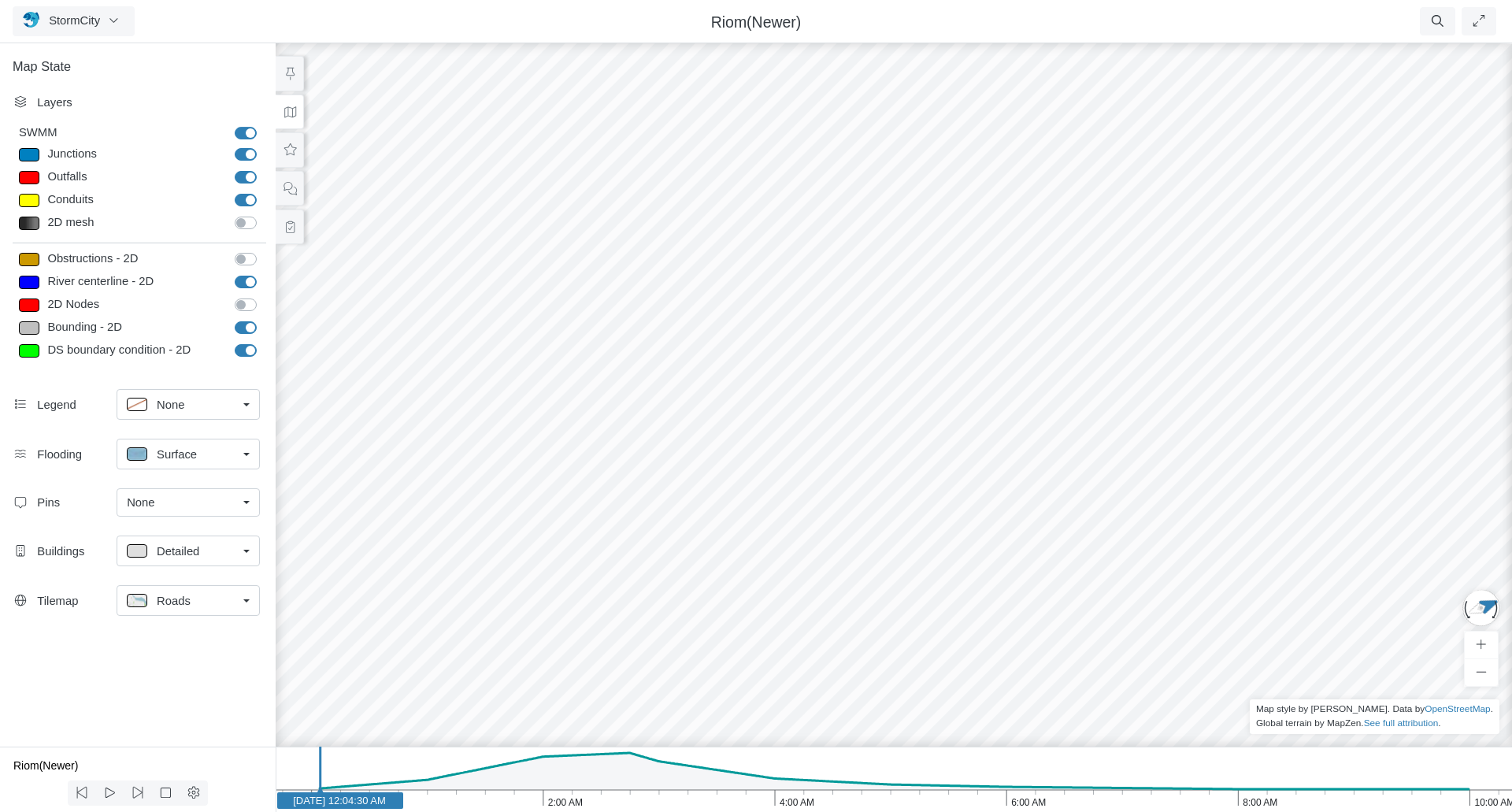
click at [236, 500] on div "None" at bounding box center [182, 503] width 110 height 18
click at [192, 594] on span "Manage Pins..." at bounding box center [166, 596] width 78 height 18
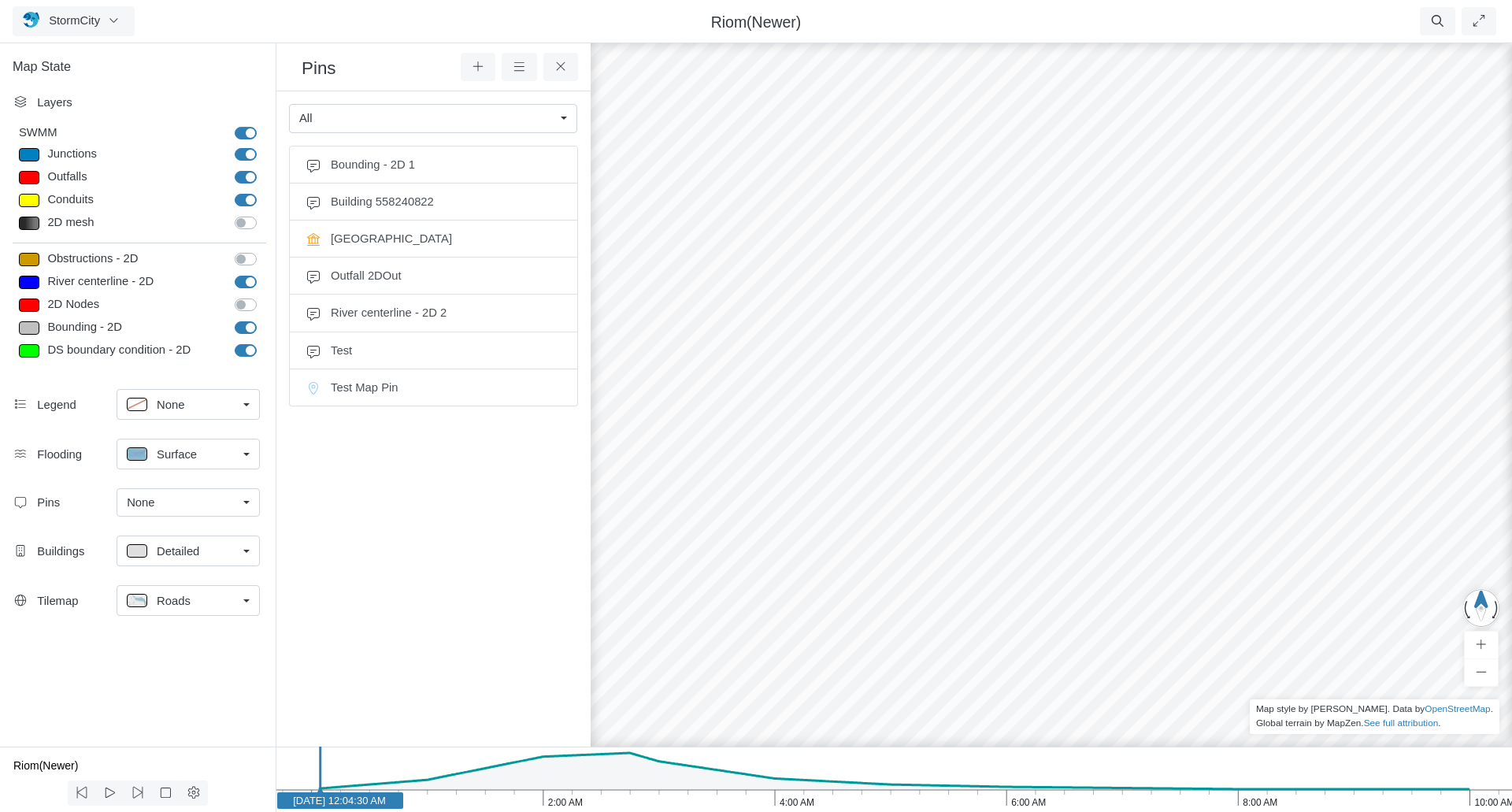
click at [321, 64] on h3 "Pins" at bounding box center [381, 67] width 159 height 25
click at [524, 64] on icon at bounding box center [519, 66] width 15 height 12
click at [390, 158] on span "Bounding - 2D 1" at bounding box center [445, 164] width 231 height 18
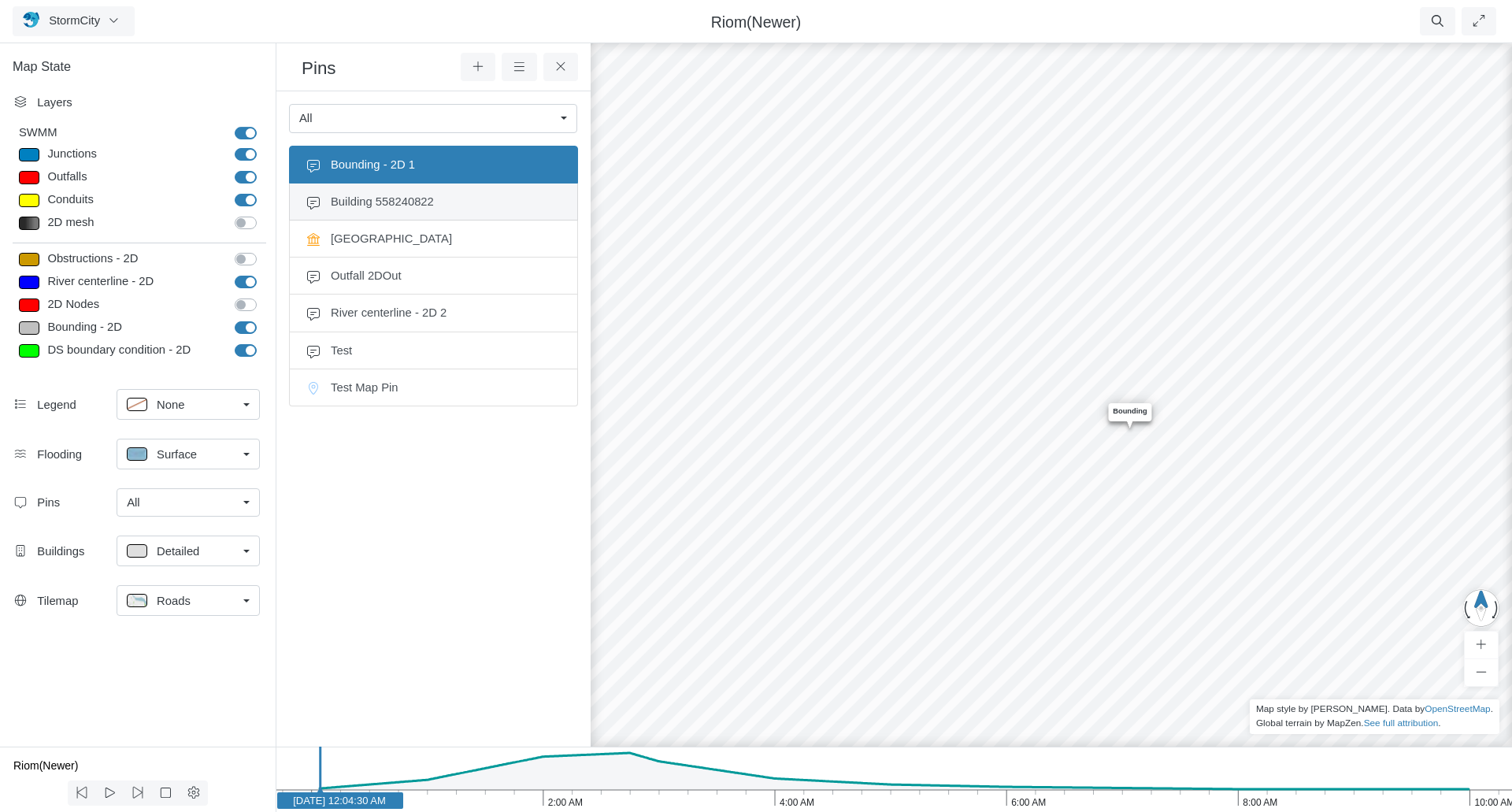
click at [378, 203] on span "Building 558240822" at bounding box center [445, 202] width 231 height 18
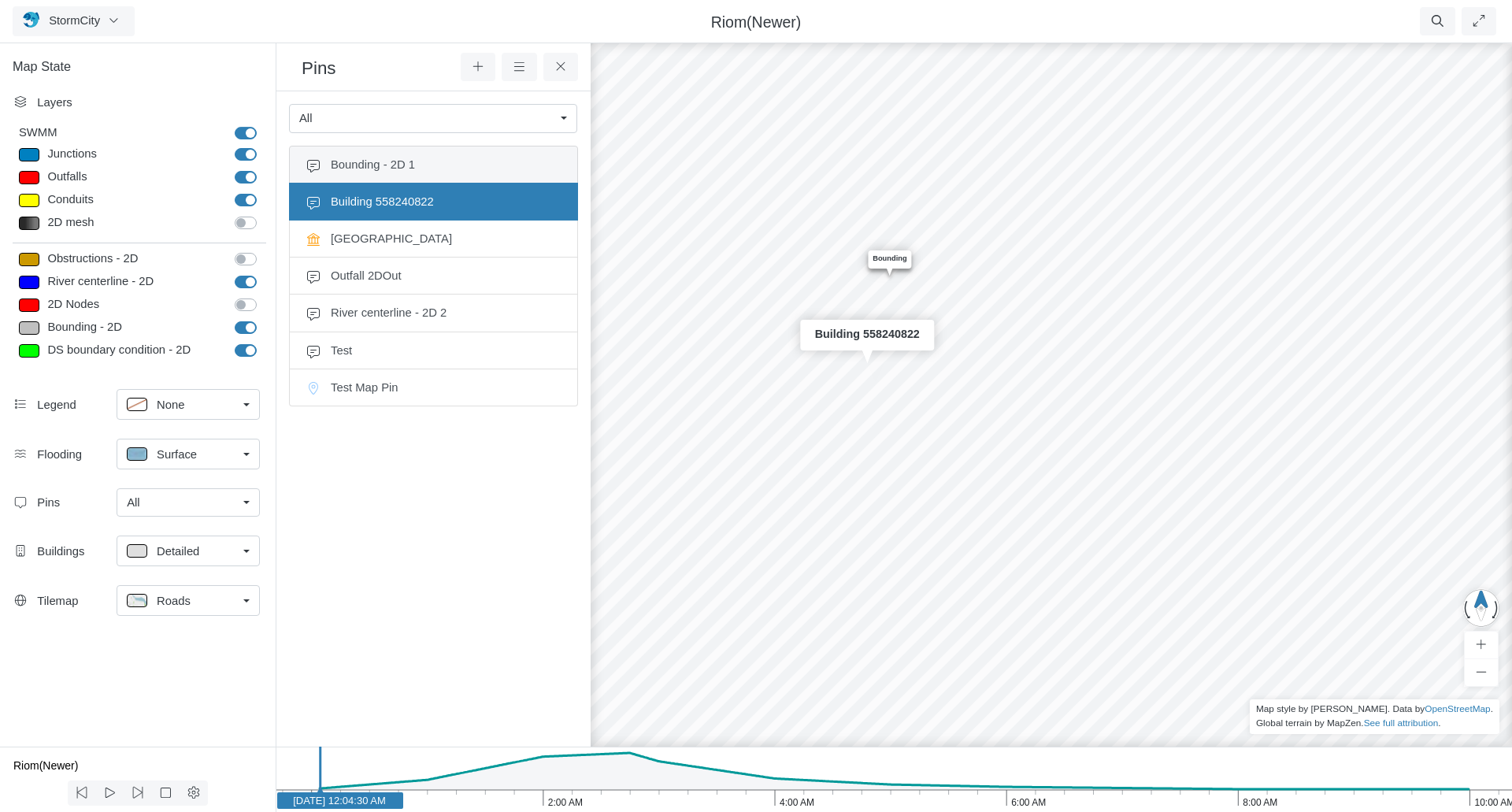
click at [383, 171] on span "Bounding - 2D 1" at bounding box center [445, 164] width 231 height 18
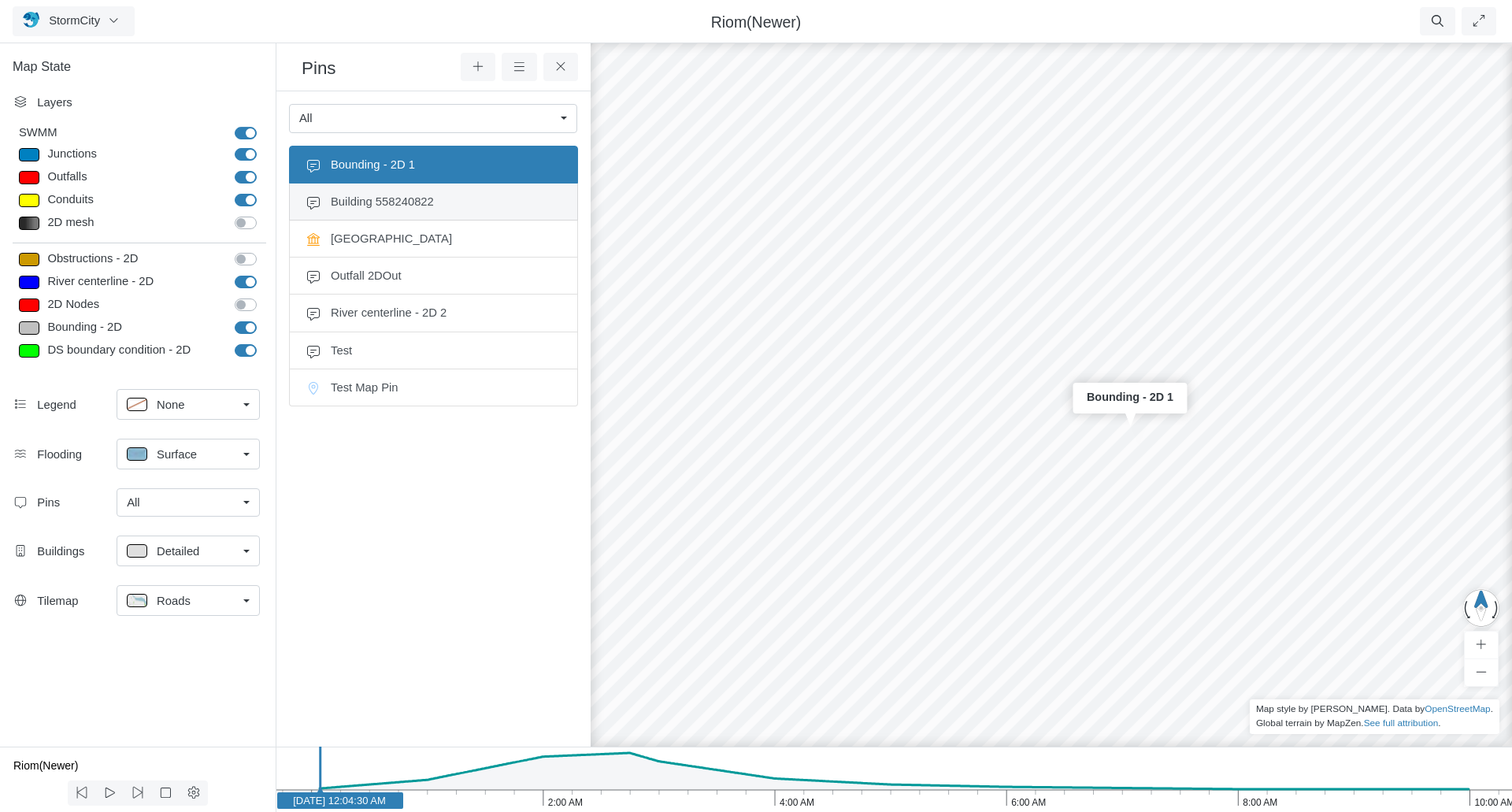
click at [375, 201] on span "Building 558240822" at bounding box center [445, 202] width 231 height 18
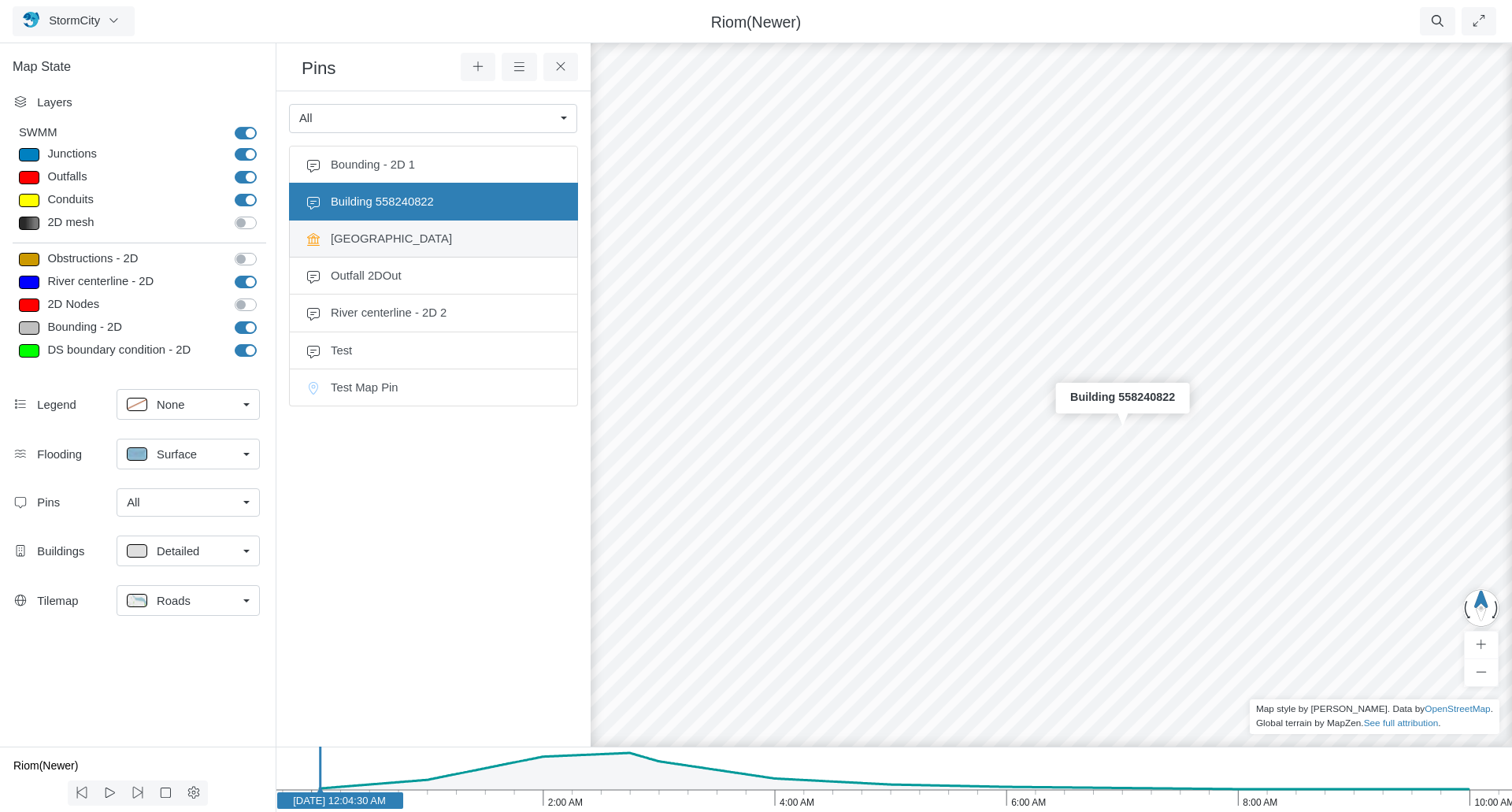
click at [375, 239] on span "City Hall" at bounding box center [445, 239] width 231 height 18
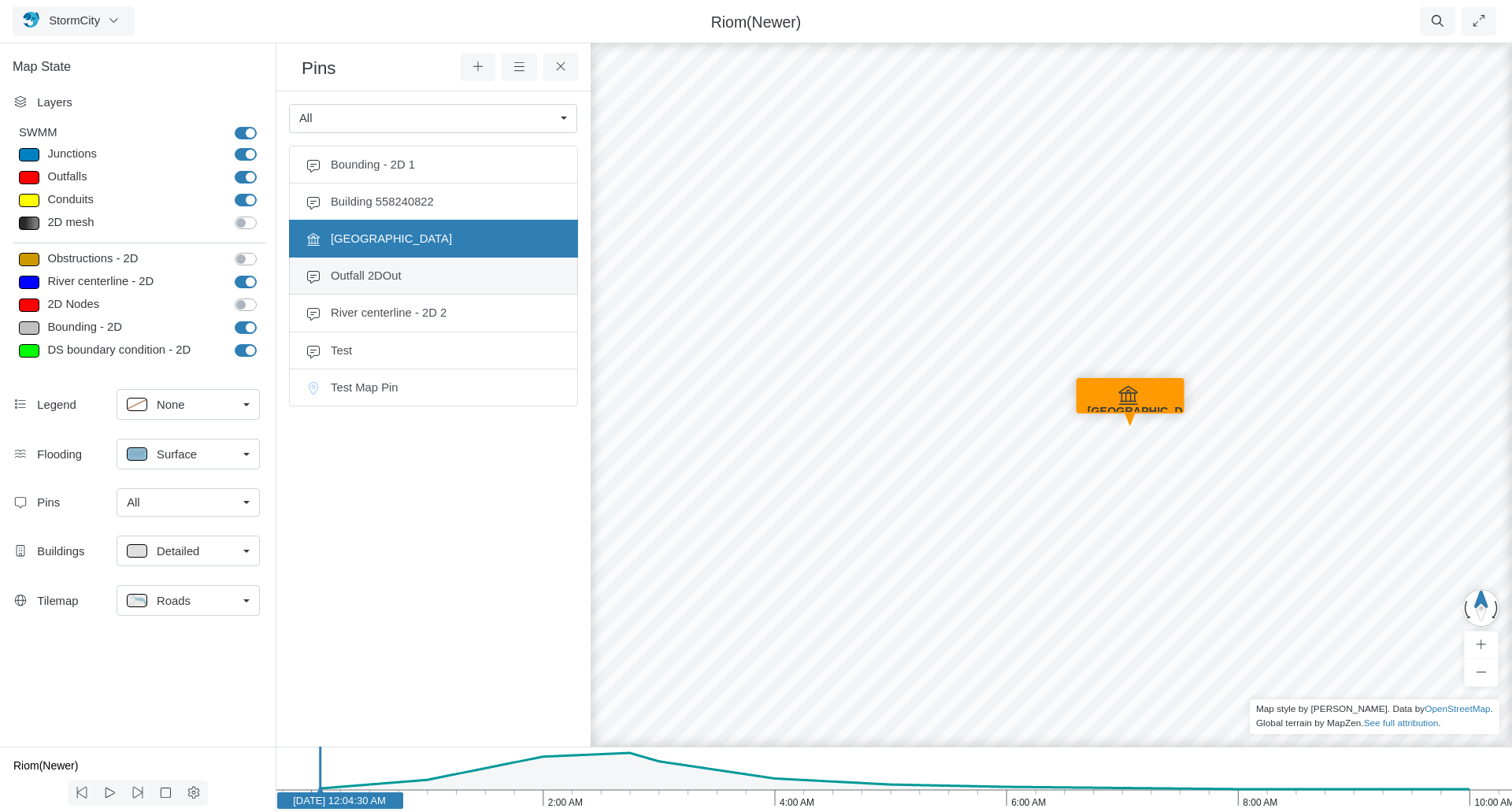
click at [370, 275] on span "Outfall 2DOut" at bounding box center [445, 275] width 231 height 18
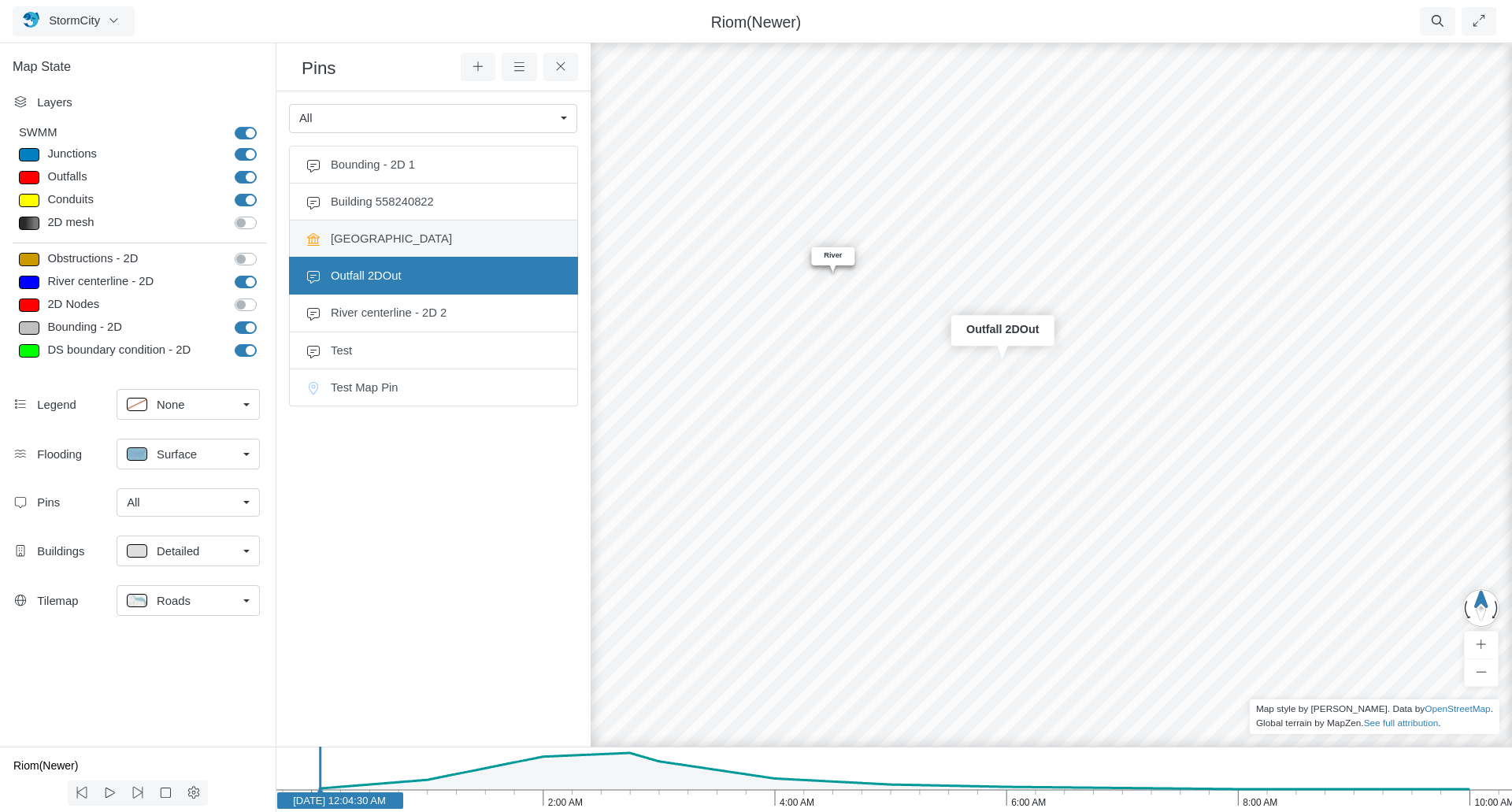
click at [375, 235] on span "City Hall" at bounding box center [445, 239] width 231 height 18
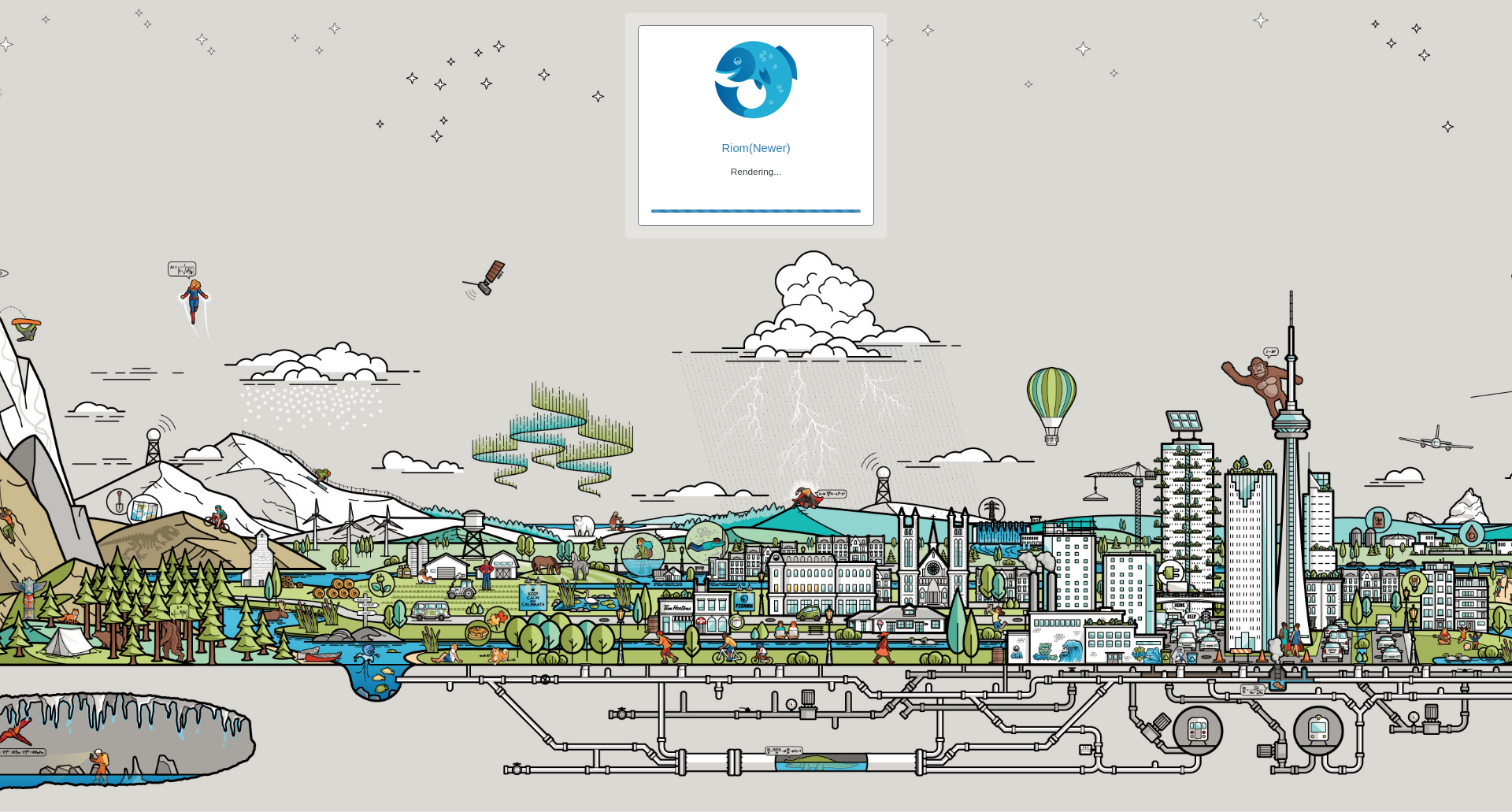
checkbox input "true"
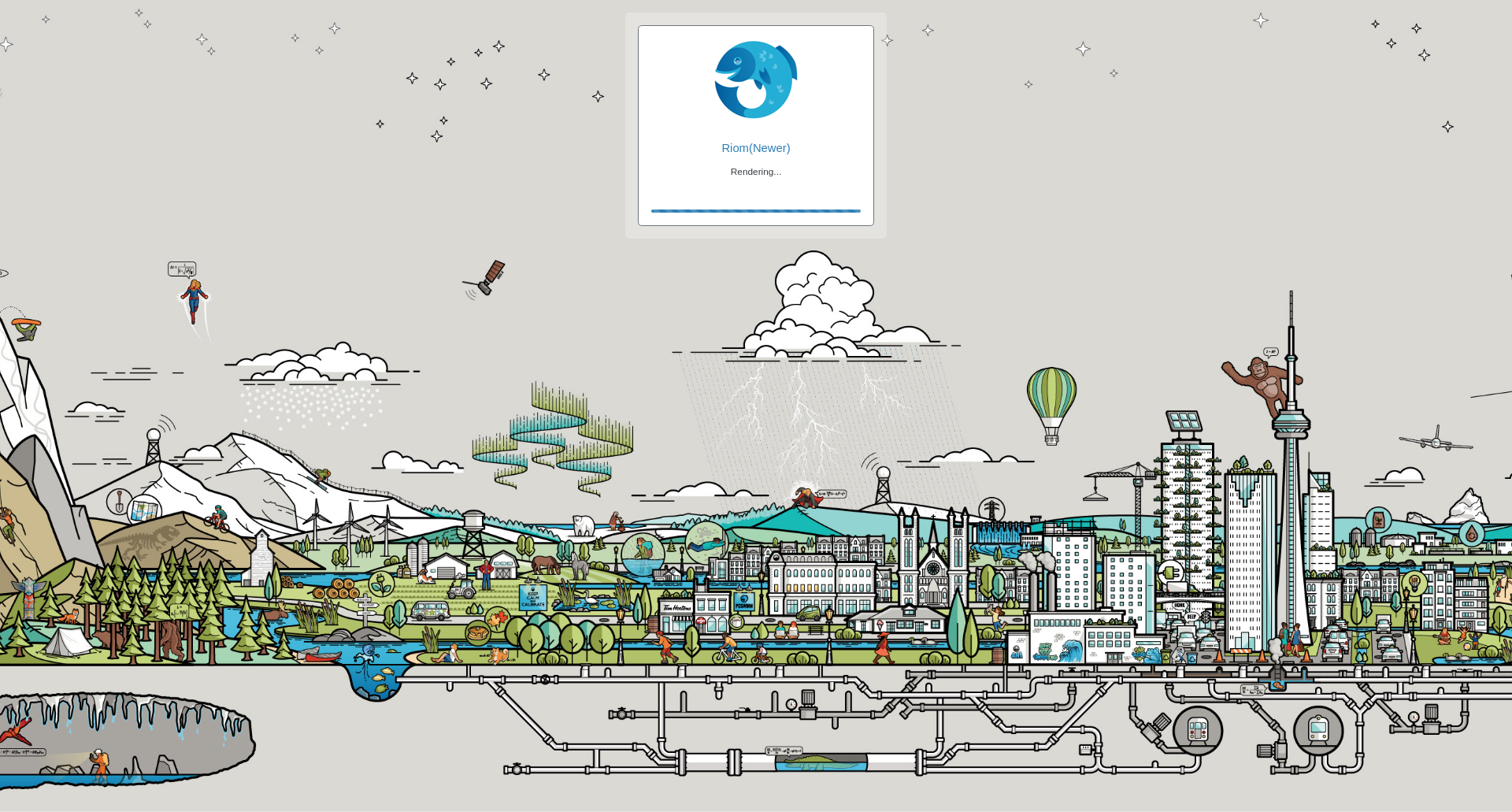
checkbox input "true"
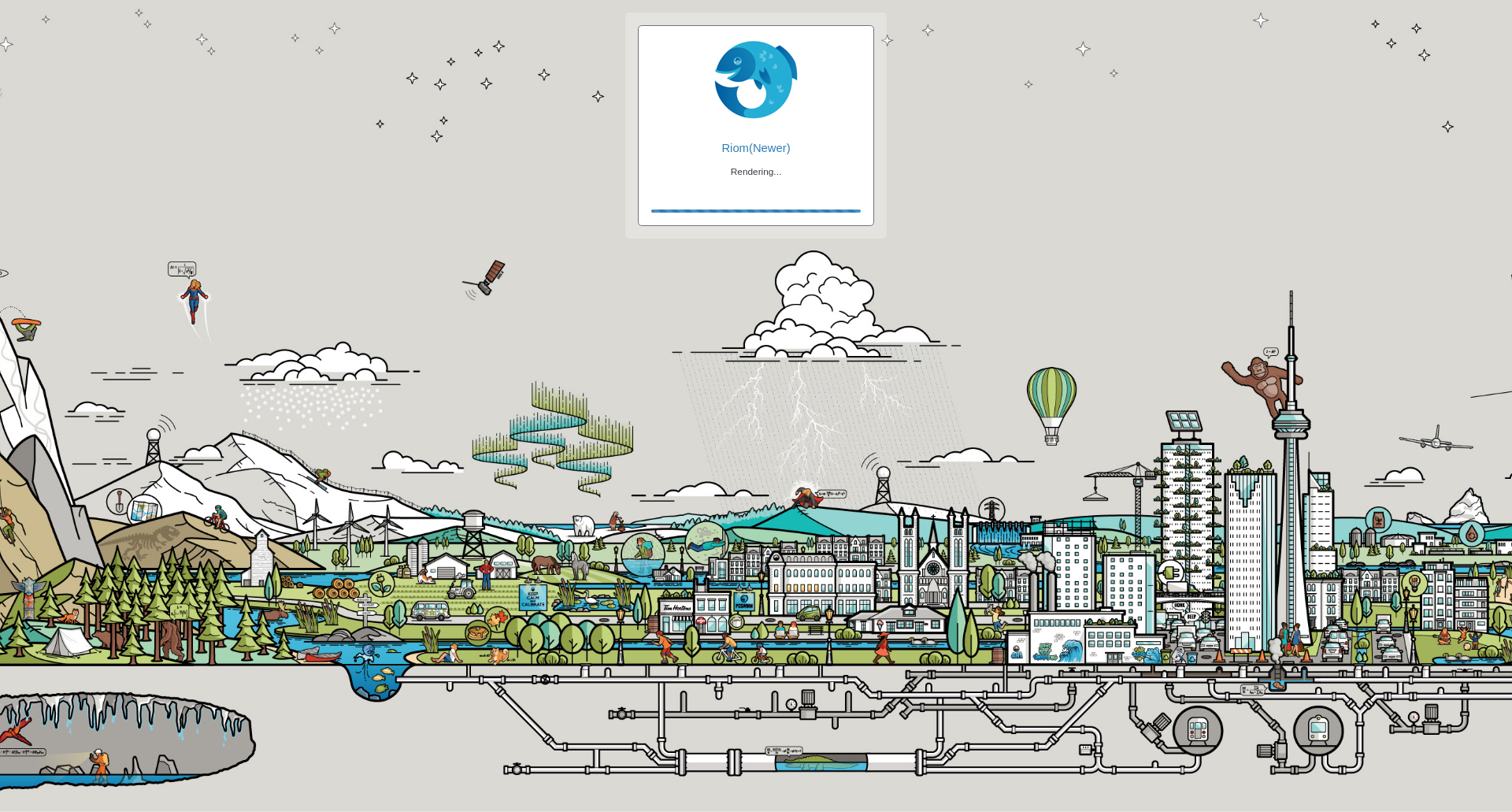
checkbox input "false"
checkbox input "true"
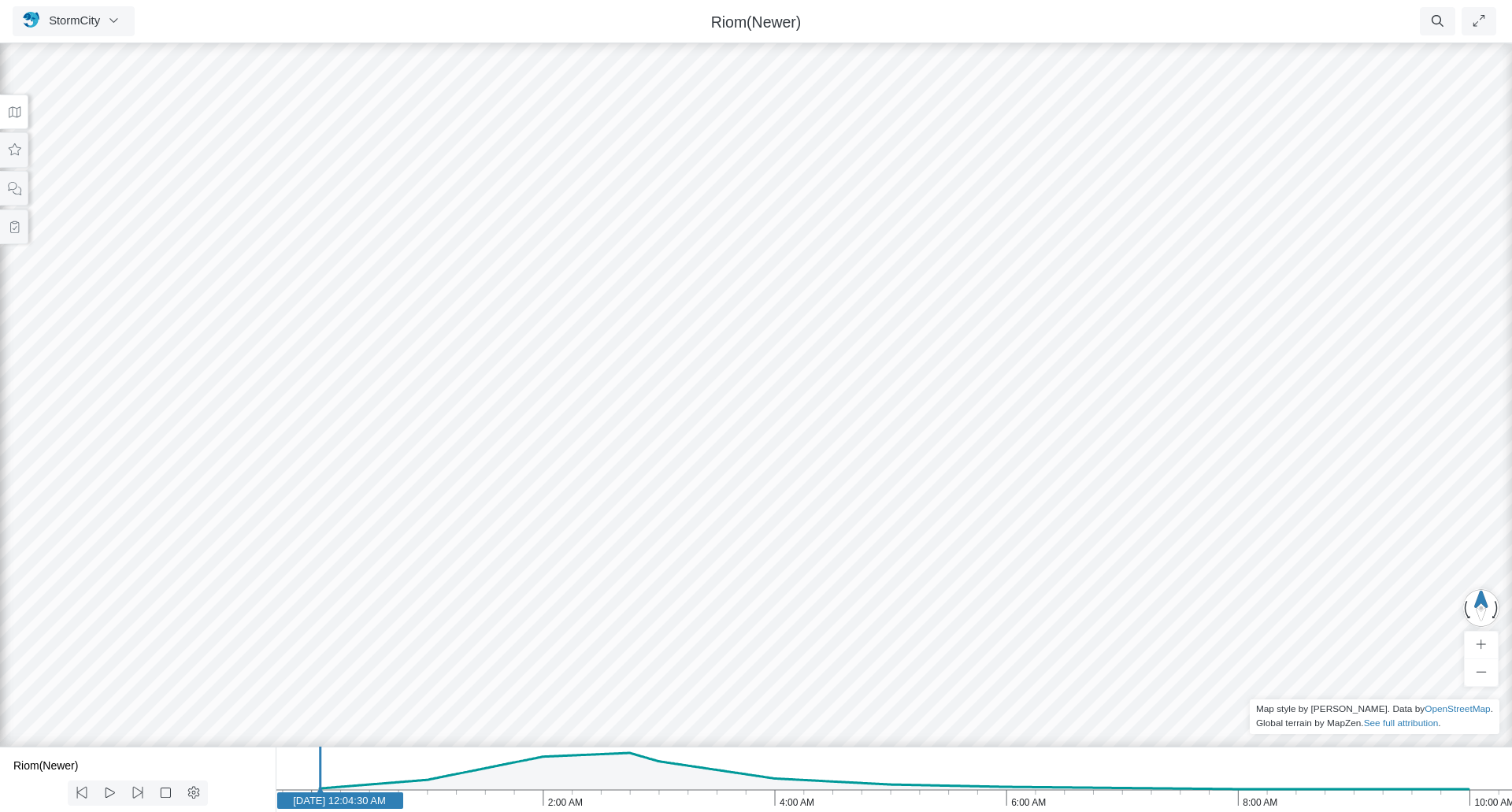
click at [18, 117] on icon at bounding box center [14, 112] width 15 height 12
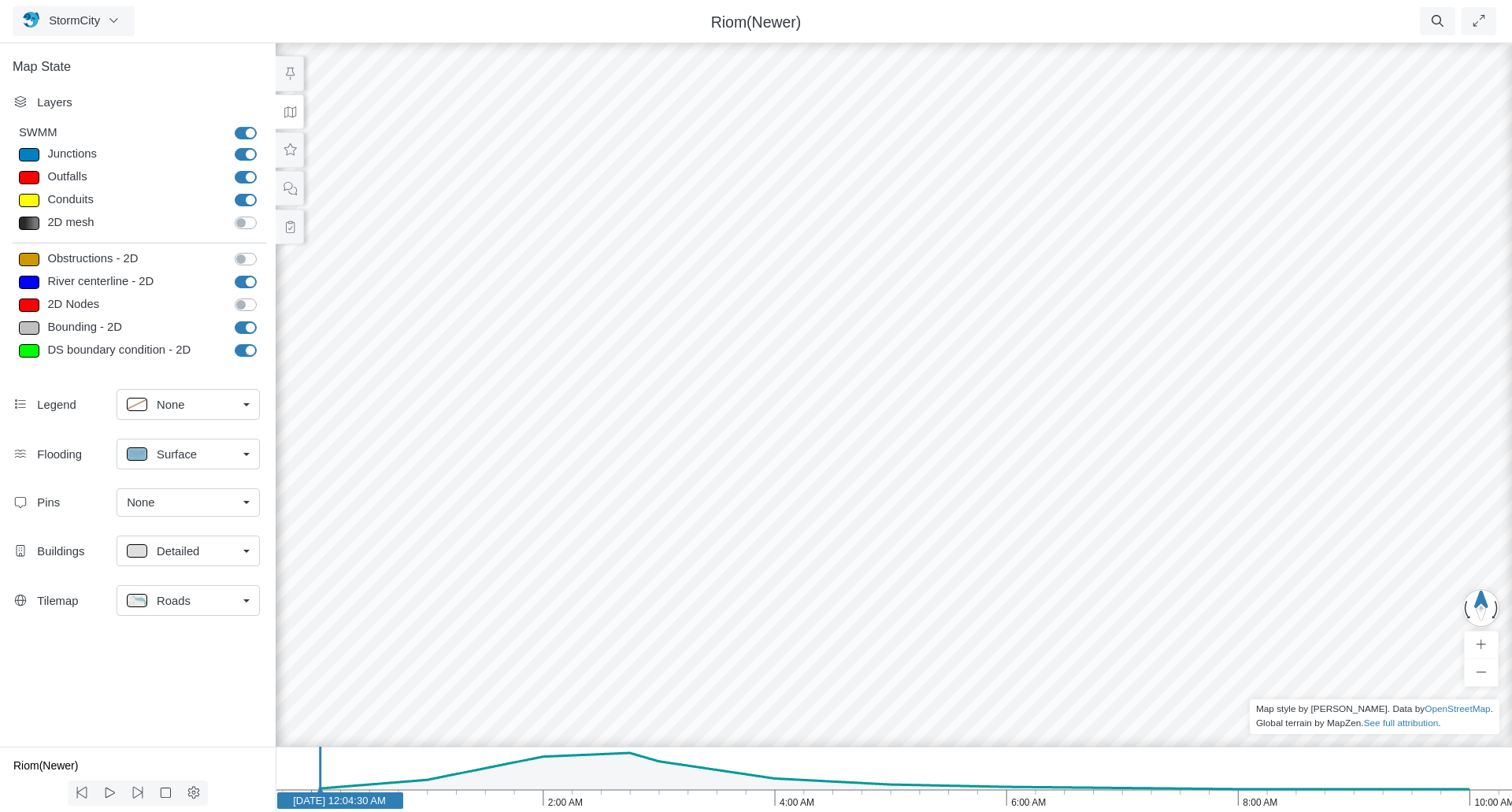
click at [172, 501] on div "None" at bounding box center [182, 503] width 110 height 18
click at [189, 602] on span "Manage Pins..." at bounding box center [166, 596] width 78 height 18
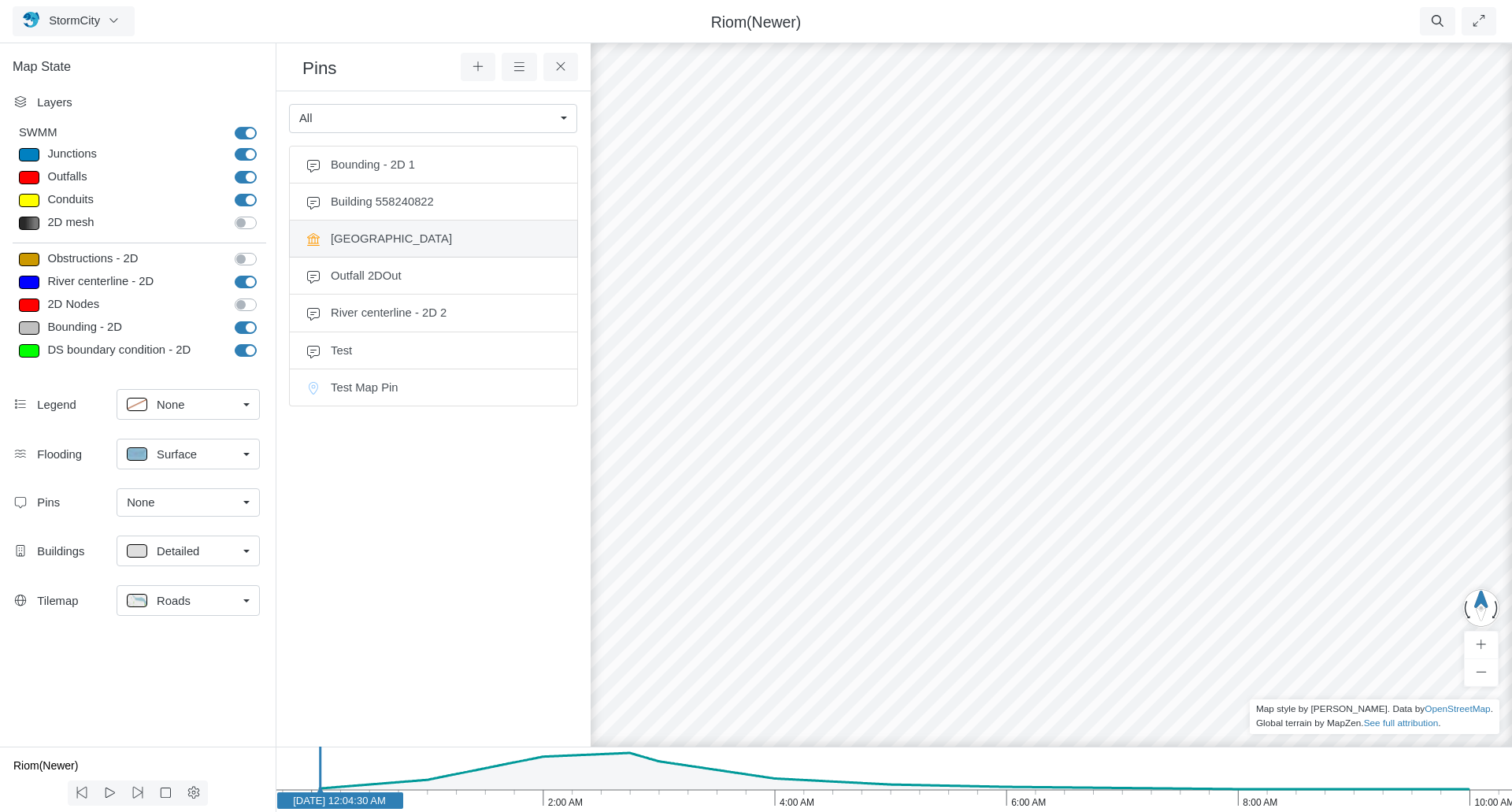
click at [406, 239] on span "City Hall" at bounding box center [445, 239] width 231 height 18
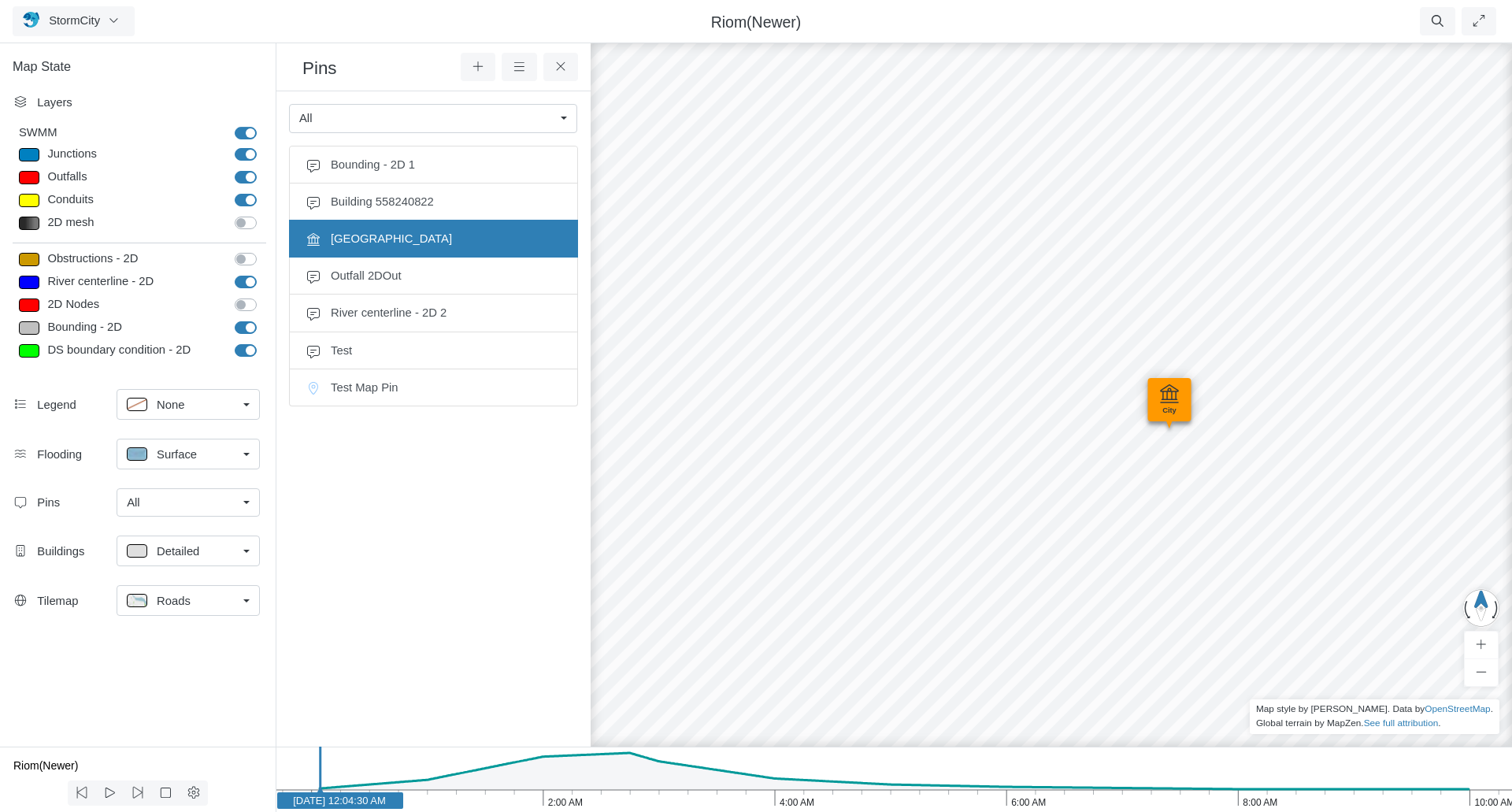
click at [216, 505] on div "All" at bounding box center [182, 503] width 110 height 18
click at [204, 532] on div "None" at bounding box center [188, 536] width 123 height 18
click at [437, 166] on span "Bounding - 2D 1" at bounding box center [445, 164] width 231 height 18
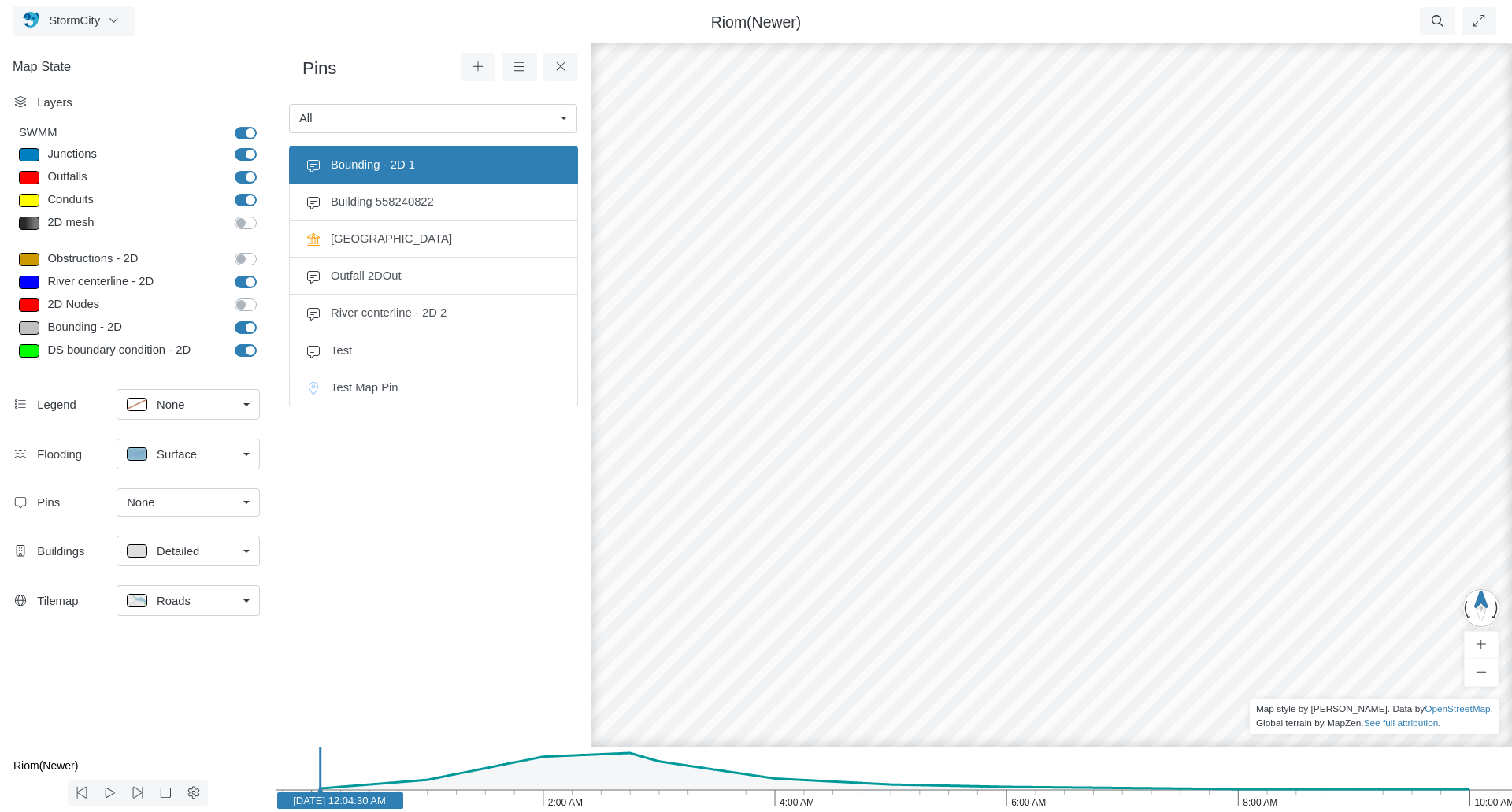
click at [449, 120] on div "All" at bounding box center [427, 118] width 255 height 18
click at [563, 66] on icon at bounding box center [561, 66] width 15 height 12
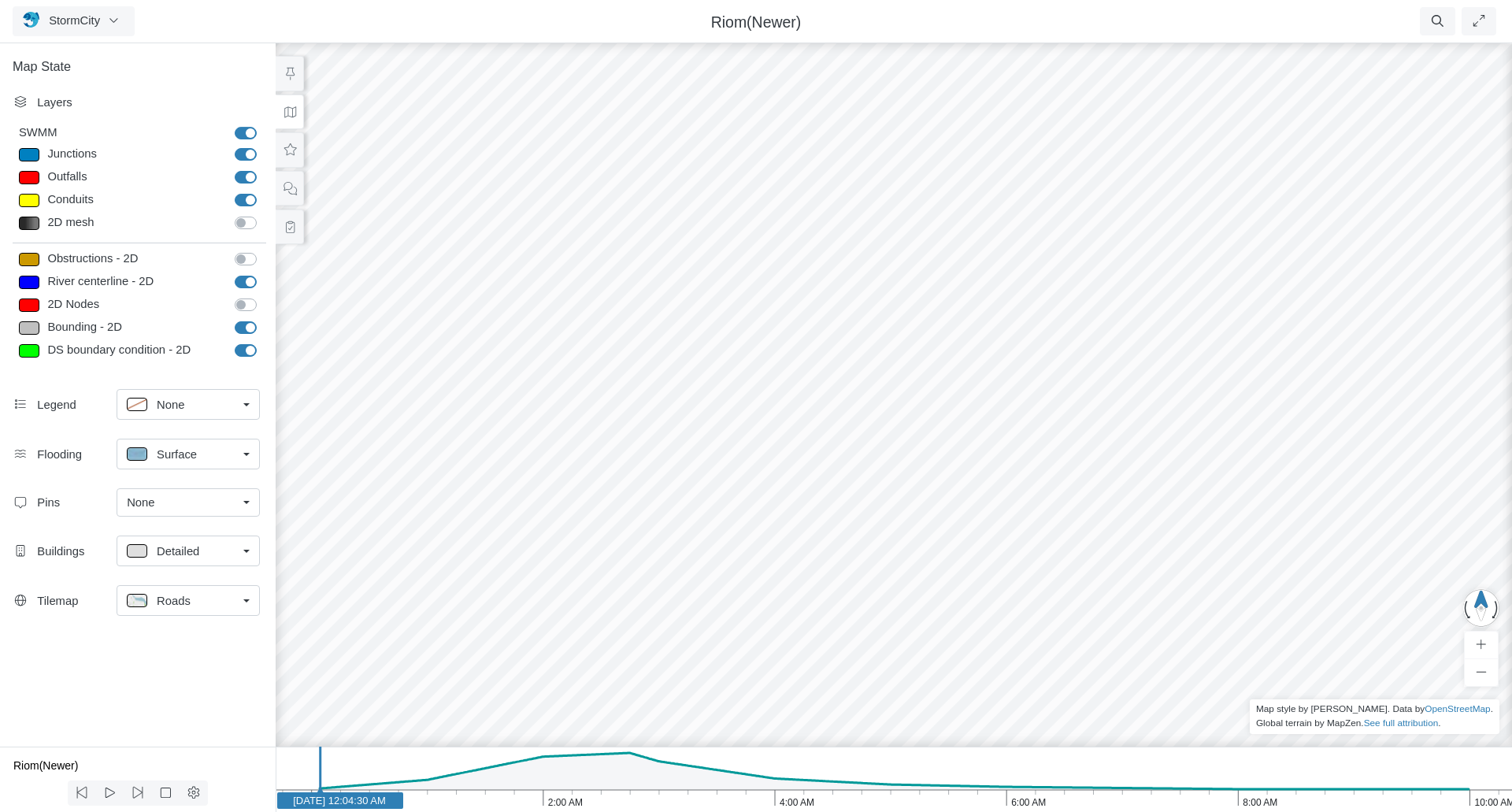
click at [245, 508] on link "None" at bounding box center [188, 503] width 144 height 29
click at [192, 596] on span "Manage Pins..." at bounding box center [166, 596] width 78 height 18
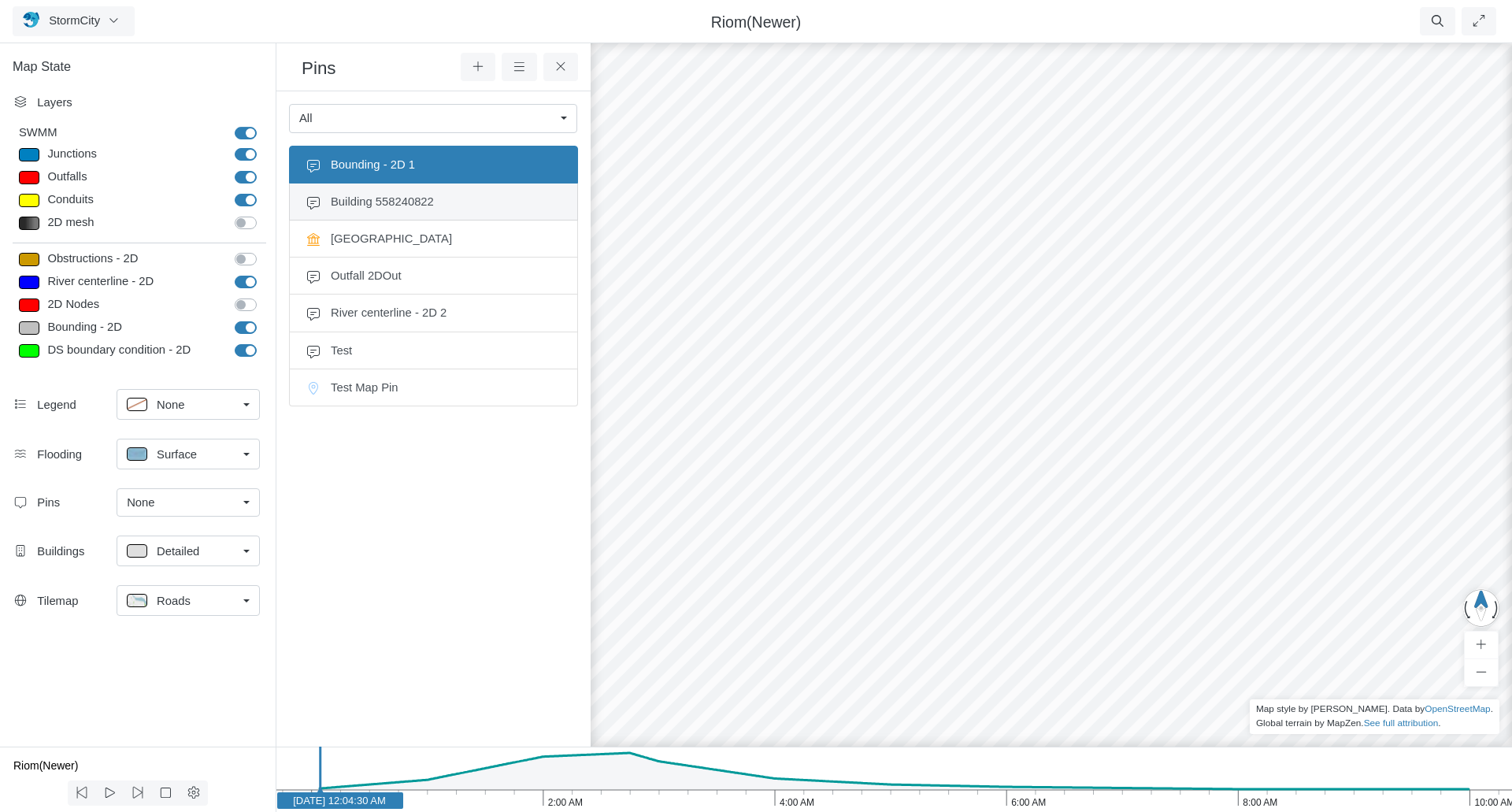
click at [419, 196] on span "Building 558240822" at bounding box center [445, 202] width 231 height 18
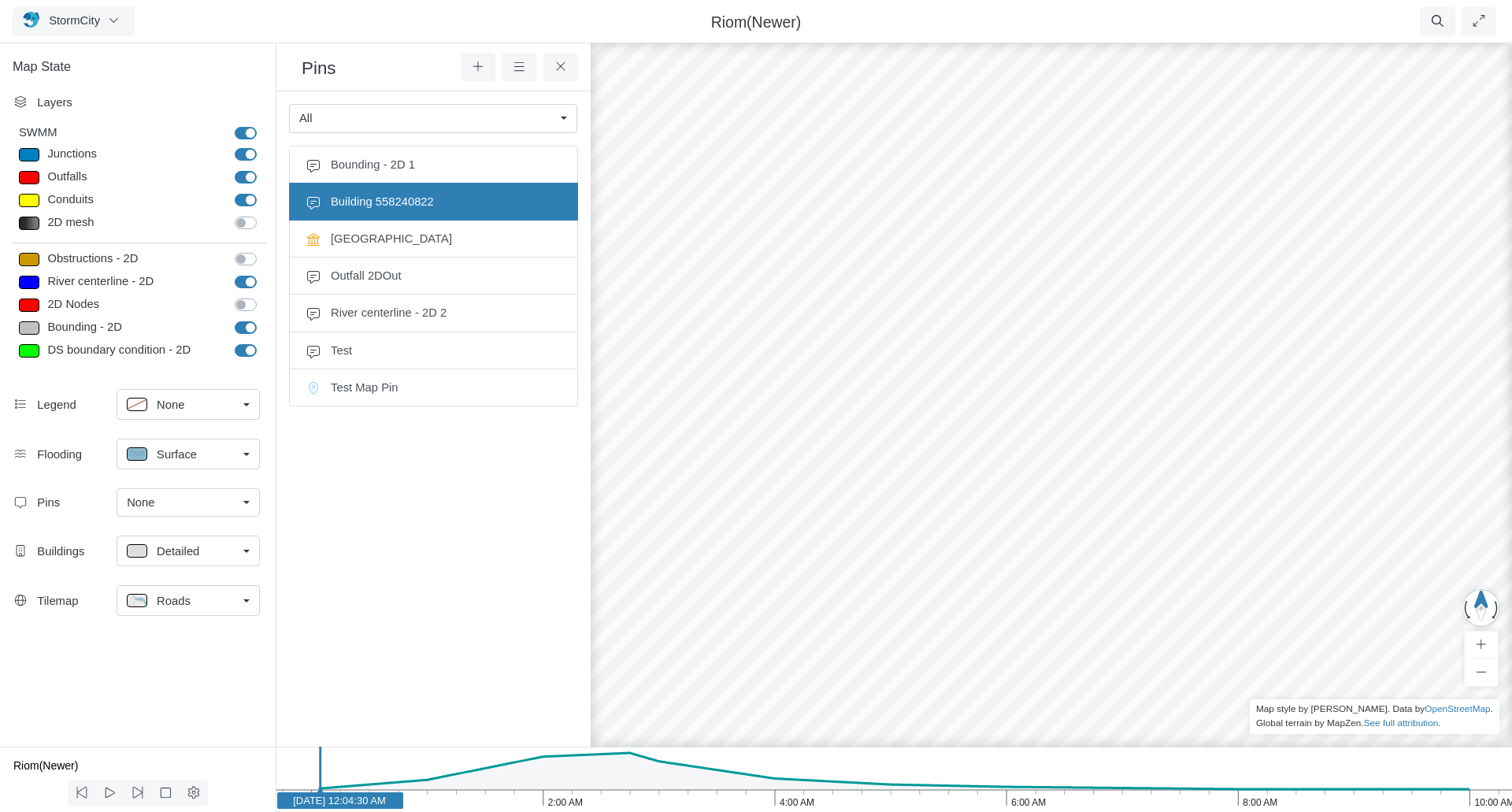
click at [419, 206] on span "Building 558240822" at bounding box center [445, 202] width 231 height 18
drag, startPoint x: 750, startPoint y: 318, endPoint x: 1511, endPoint y: 501, distance: 782.7
click at [1511, 501] on div "Entity or function does not exist in this scenario. Bounding Entity or function…" at bounding box center [1051, 426] width 1512 height 772
click at [406, 200] on span "Building 558240822" at bounding box center [445, 202] width 231 height 18
click at [215, 509] on div "None" at bounding box center [182, 503] width 110 height 18
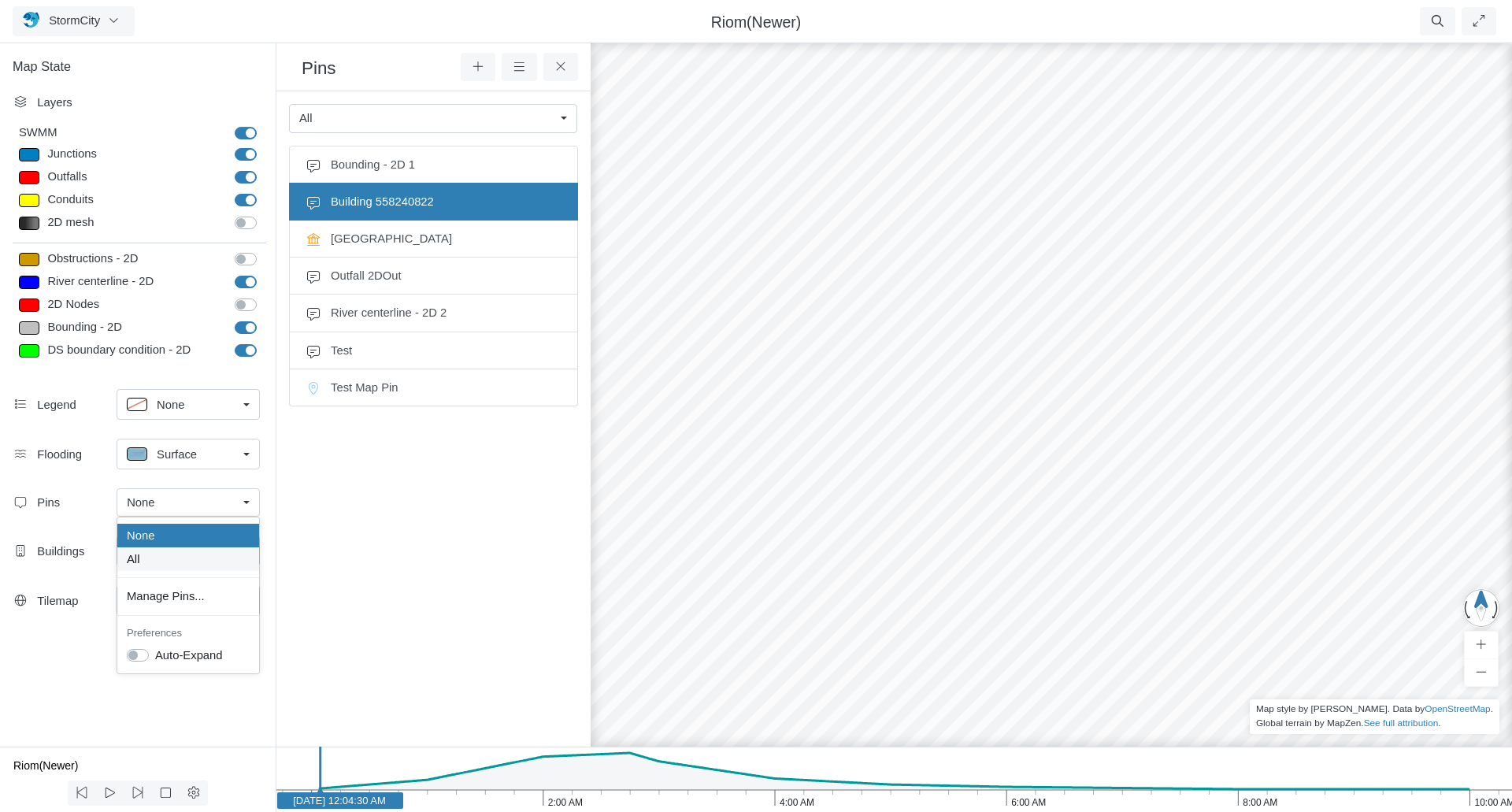
click at [165, 560] on div "All" at bounding box center [188, 560] width 123 height 18
click at [346, 240] on span "City Hall" at bounding box center [445, 239] width 231 height 18
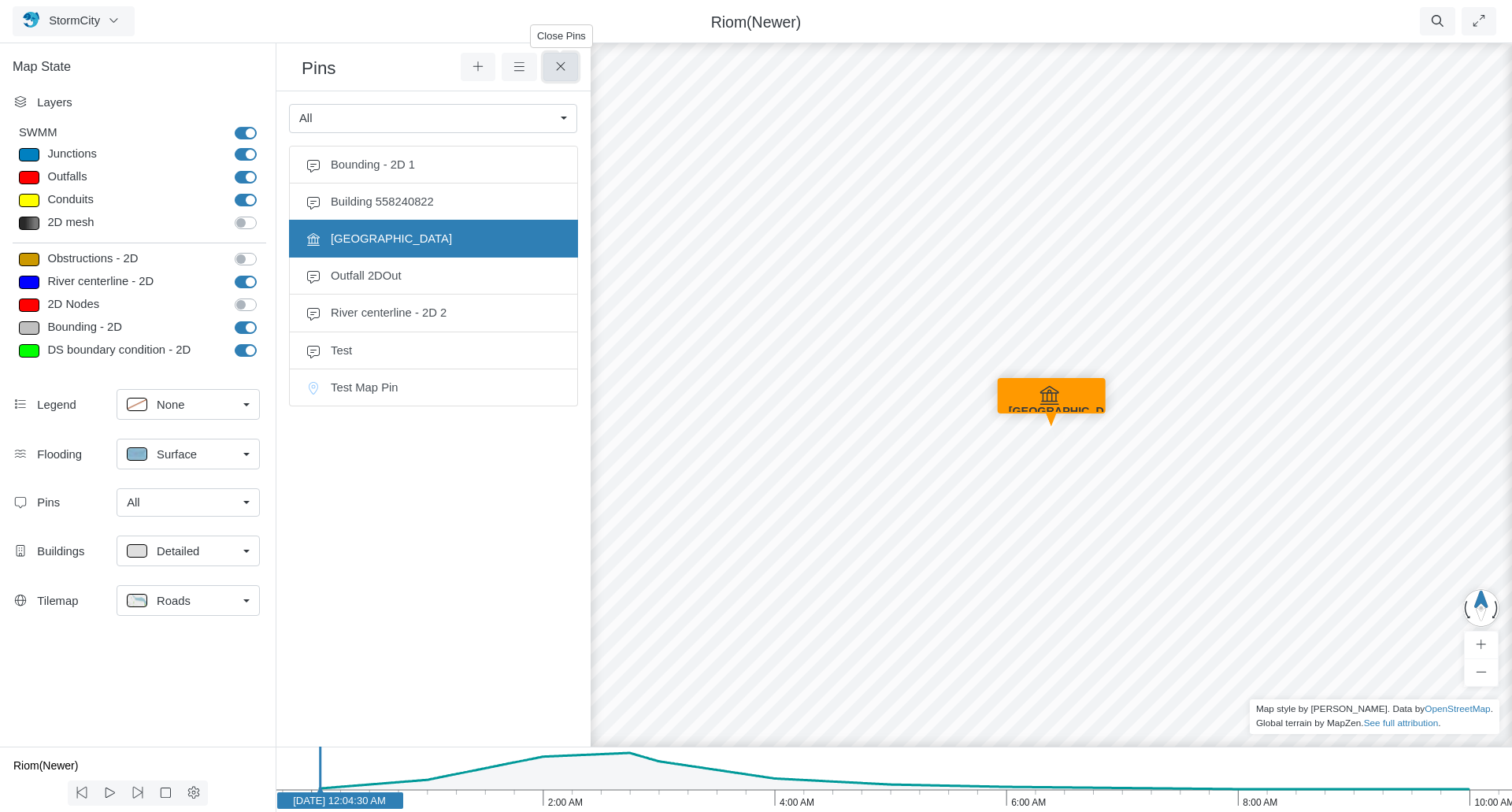
click at [565, 69] on icon at bounding box center [561, 66] width 15 height 12
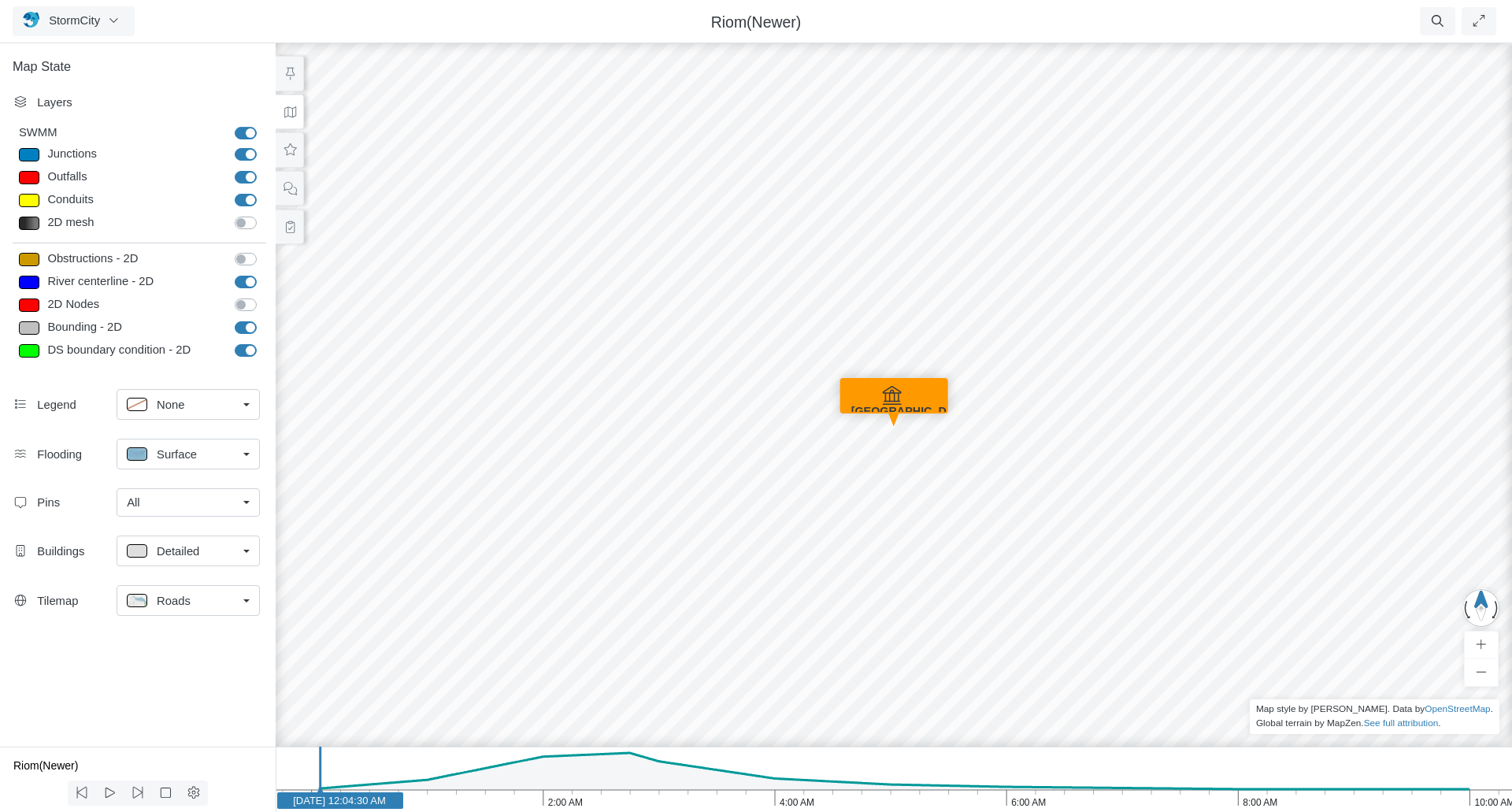
click at [224, 507] on div "All" at bounding box center [182, 503] width 110 height 18
click at [172, 532] on div "None" at bounding box center [188, 536] width 123 height 18
click at [244, 505] on link "None" at bounding box center [188, 503] width 144 height 29
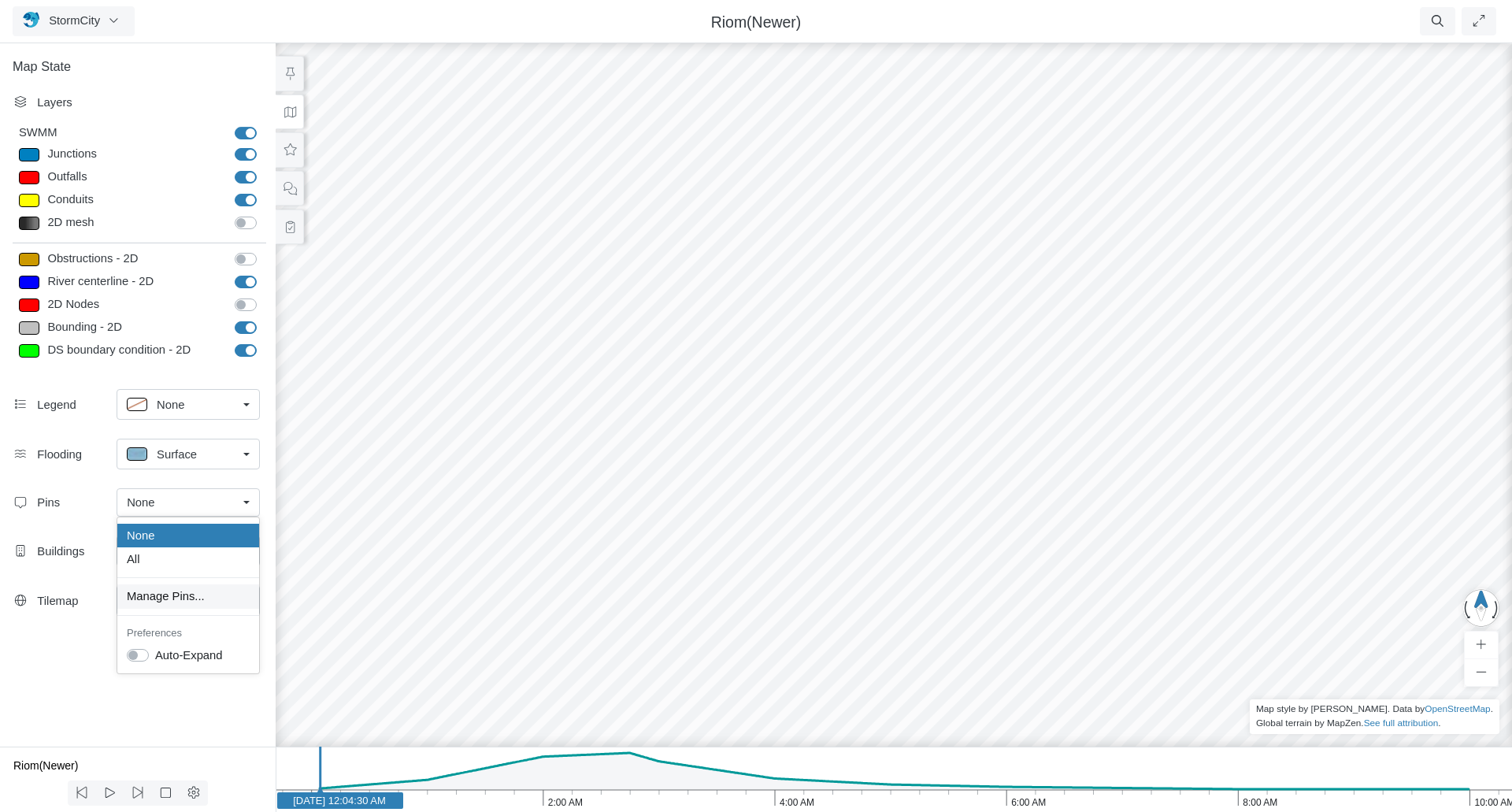
click at [146, 600] on span "Manage Pins..." at bounding box center [166, 596] width 78 height 18
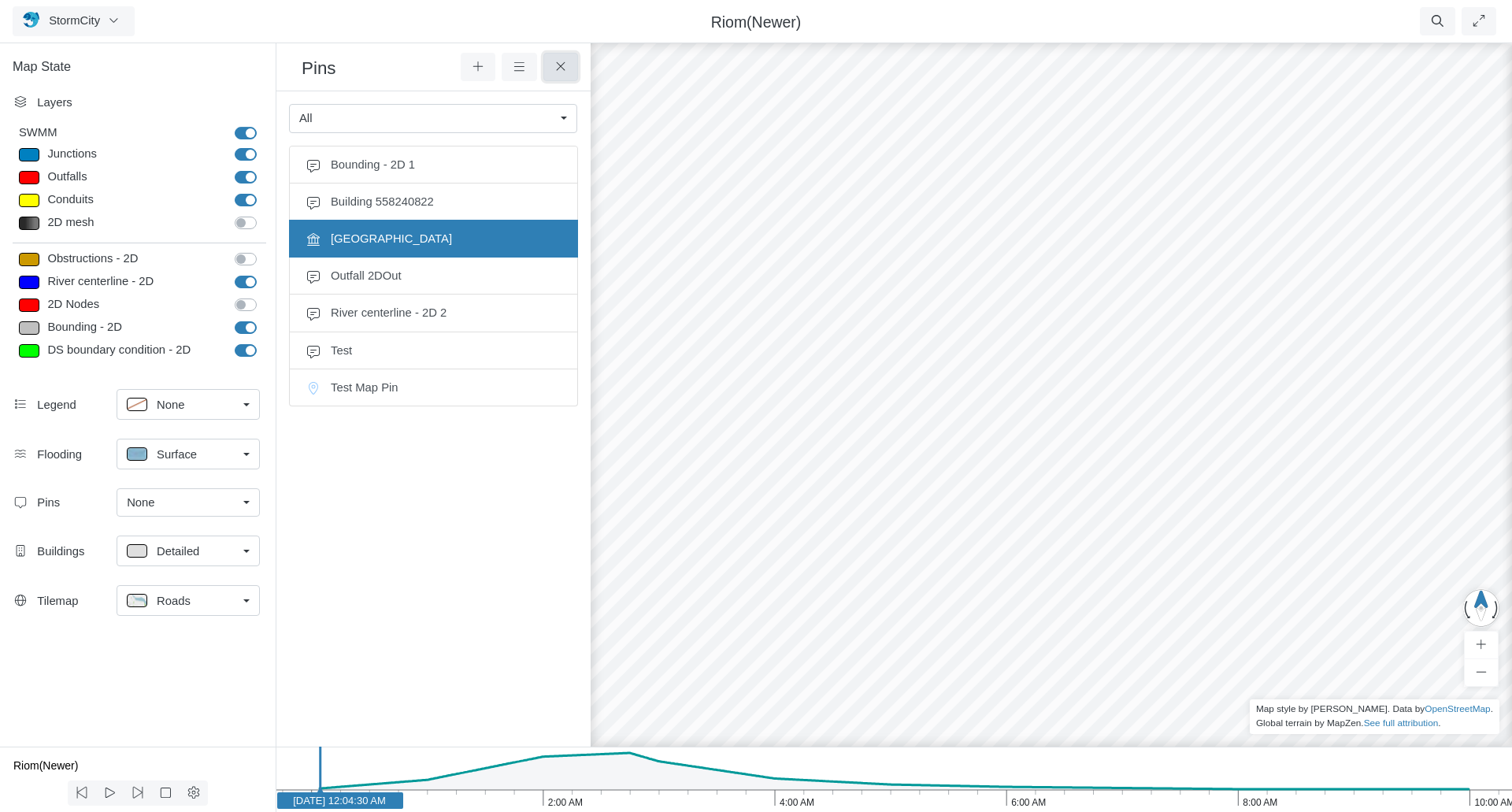
click at [556, 65] on icon at bounding box center [561, 66] width 15 height 12
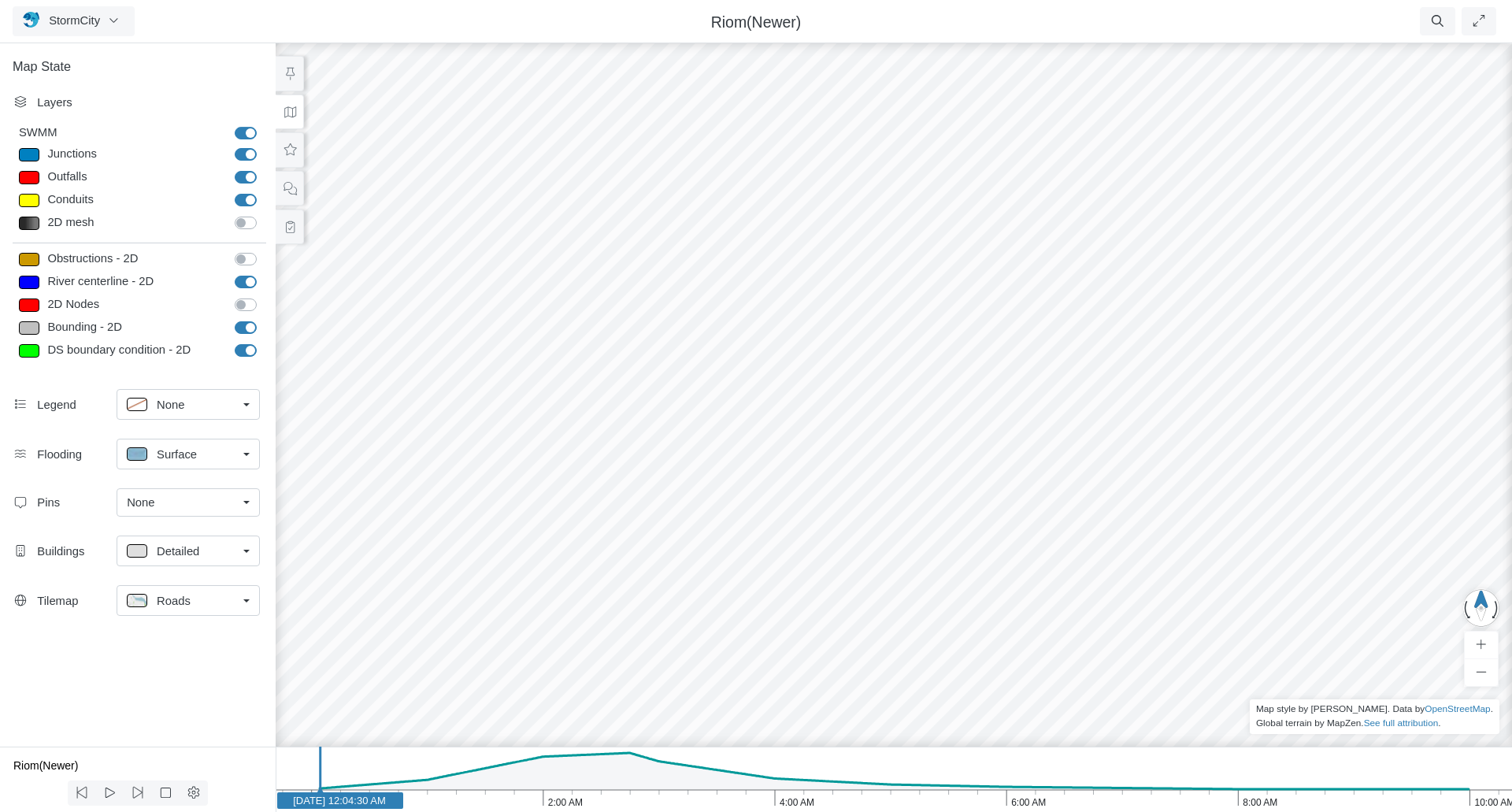
click at [243, 505] on link "None" at bounding box center [188, 503] width 144 height 29
click at [161, 594] on span "Manage Pins..." at bounding box center [166, 596] width 78 height 18
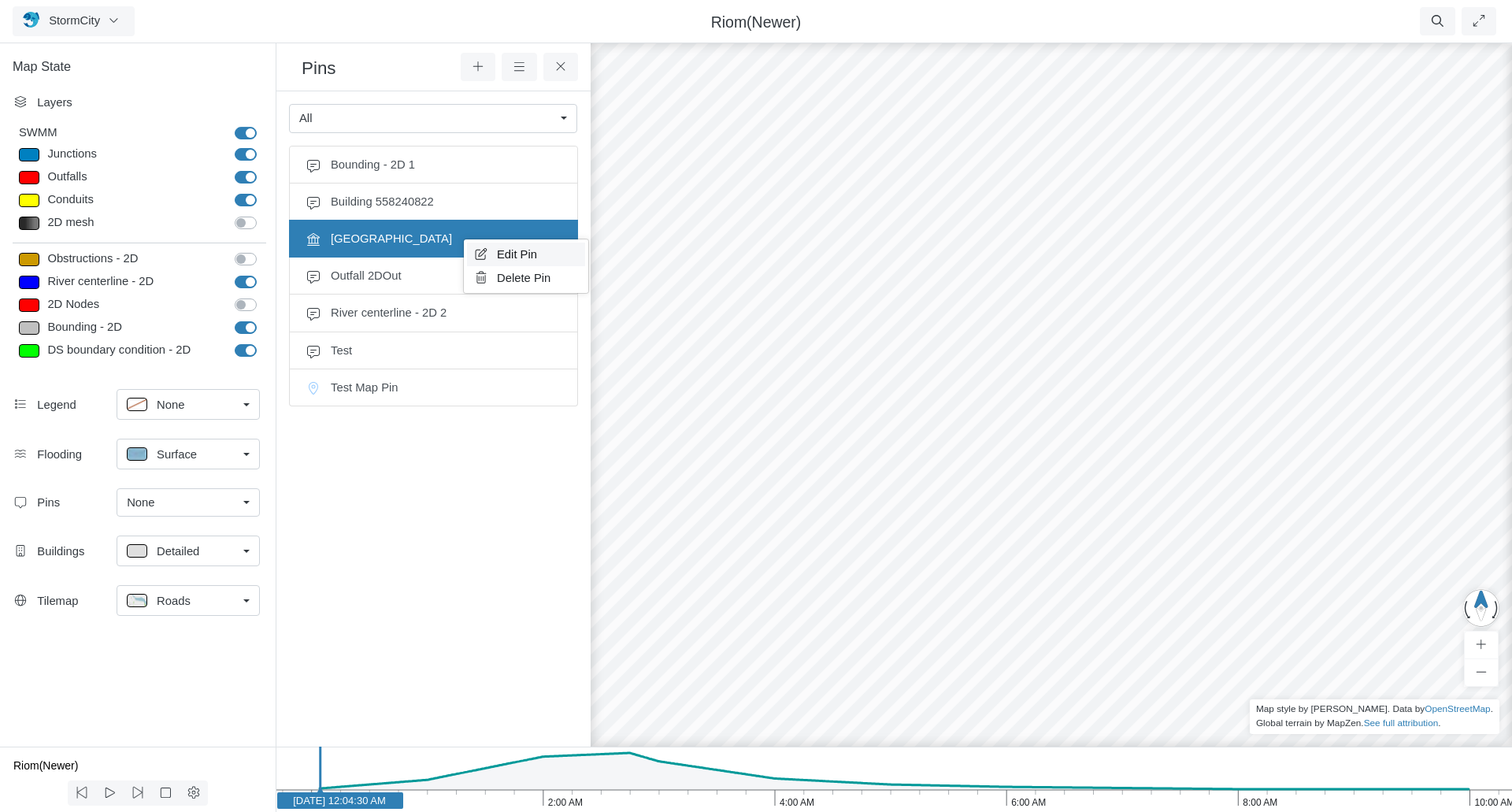
click at [510, 251] on span "Edit Pin" at bounding box center [517, 255] width 40 height 13
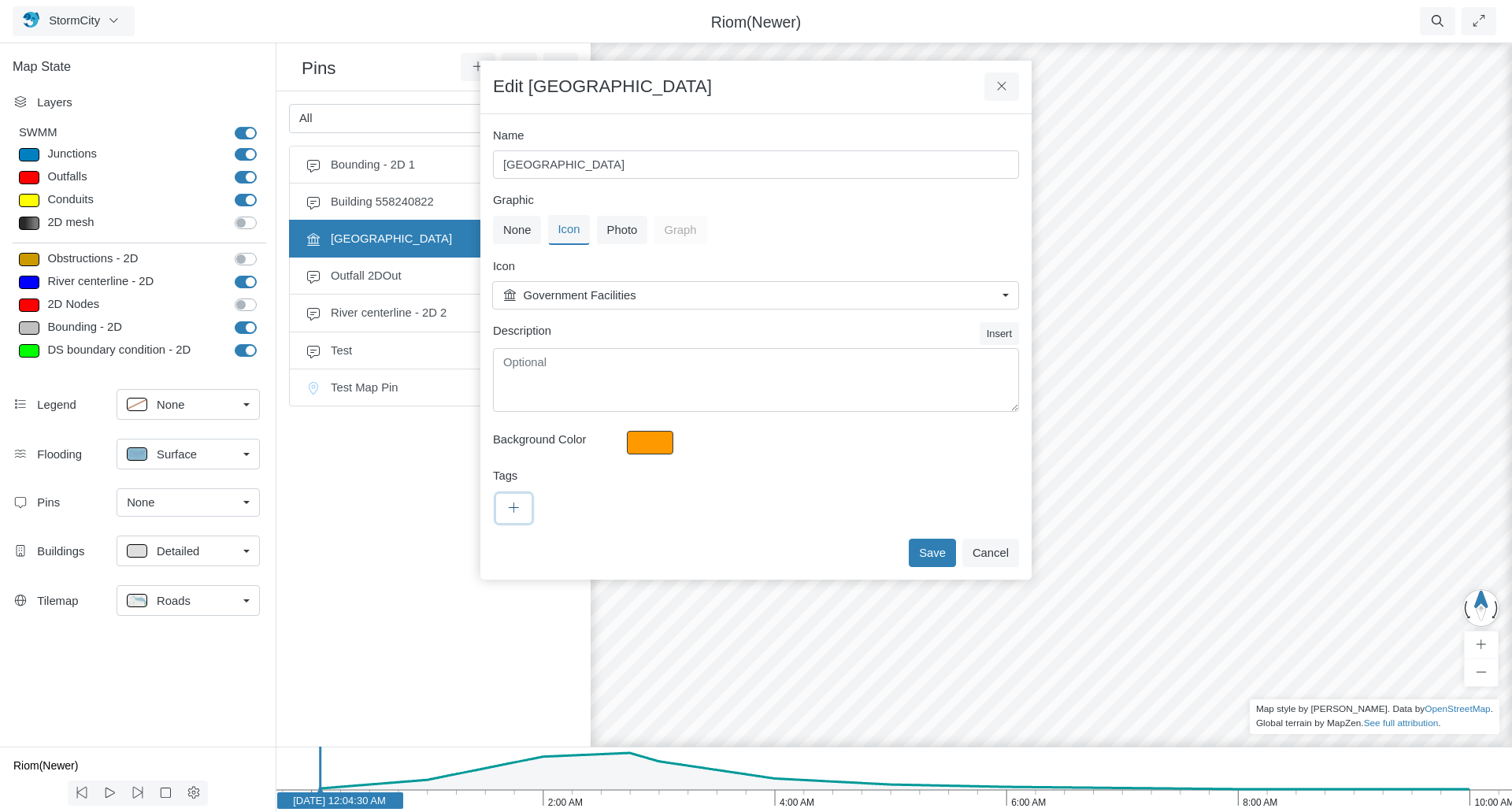
click at [515, 510] on icon at bounding box center [513, 507] width 15 height 12
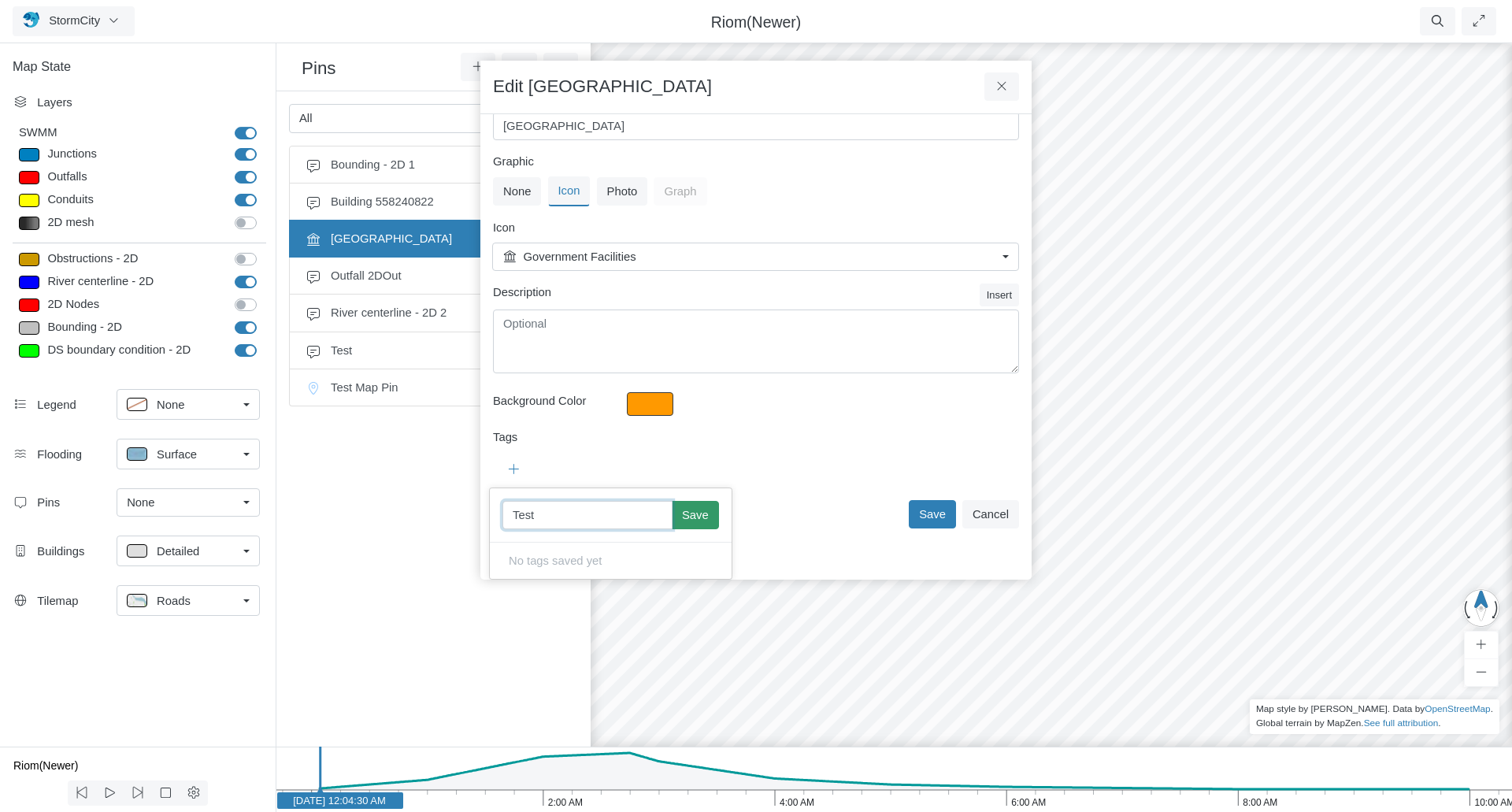
scroll to position [38, 0]
type input "Test"
click at [683, 517] on button "Save" at bounding box center [695, 515] width 47 height 29
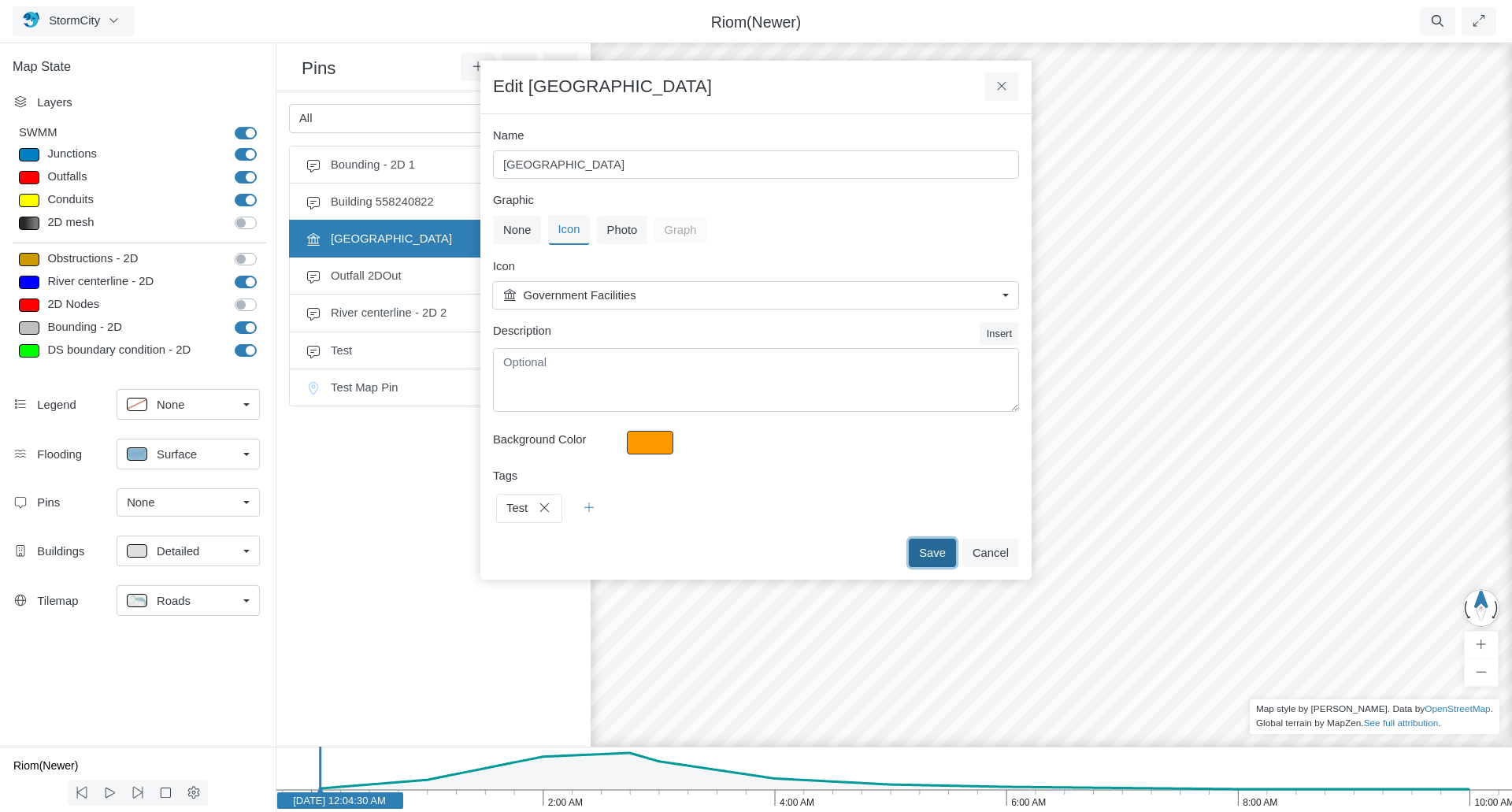
click at [943, 550] on button "Save" at bounding box center [932, 553] width 47 height 29
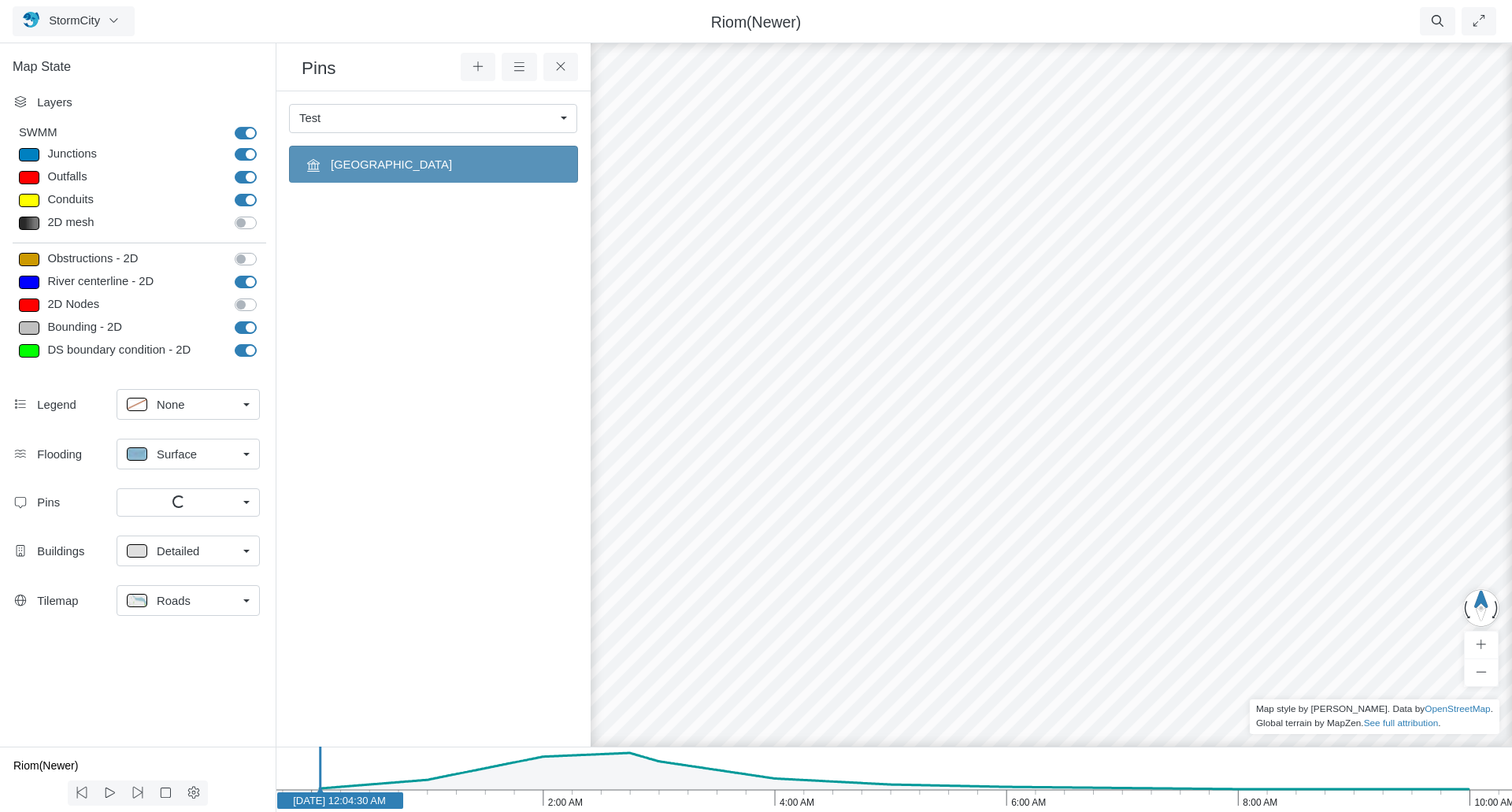
checkbox input "false"
click at [243, 499] on link "Test" at bounding box center [188, 503] width 144 height 29
click at [149, 554] on div "All" at bounding box center [188, 560] width 123 height 18
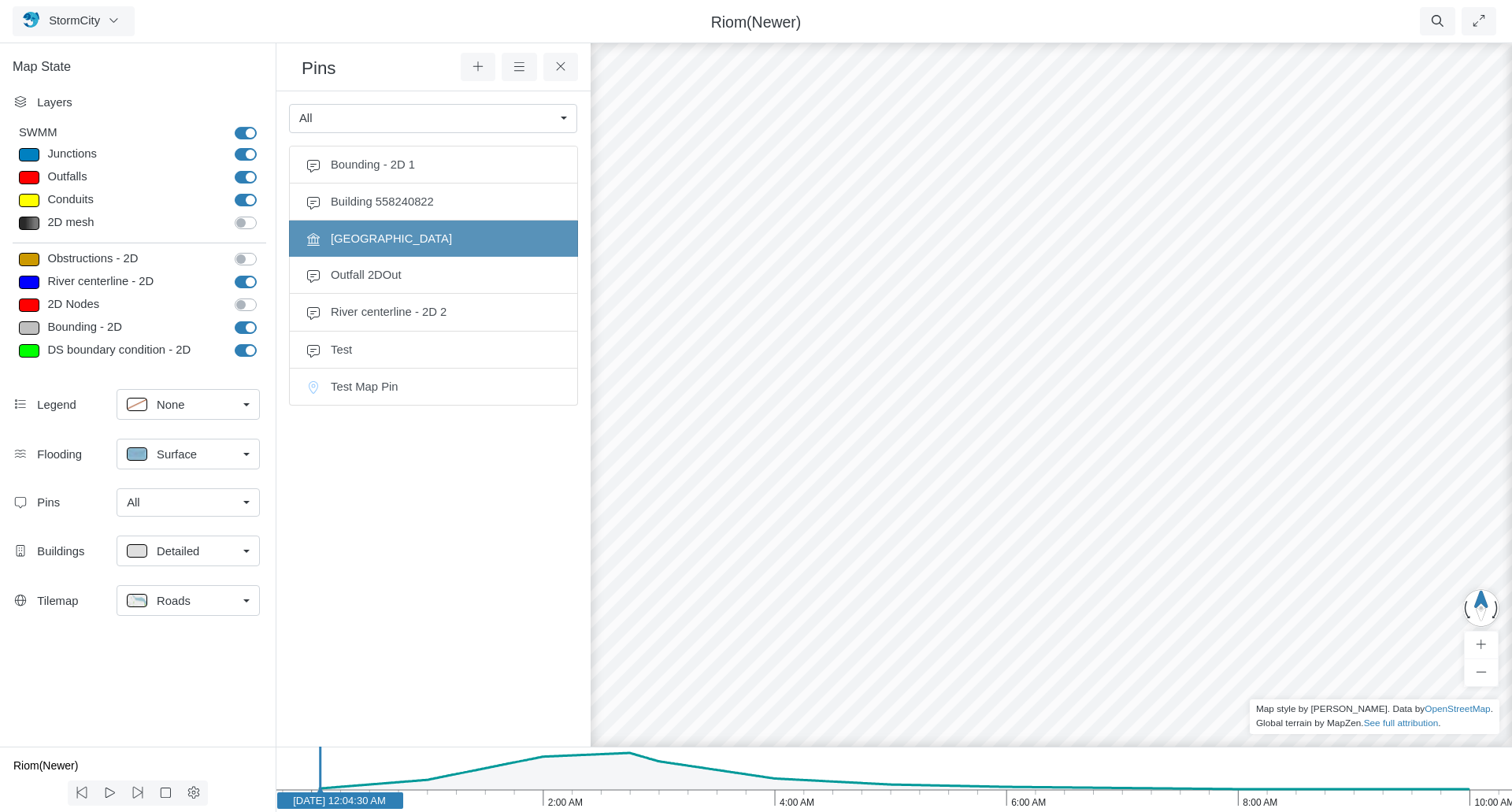
click at [380, 120] on div "All" at bounding box center [427, 118] width 255 height 18
click at [370, 179] on div "Test" at bounding box center [433, 176] width 267 height 18
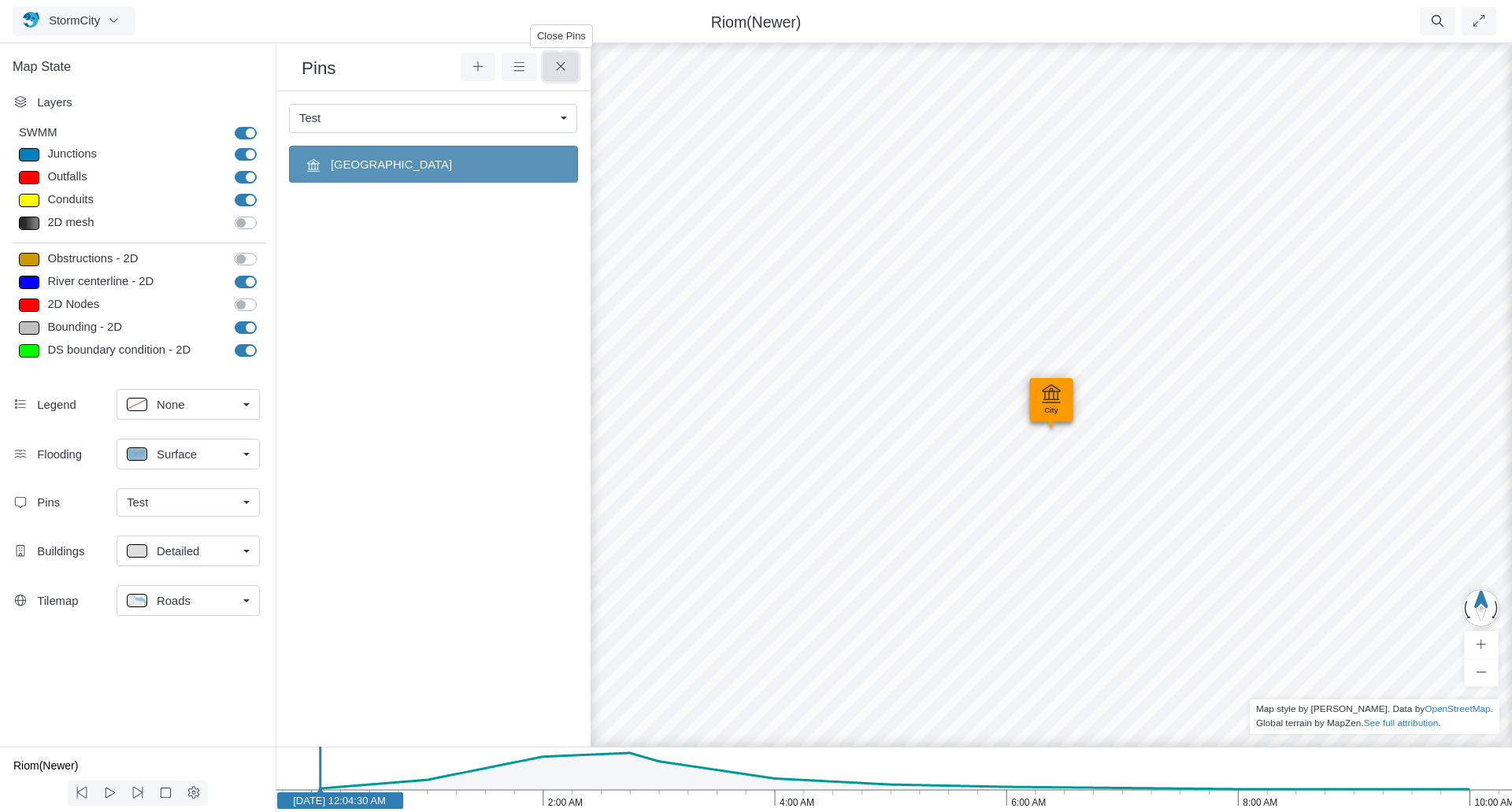
click at [558, 65] on icon at bounding box center [560, 66] width 9 height 9
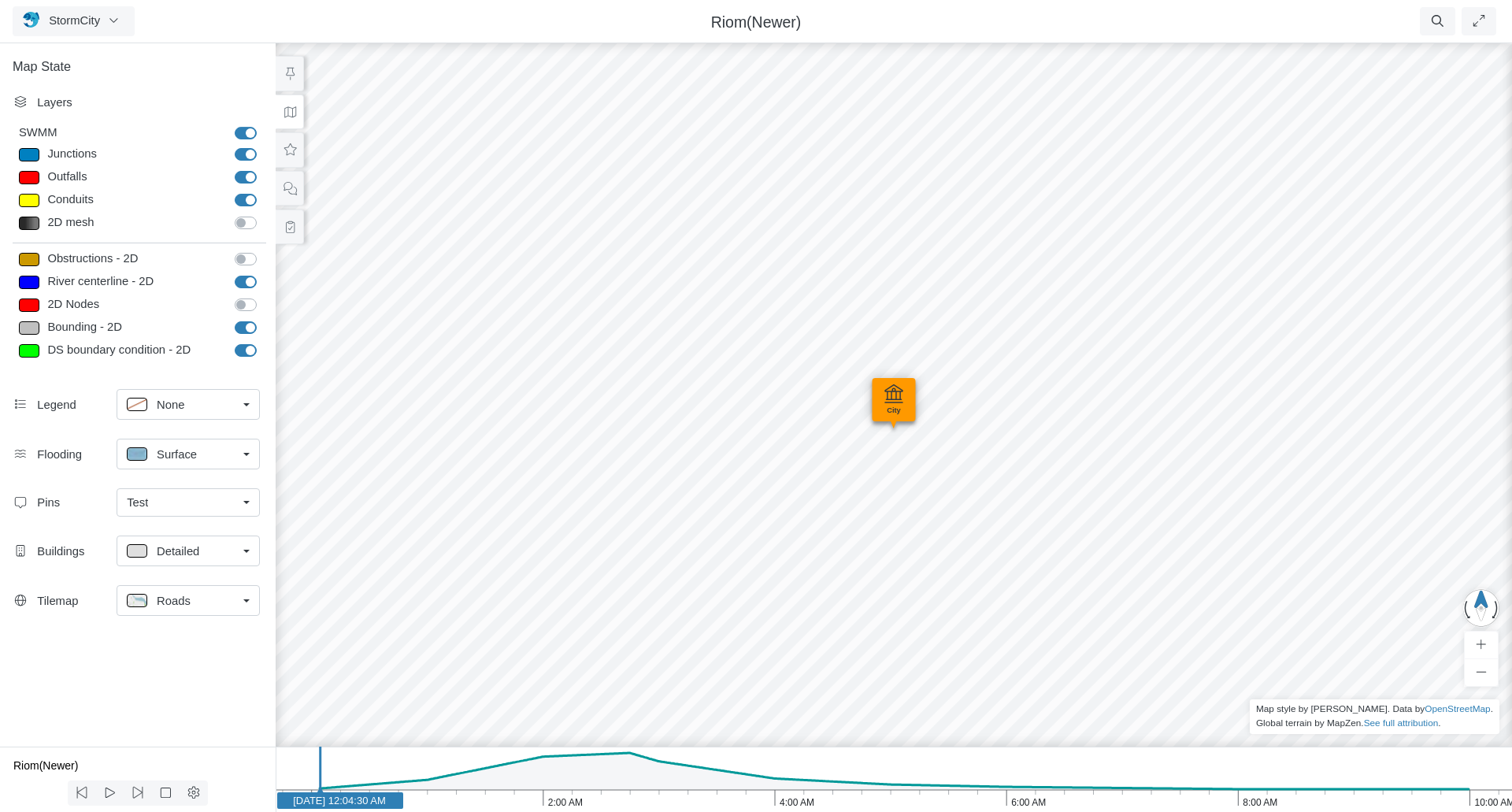
click at [212, 512] on link "Test" at bounding box center [188, 503] width 144 height 29
click at [180, 538] on div "None" at bounding box center [188, 536] width 123 height 18
click at [208, 497] on div "None" at bounding box center [182, 503] width 110 height 18
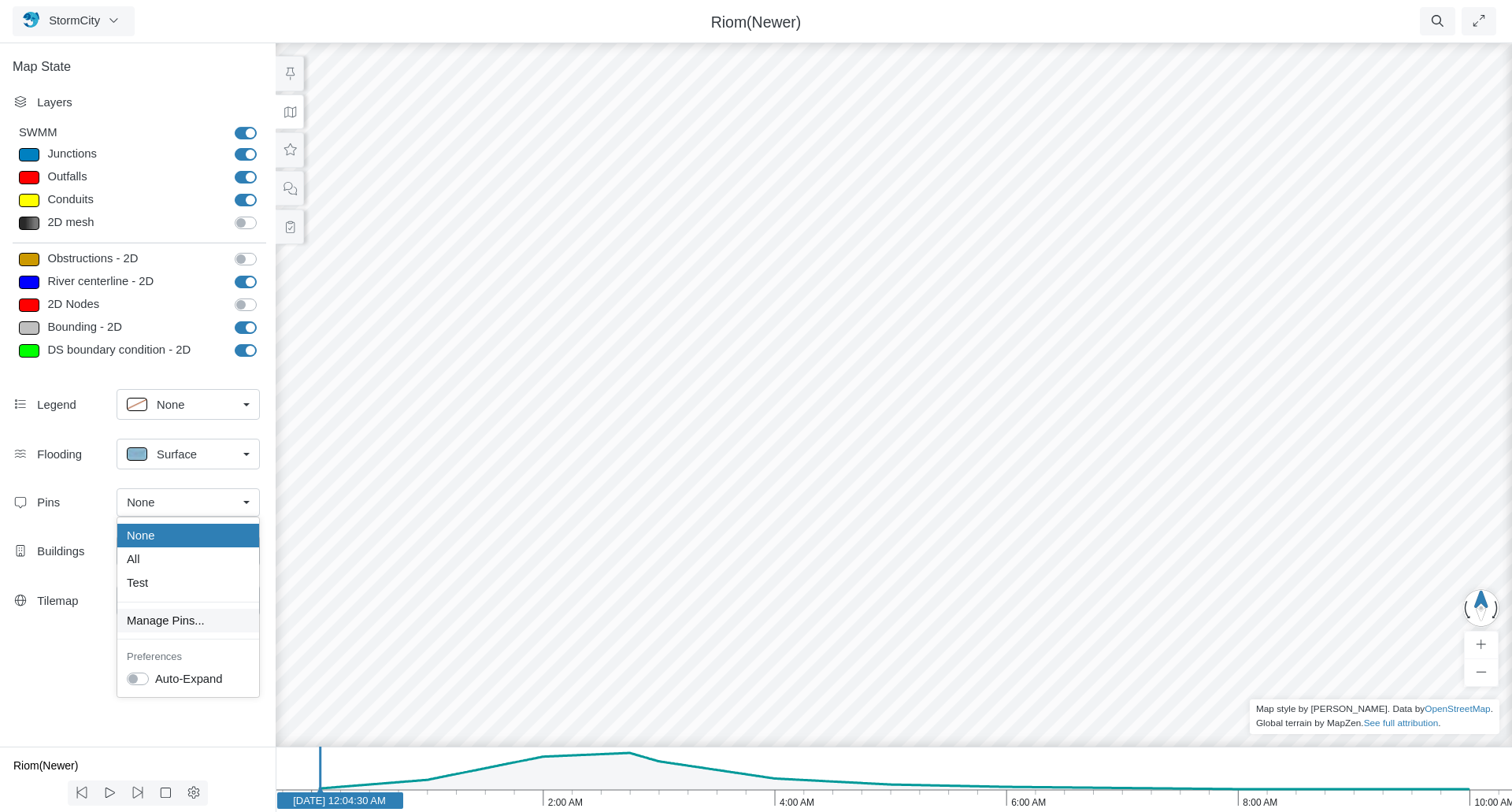
click at [166, 620] on span "Manage Pins..." at bounding box center [166, 621] width 78 height 18
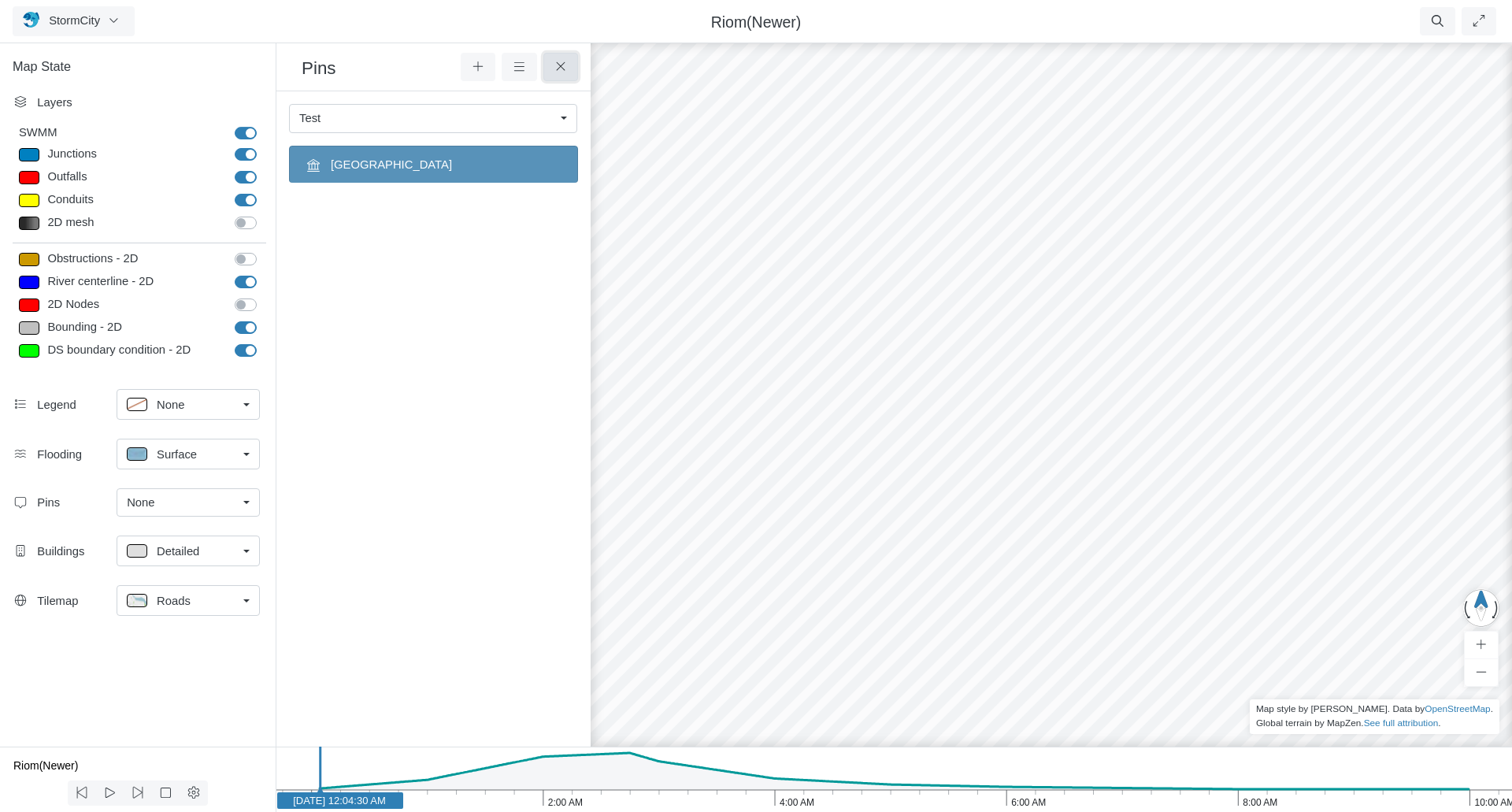
click at [569, 67] on button at bounding box center [561, 67] width 35 height 29
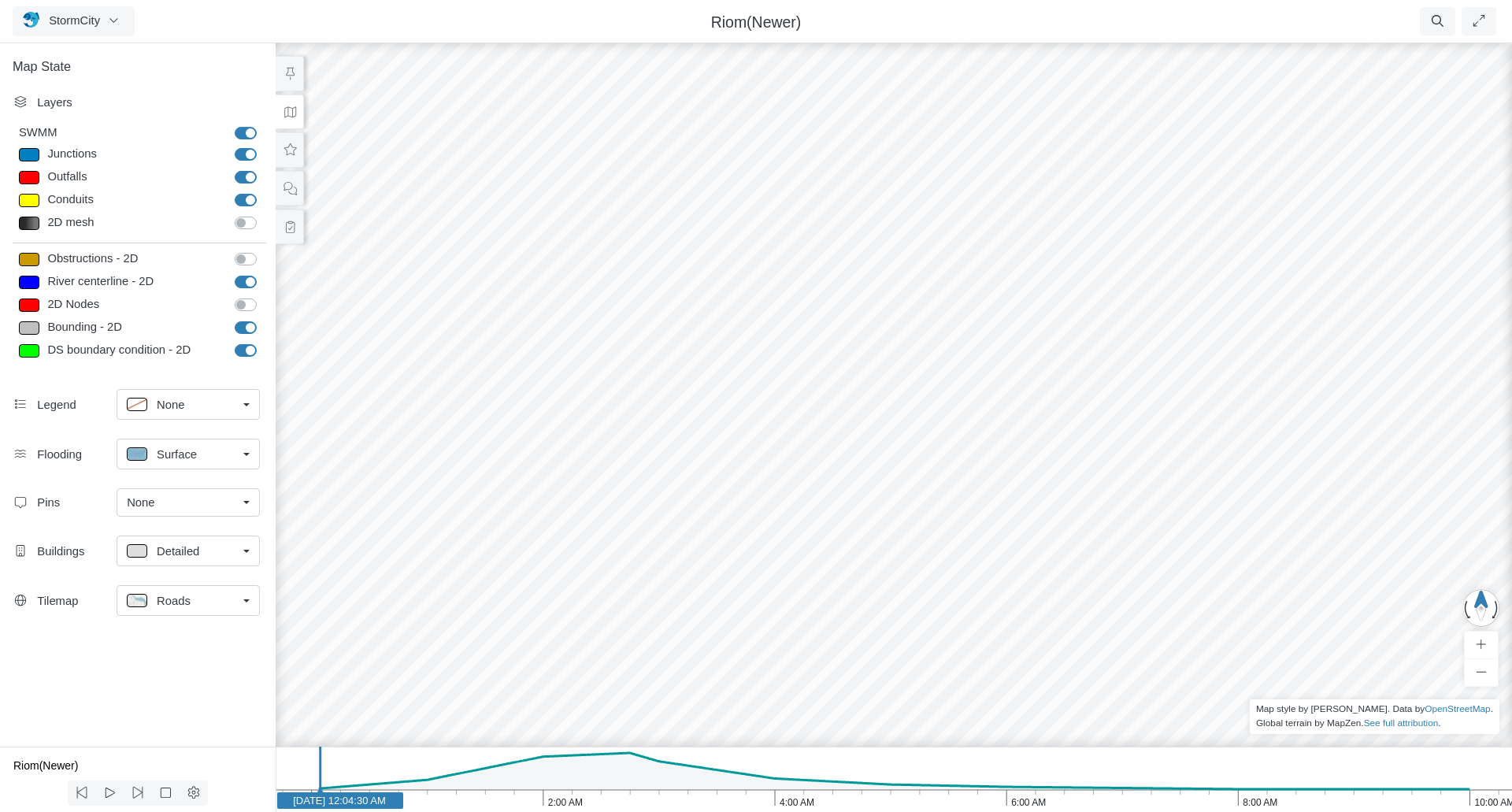
click at [437, 508] on div "Entity or function does not exist in this scenario. Bounding Entity or function…" at bounding box center [894, 426] width 1512 height 772
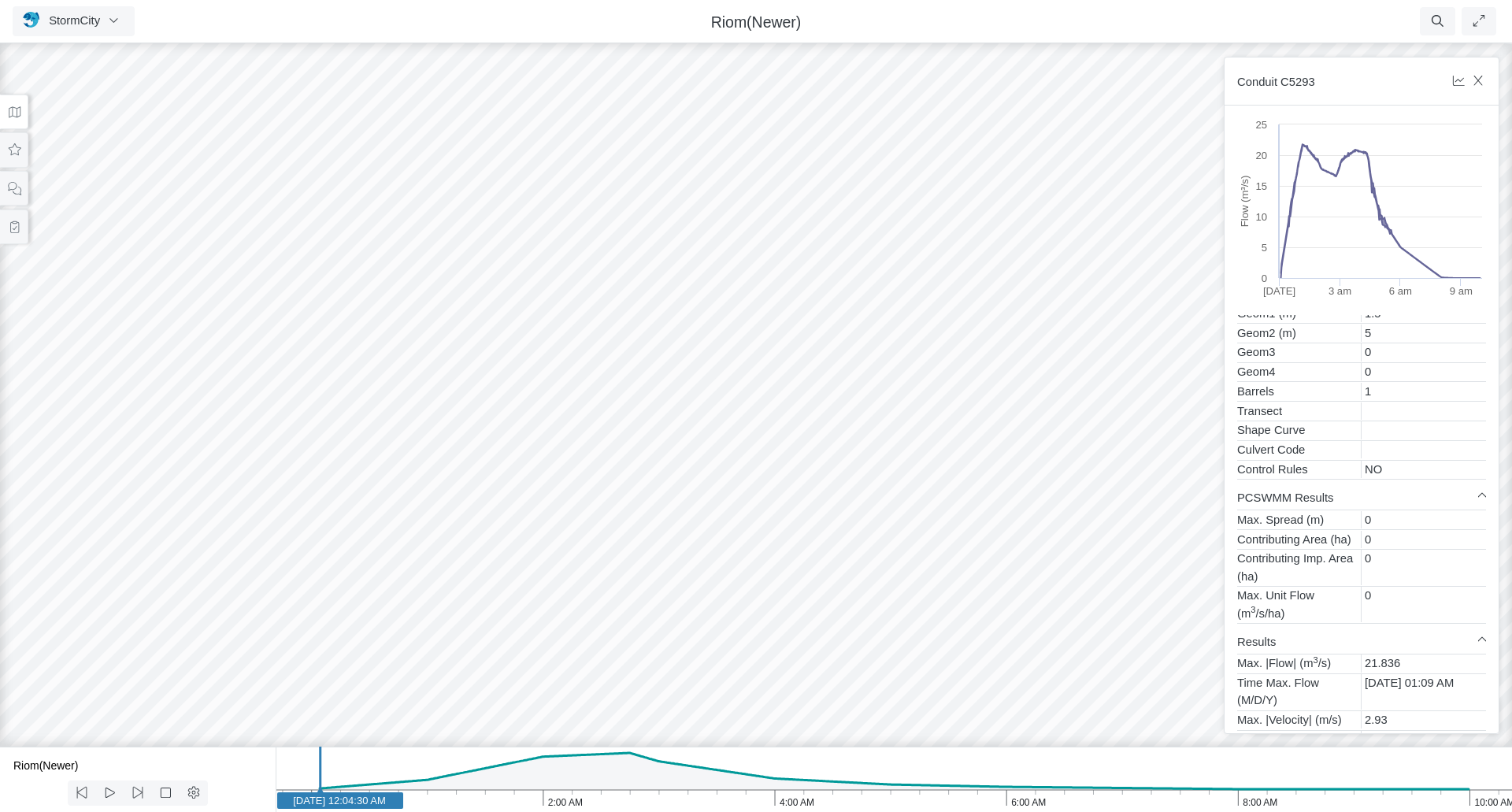
scroll to position [365, 0]
click at [52, 24] on span "StormCity" at bounding box center [74, 21] width 51 height 13
click at [52, 49] on link "Projects" at bounding box center [76, 55] width 125 height 24
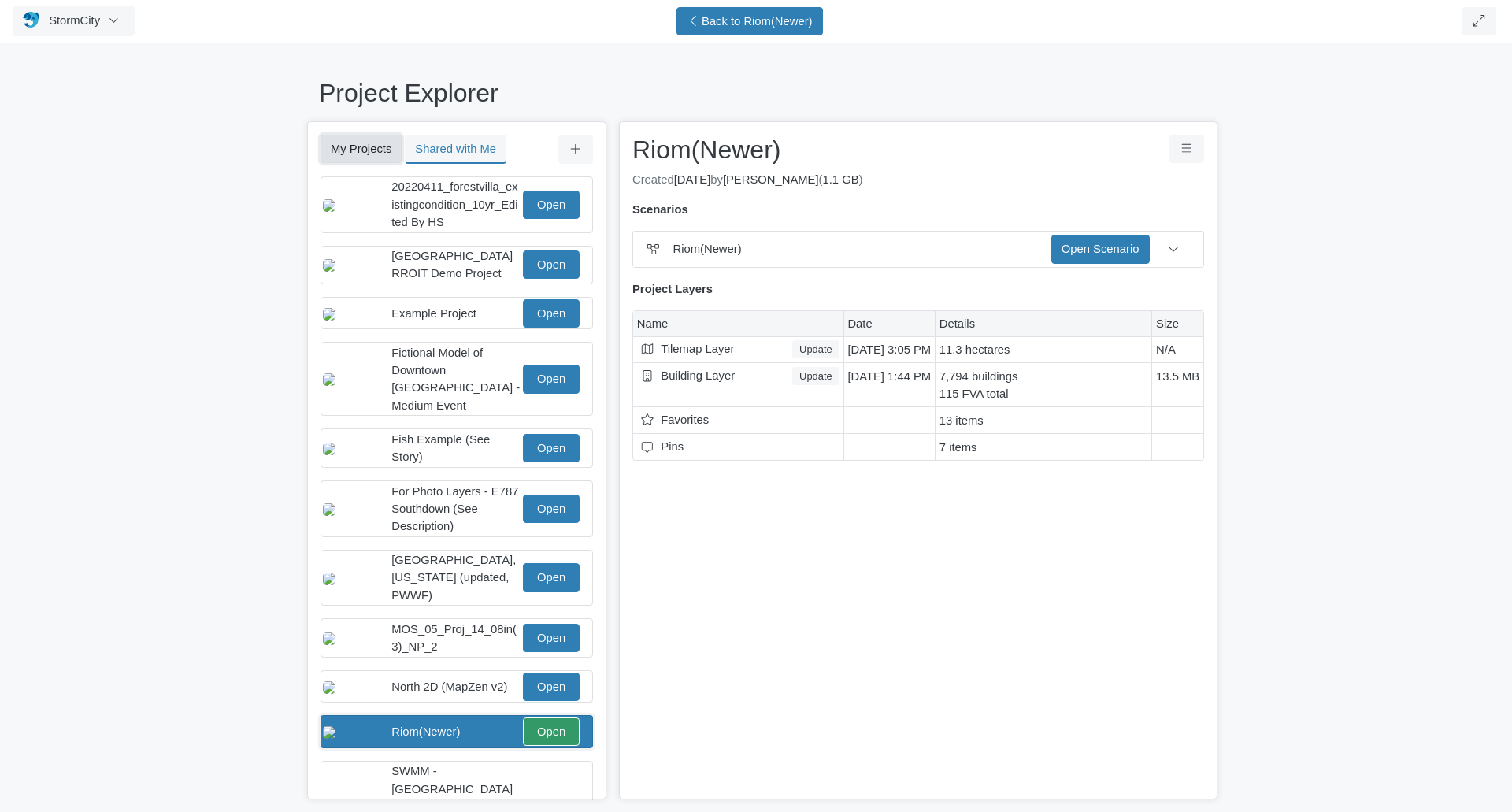
click at [364, 147] on button "My Projects" at bounding box center [362, 149] width 81 height 29
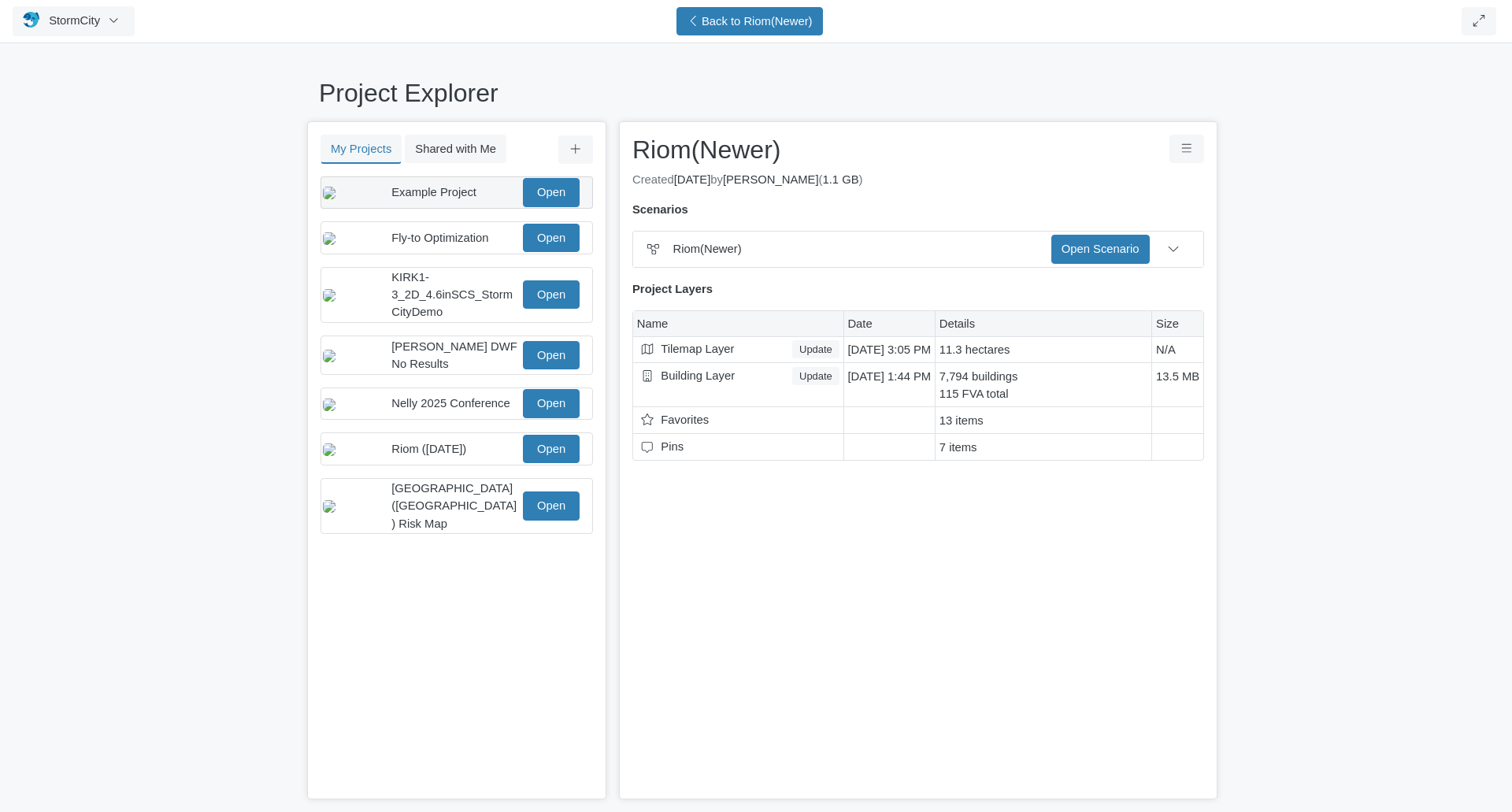
click at [483, 198] on div "Example Project" at bounding box center [455, 192] width 129 height 18
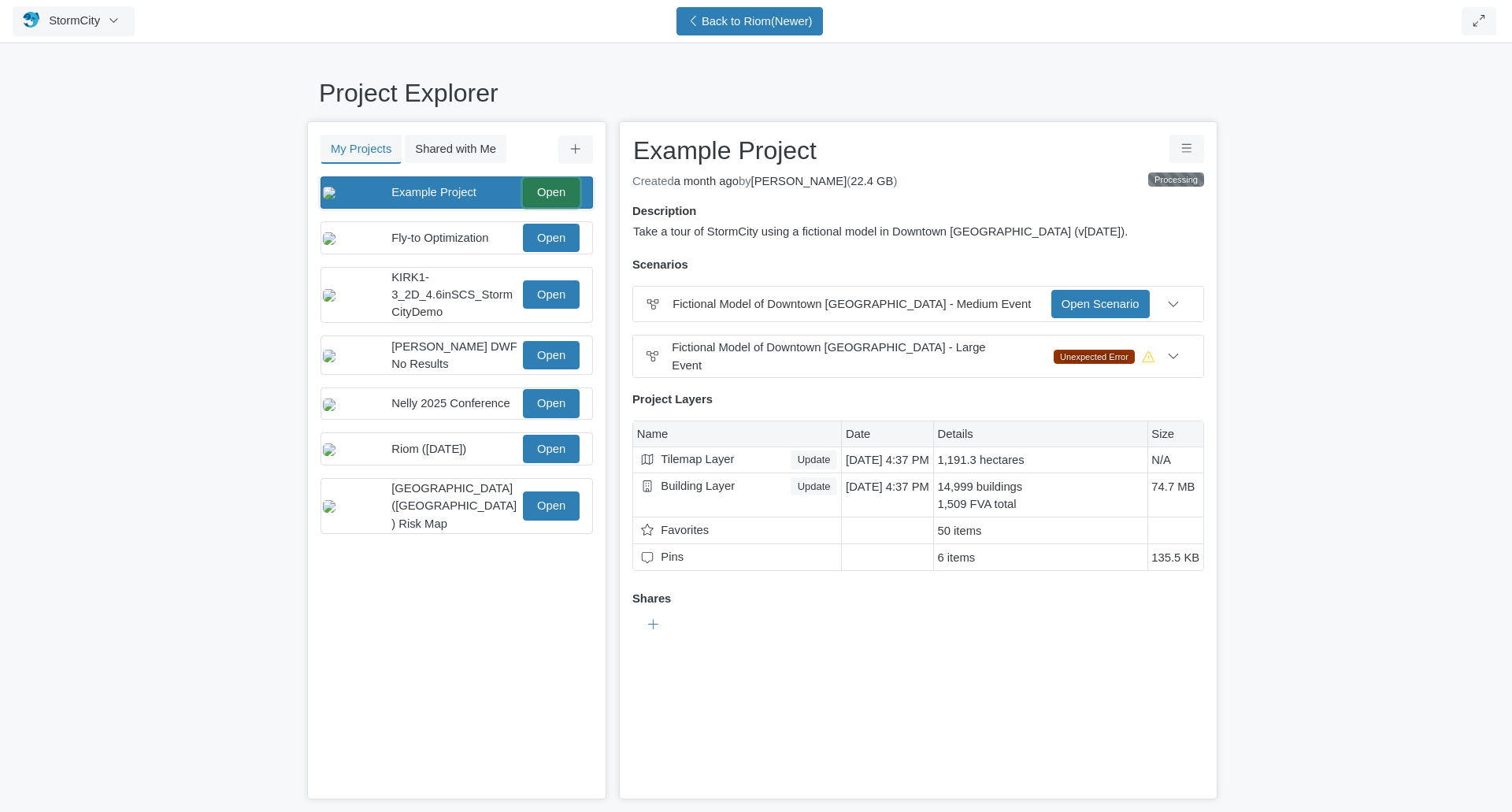
click at [556, 199] on link "Open" at bounding box center [551, 192] width 57 height 29
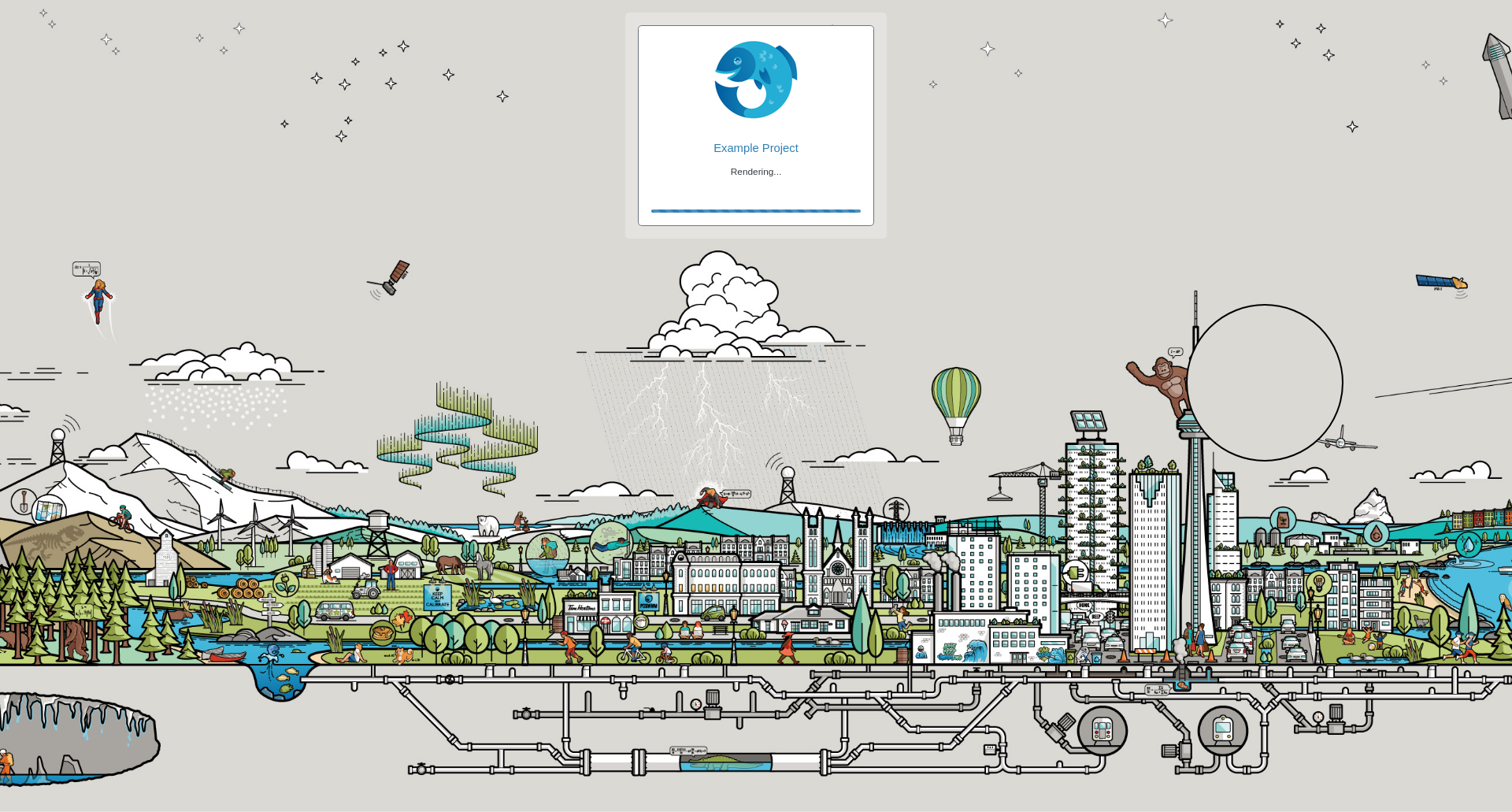
checkbox input "true"
checkbox input "false"
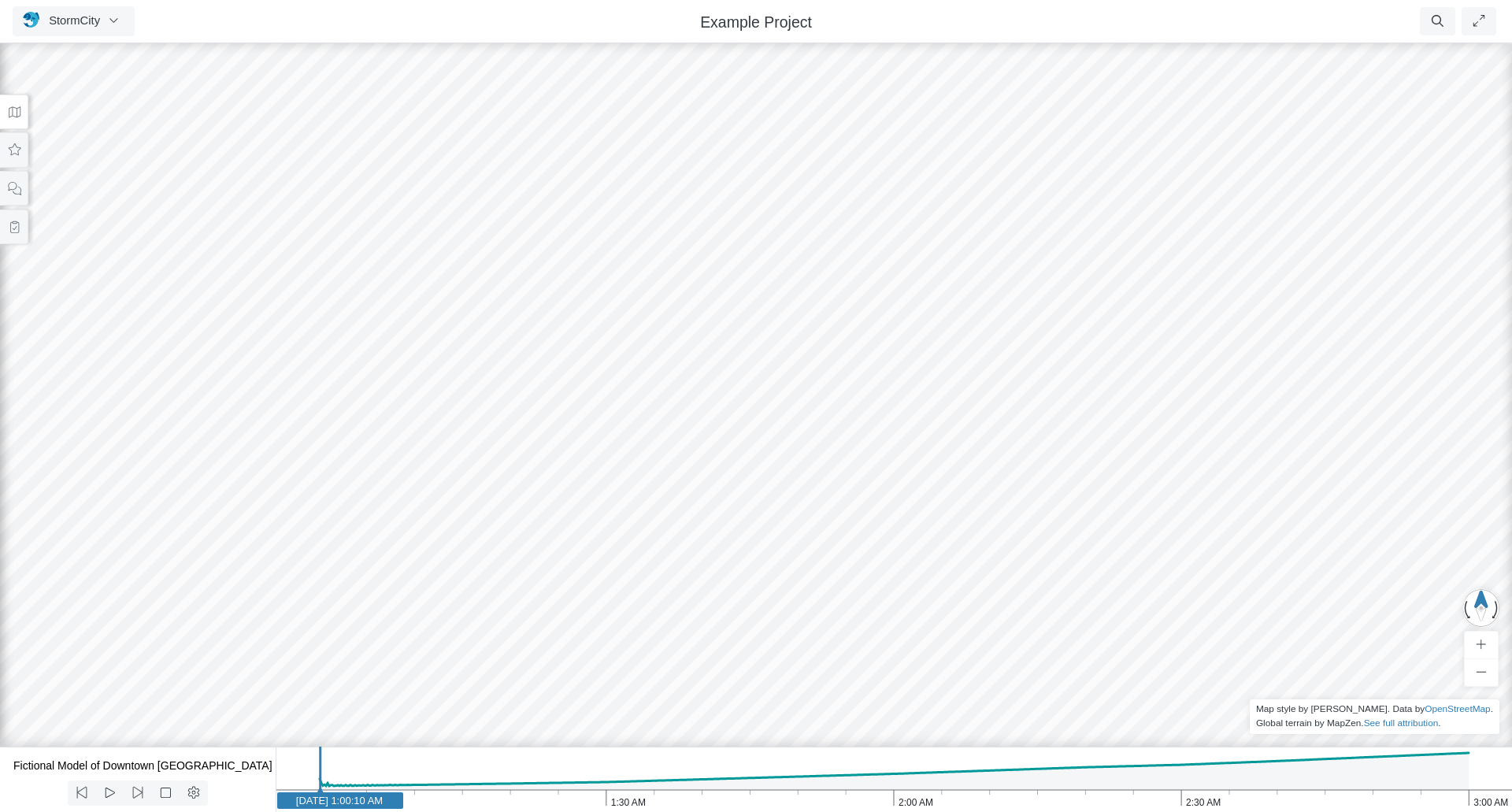
click at [641, 413] on div at bounding box center [756, 426] width 1512 height 772
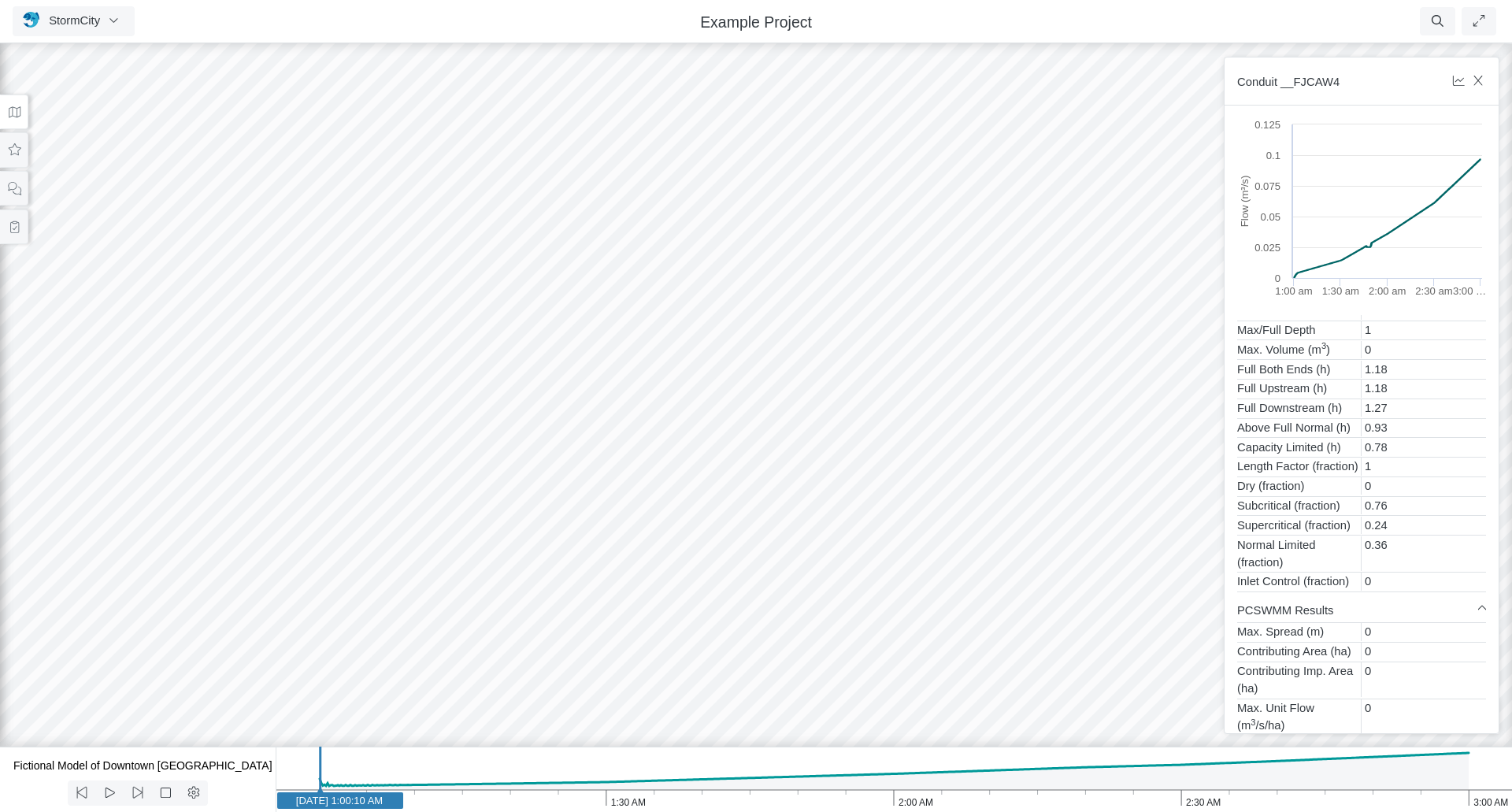
scroll to position [679, 0]
click at [683, 489] on div at bounding box center [756, 426] width 1512 height 772
